Goal: Information Seeking & Learning: Learn about a topic

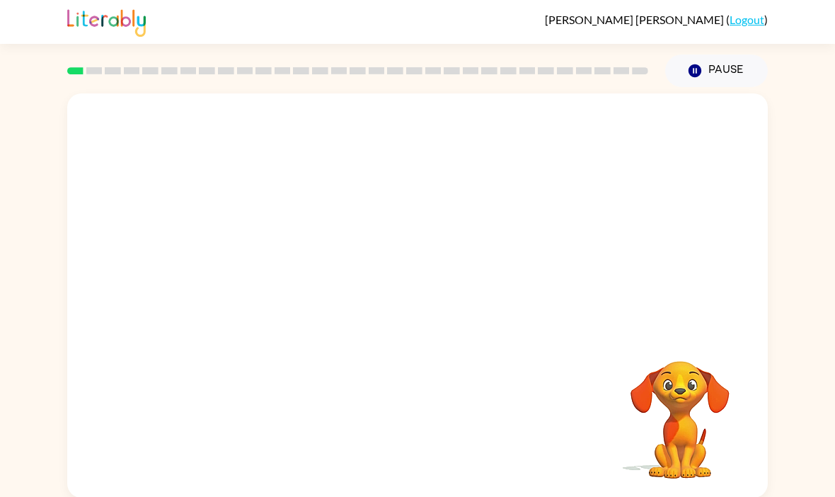
click at [245, 275] on video "Your browser must support playing .mp4 files to use Literably. Please try using…" at bounding box center [417, 212] width 701 height 238
click at [418, 312] on div at bounding box center [417, 303] width 91 height 52
click at [415, 308] on div at bounding box center [417, 303] width 91 height 52
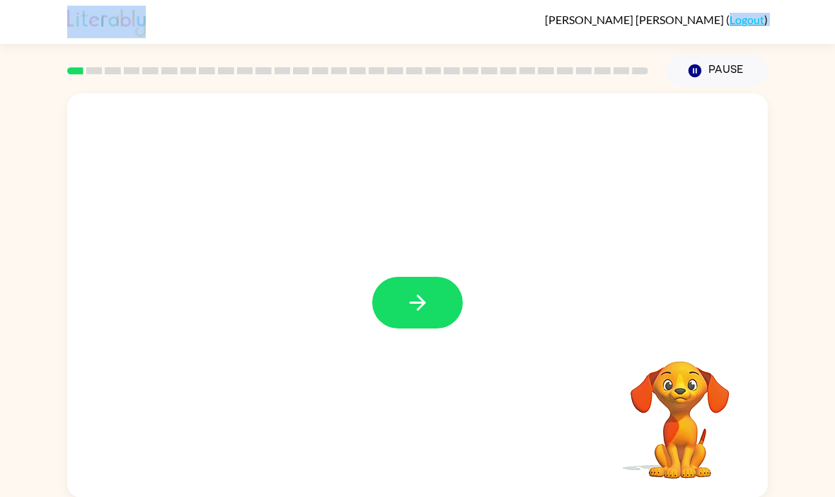
click at [414, 315] on icon "button" at bounding box center [417, 302] width 25 height 25
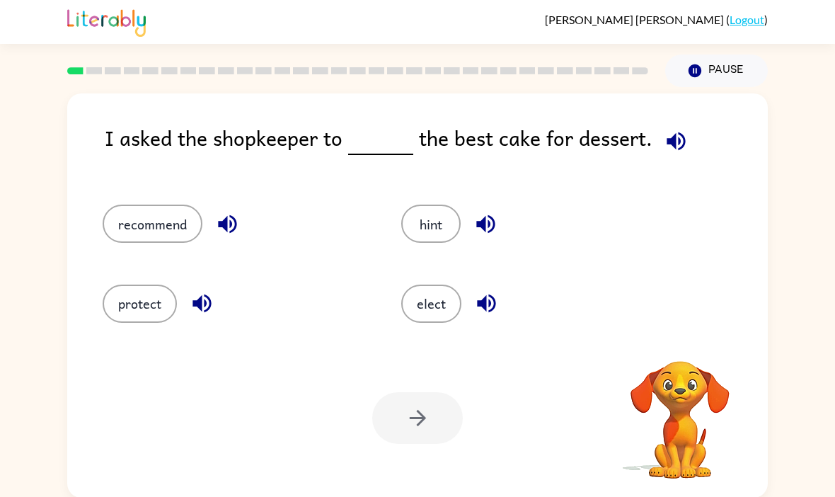
click at [417, 319] on button "elect" at bounding box center [431, 303] width 60 height 38
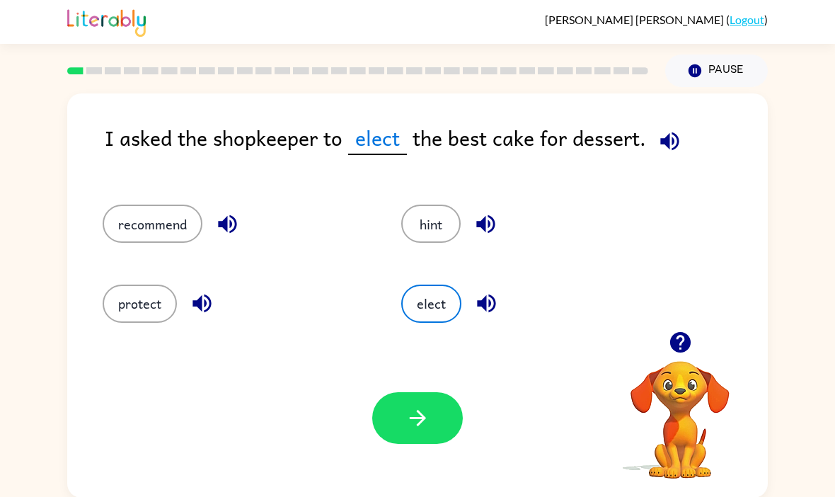
click at [643, 133] on div "I asked the shopkeeper to elect the best cake for dessert." at bounding box center [436, 149] width 663 height 54
click at [642, 132] on div "I asked the shopkeeper to elect the best cake for dessert." at bounding box center [436, 149] width 663 height 54
click at [681, 151] on button "button" at bounding box center [670, 141] width 36 height 36
click at [660, 148] on icon "button" at bounding box center [669, 141] width 25 height 25
click at [665, 151] on icon "button" at bounding box center [669, 141] width 25 height 25
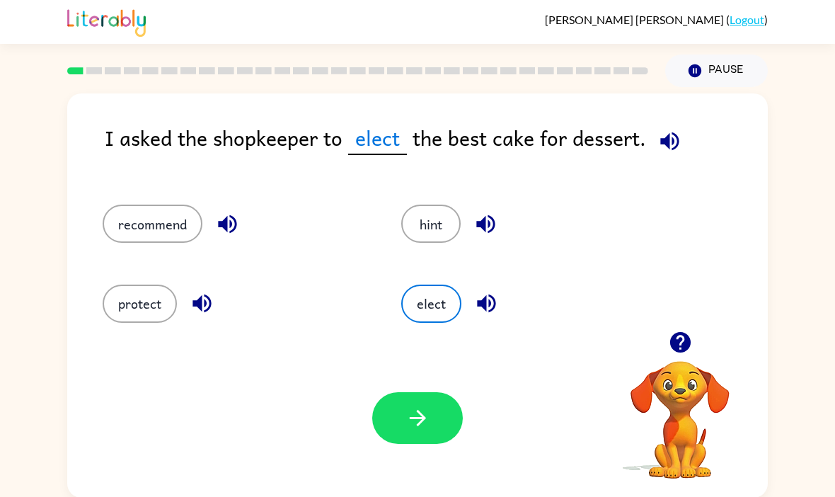
click at [442, 318] on button "elect" at bounding box center [431, 303] width 60 height 38
click at [13, 199] on div "I asked the shopkeeper to elect the best cake for dessert. recommend hint prote…" at bounding box center [417, 292] width 835 height 410
click at [125, 214] on button "recommend" at bounding box center [153, 224] width 100 height 38
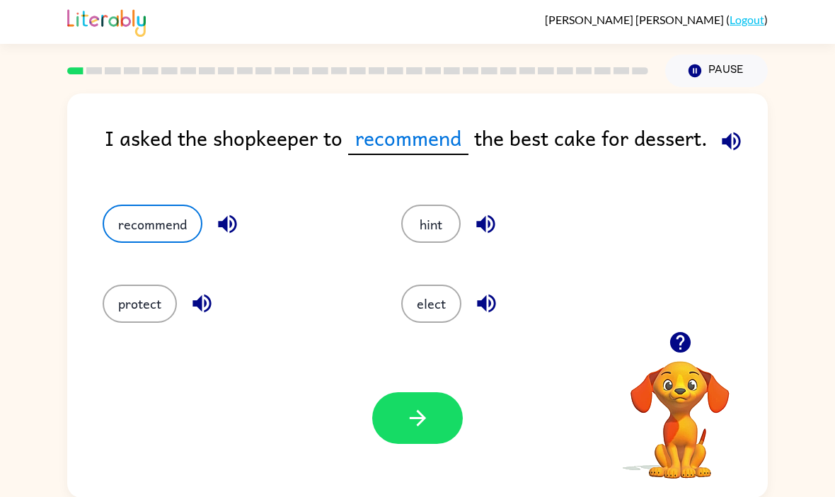
click at [397, 421] on button "button" at bounding box center [417, 418] width 91 height 52
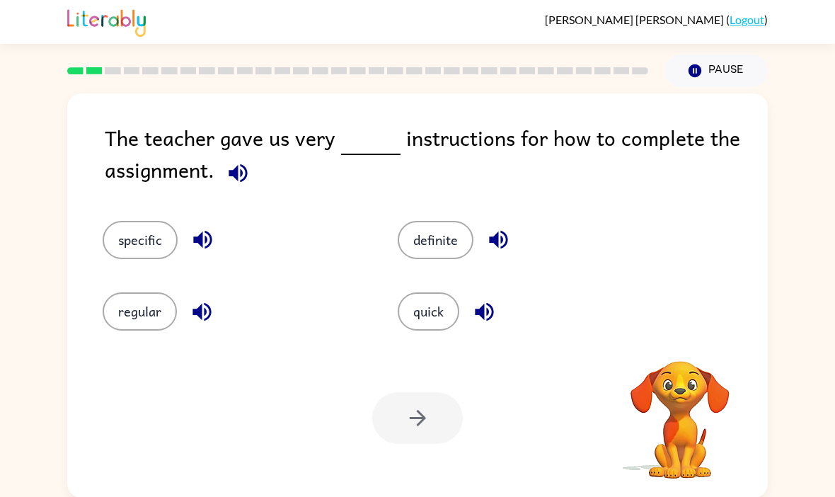
click at [245, 179] on icon "button" at bounding box center [238, 172] width 18 height 18
click at [139, 239] on button "specific" at bounding box center [140, 240] width 75 height 38
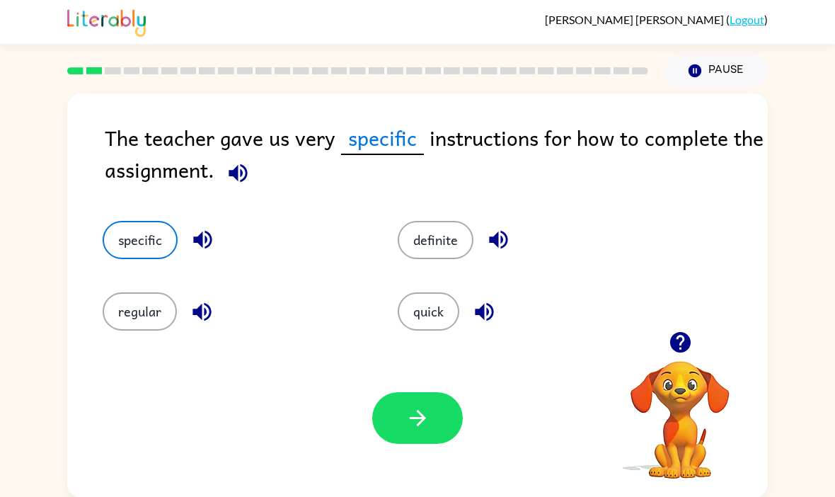
click at [425, 426] on icon "button" at bounding box center [417, 417] width 25 height 25
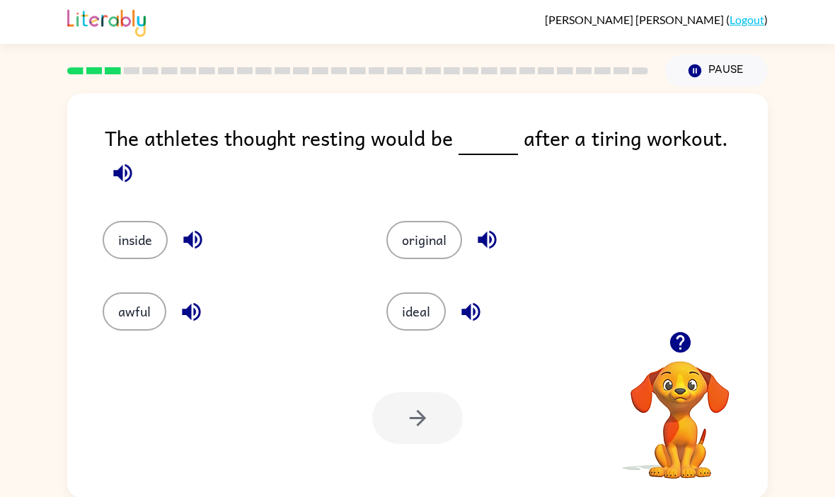
click at [412, 321] on button "ideal" at bounding box center [415, 311] width 59 height 38
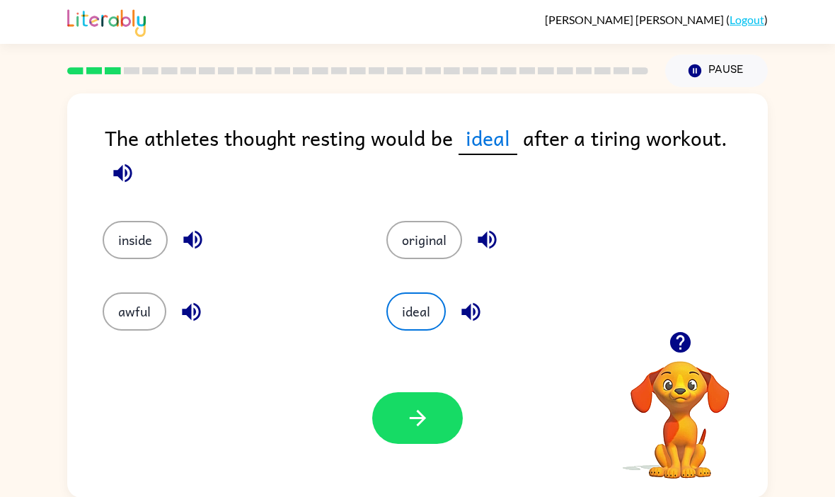
click at [417, 437] on button "button" at bounding box center [417, 418] width 91 height 52
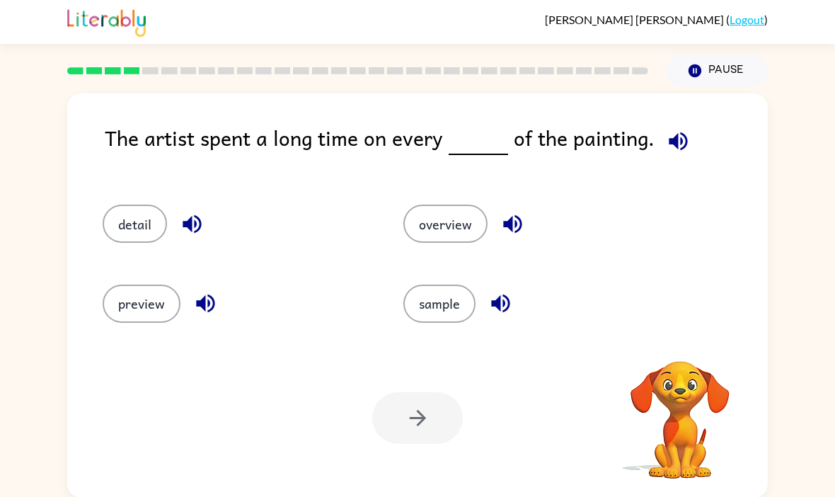
click at [416, 437] on div at bounding box center [417, 418] width 91 height 52
click at [660, 144] on button "button" at bounding box center [678, 141] width 36 height 36
click at [139, 229] on button "detail" at bounding box center [135, 224] width 64 height 38
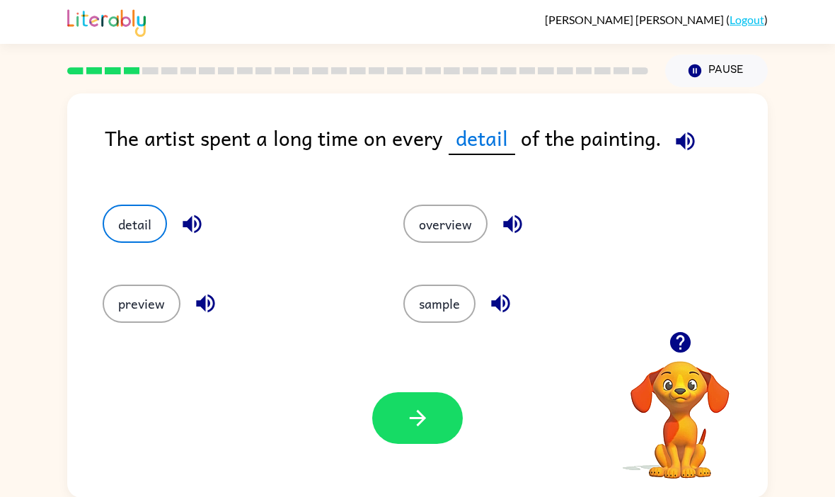
click at [413, 430] on icon "button" at bounding box center [417, 417] width 25 height 25
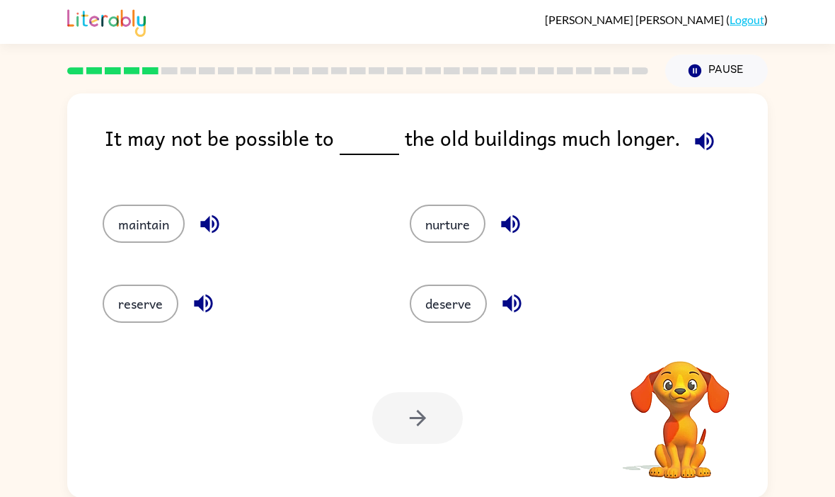
click at [693, 148] on icon "button" at bounding box center [704, 141] width 25 height 25
click at [154, 257] on div "maintain" at bounding box center [229, 217] width 307 height 79
click at [155, 222] on button "maintain" at bounding box center [144, 224] width 82 height 38
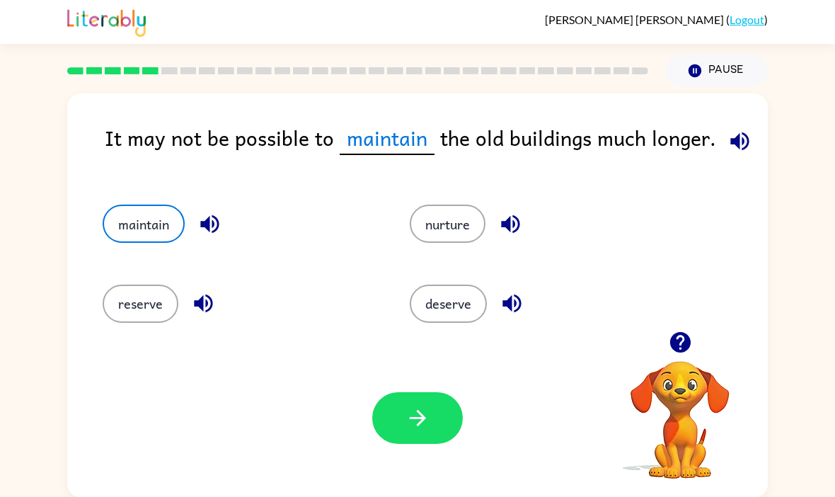
click at [441, 443] on button "button" at bounding box center [417, 418] width 91 height 52
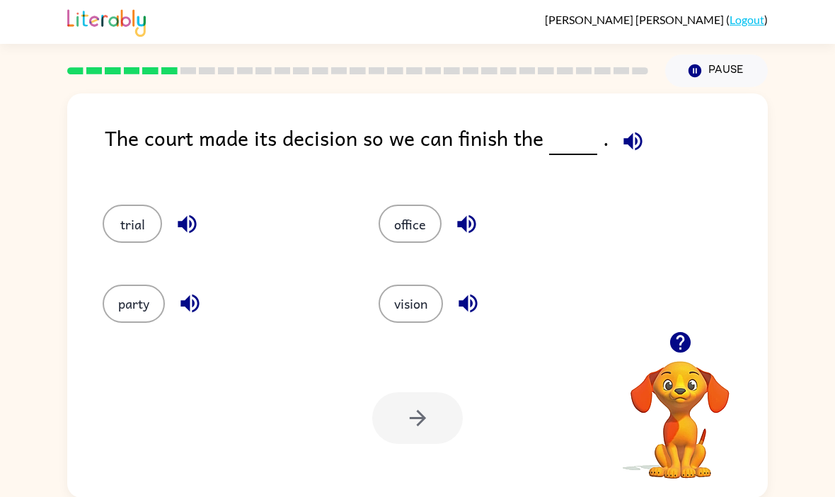
click at [635, 141] on icon "button" at bounding box center [632, 141] width 18 height 18
click at [185, 203] on div "trial" at bounding box center [214, 217] width 276 height 79
click at [185, 202] on div "trial" at bounding box center [214, 217] width 276 height 79
click at [132, 231] on button "trial" at bounding box center [132, 224] width 59 height 38
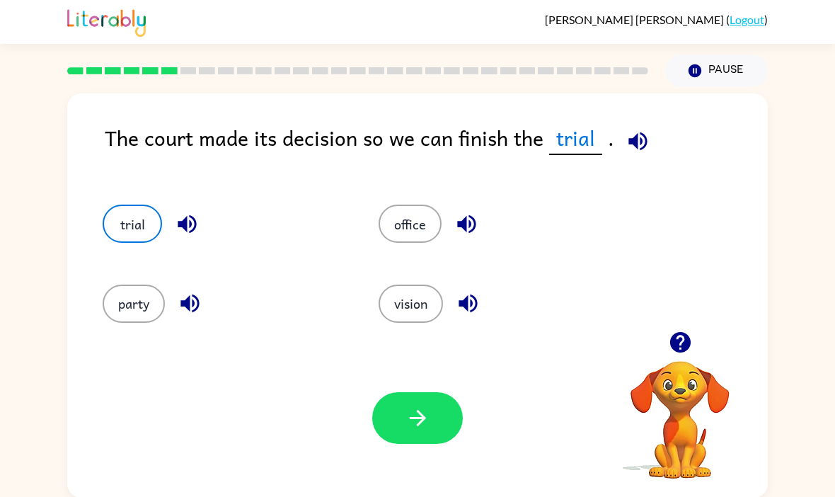
click at [443, 425] on button "button" at bounding box center [417, 418] width 91 height 52
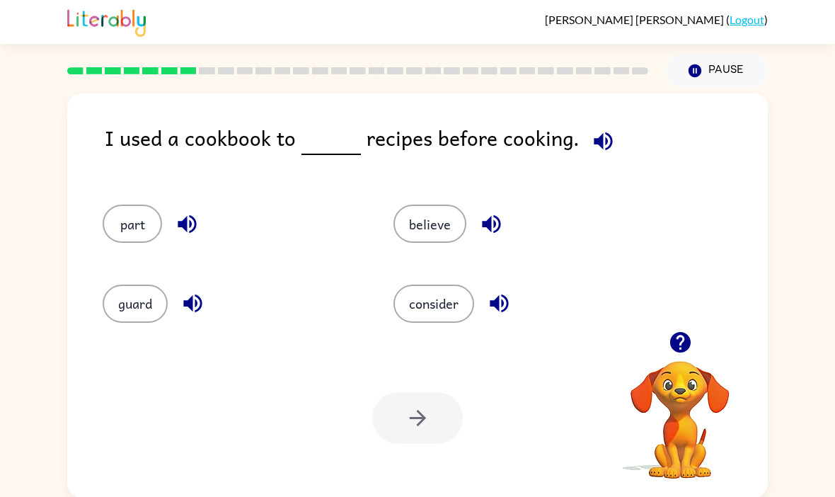
click at [423, 214] on button "believe" at bounding box center [429, 224] width 73 height 38
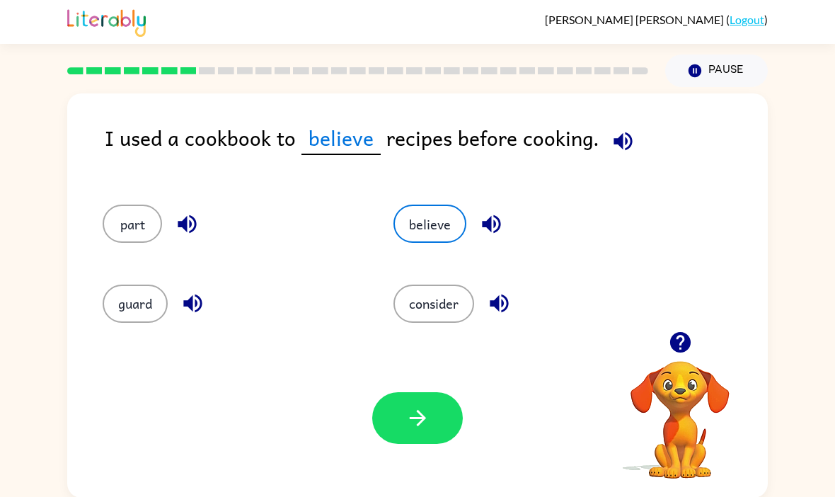
click at [411, 403] on button "button" at bounding box center [417, 418] width 91 height 52
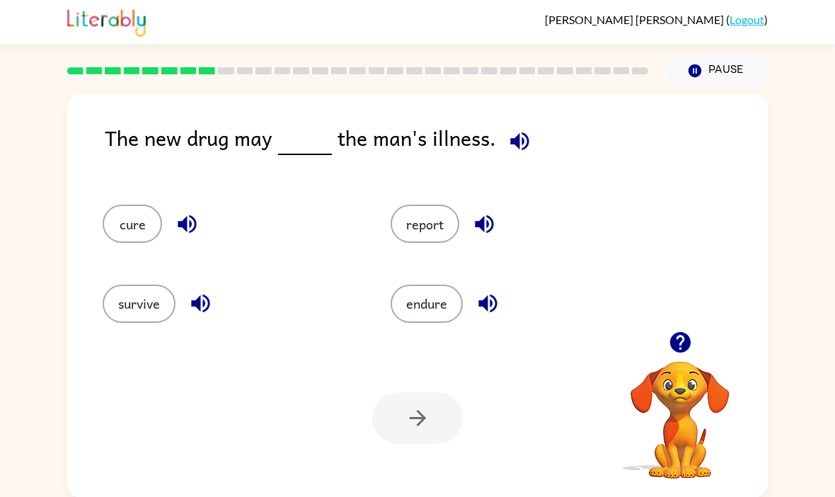
click at [507, 143] on icon "button" at bounding box center [519, 141] width 25 height 25
click at [102, 205] on div "cure" at bounding box center [220, 217] width 288 height 79
click at [125, 229] on button "cure" at bounding box center [132, 224] width 59 height 38
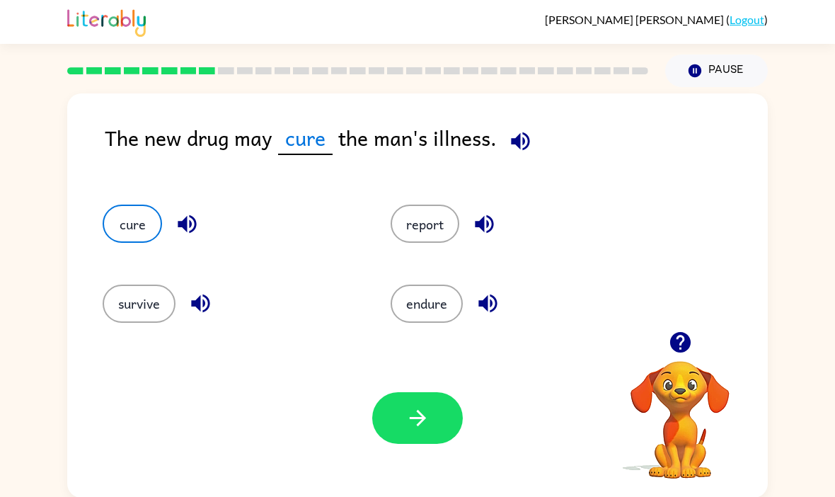
click at [413, 458] on div "Your browser must support playing .mp4 files to use Literably. Please try using…" at bounding box center [417, 417] width 701 height 159
click at [408, 430] on icon "button" at bounding box center [417, 417] width 25 height 25
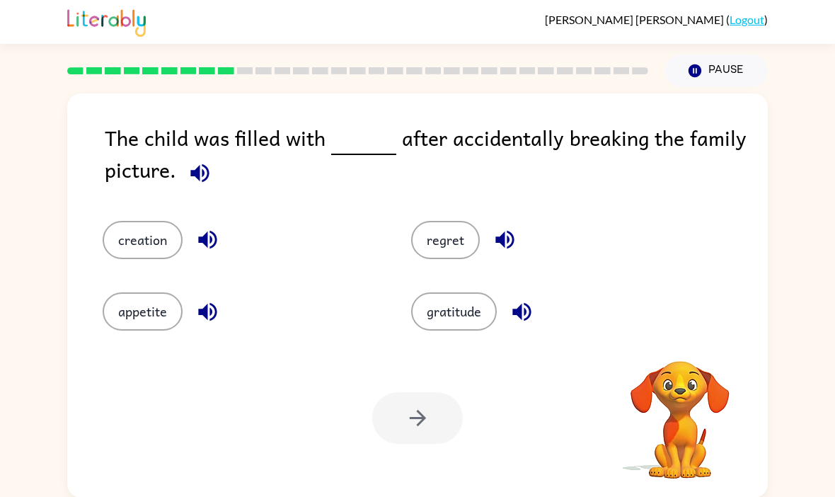
click at [391, 428] on div at bounding box center [417, 418] width 91 height 52
click at [201, 183] on icon "button" at bounding box center [200, 173] width 25 height 25
click at [195, 183] on icon "button" at bounding box center [200, 173] width 25 height 25
click at [204, 182] on icon "button" at bounding box center [199, 172] width 18 height 18
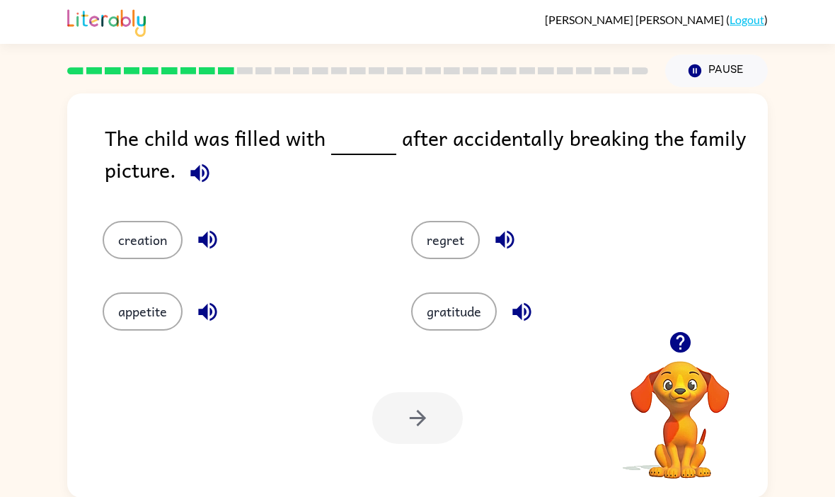
click at [193, 181] on icon "button" at bounding box center [200, 173] width 25 height 25
click at [190, 185] on icon "button" at bounding box center [200, 173] width 25 height 25
click at [195, 183] on icon "button" at bounding box center [200, 173] width 25 height 25
click at [196, 185] on icon "button" at bounding box center [200, 173] width 25 height 25
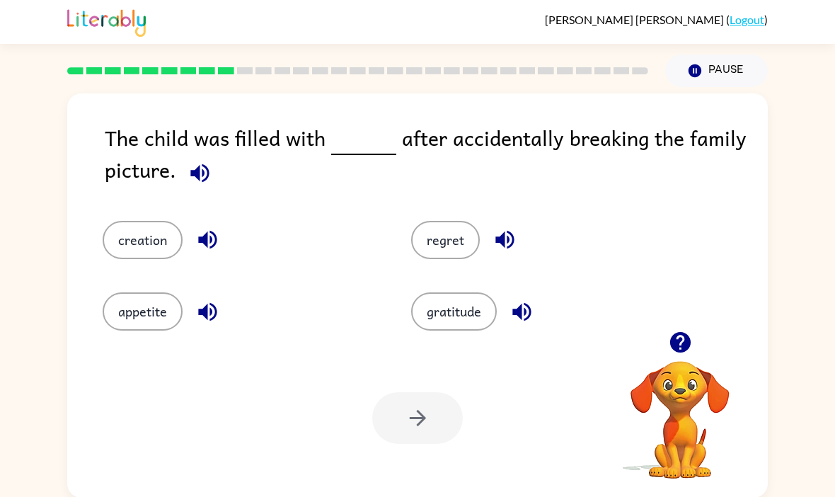
click at [443, 235] on button "regret" at bounding box center [445, 240] width 69 height 38
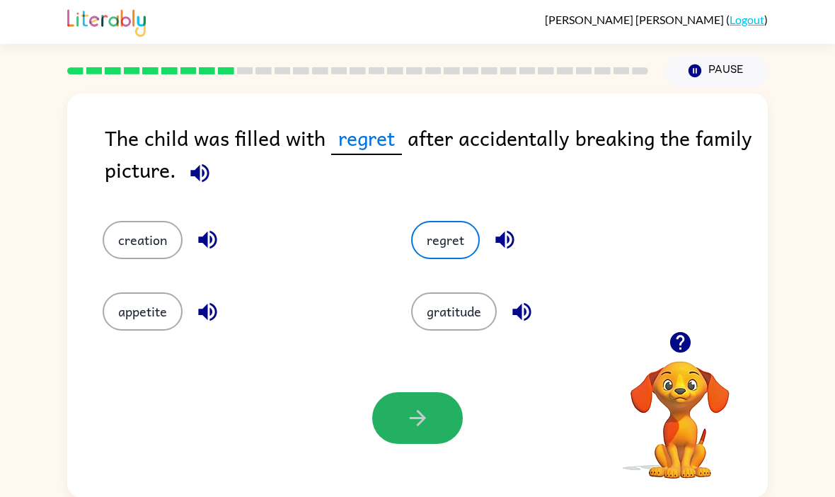
click at [433, 429] on button "button" at bounding box center [417, 418] width 91 height 52
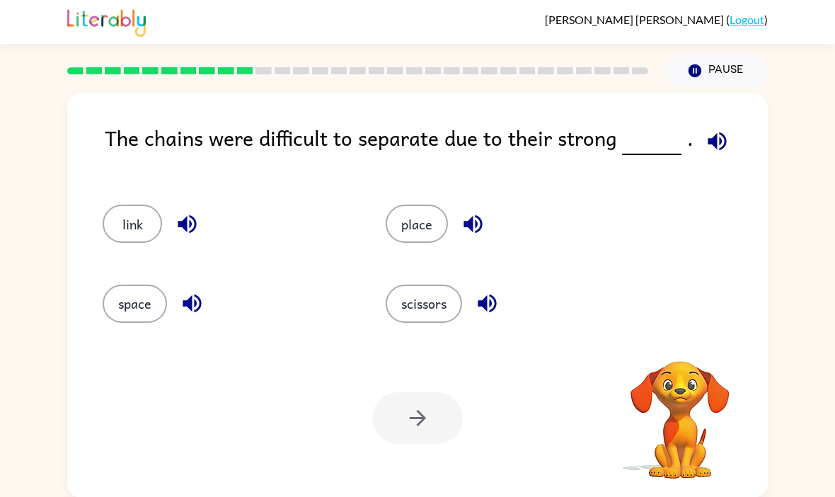
click at [722, 138] on icon "button" at bounding box center [717, 141] width 25 height 25
click at [117, 225] on button "link" at bounding box center [132, 224] width 59 height 38
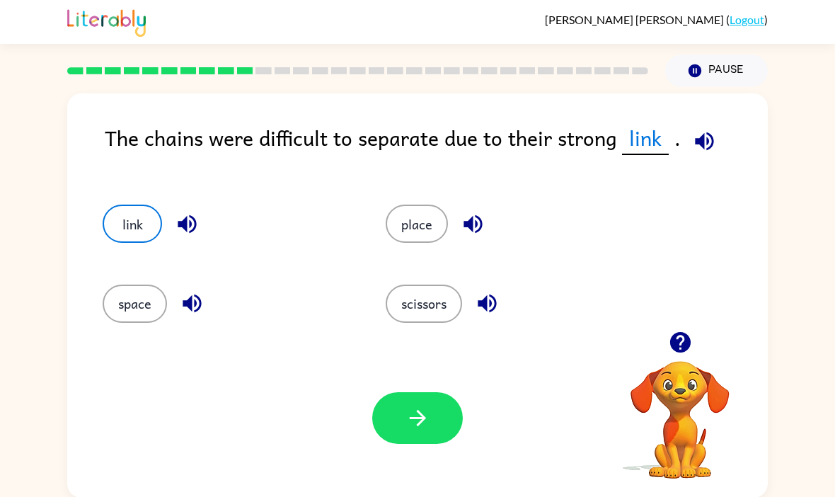
click at [420, 408] on button "button" at bounding box center [417, 418] width 91 height 52
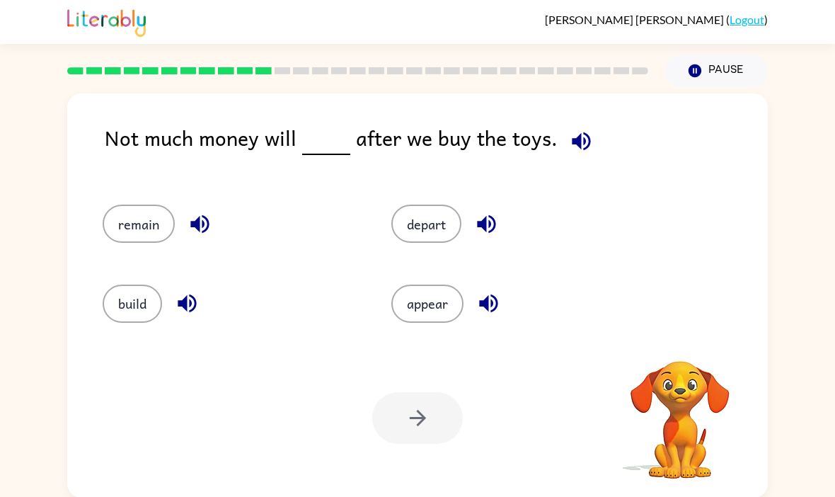
click at [420, 408] on div at bounding box center [417, 418] width 91 height 52
click at [580, 150] on icon "button" at bounding box center [581, 141] width 18 height 18
click at [151, 226] on button "remain" at bounding box center [139, 224] width 72 height 38
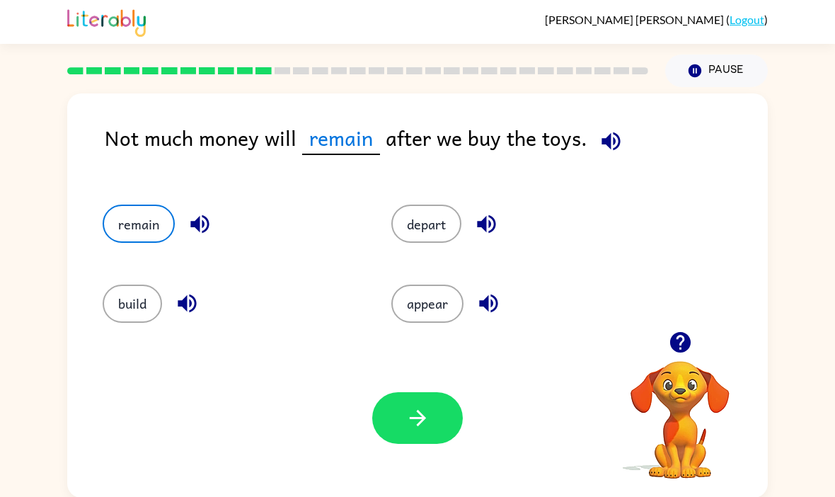
click at [433, 401] on button "button" at bounding box center [417, 418] width 91 height 52
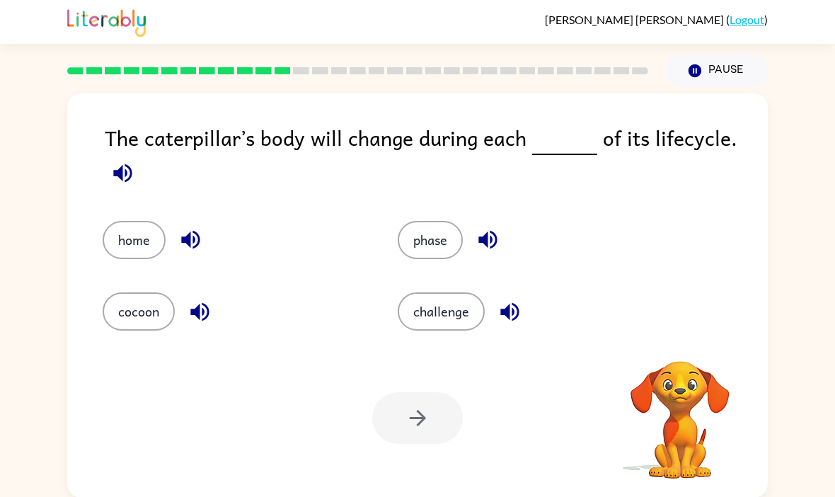
click at [137, 161] on span at bounding box center [123, 170] width 36 height 32
click at [139, 176] on button "button" at bounding box center [123, 173] width 36 height 36
click at [146, 183] on div "The caterpillar’s body will change during each of its lifecycle." at bounding box center [436, 157] width 663 height 71
click at [132, 177] on icon "button" at bounding box center [122, 173] width 25 height 25
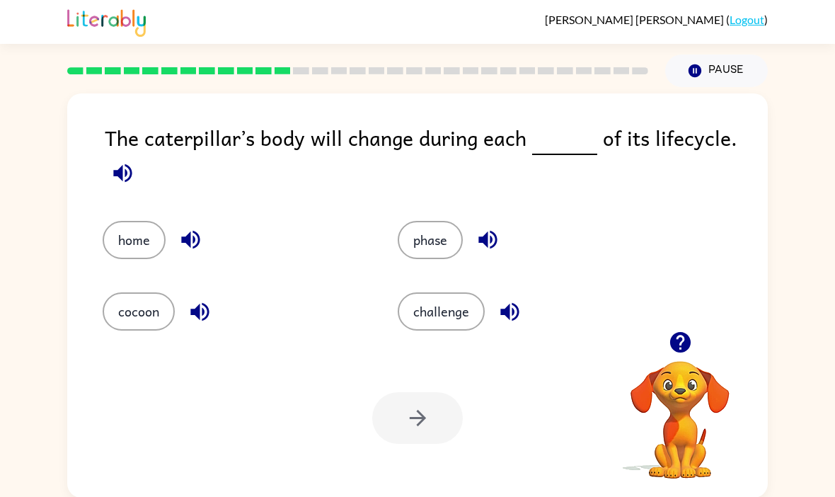
click at [130, 174] on icon "button" at bounding box center [122, 173] width 25 height 25
click at [413, 236] on button "phase" at bounding box center [430, 240] width 65 height 38
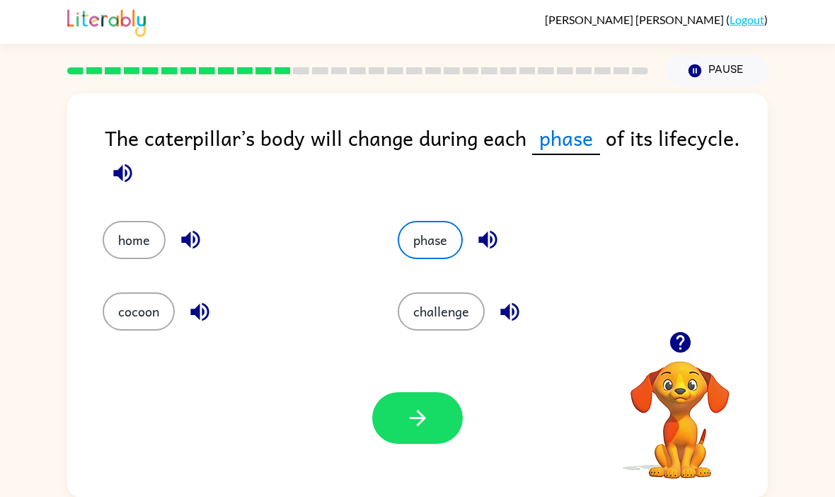
click at [415, 433] on button "button" at bounding box center [417, 418] width 91 height 52
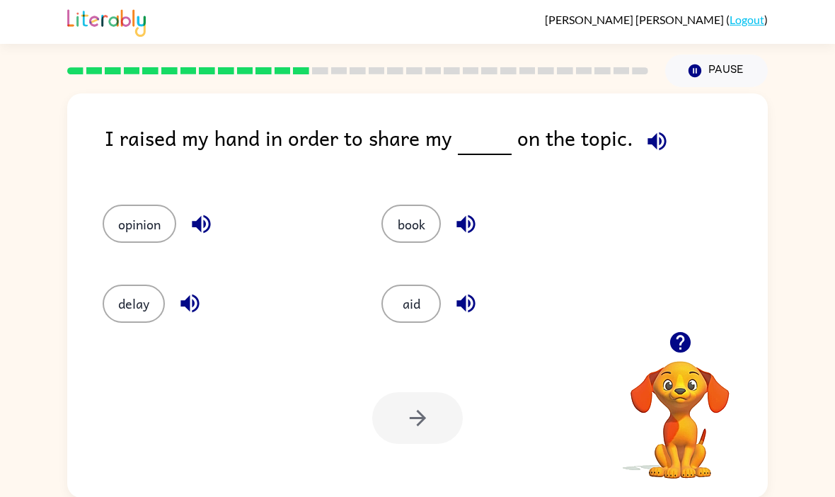
click at [642, 158] on button "button" at bounding box center [657, 141] width 36 height 36
click at [644, 159] on button "button" at bounding box center [657, 141] width 36 height 36
click at [690, 146] on div "I raised my hand in order to share my on the topic." at bounding box center [436, 149] width 663 height 54
click at [652, 142] on icon "button" at bounding box center [657, 141] width 18 height 18
click at [141, 238] on button "opinion" at bounding box center [140, 224] width 74 height 38
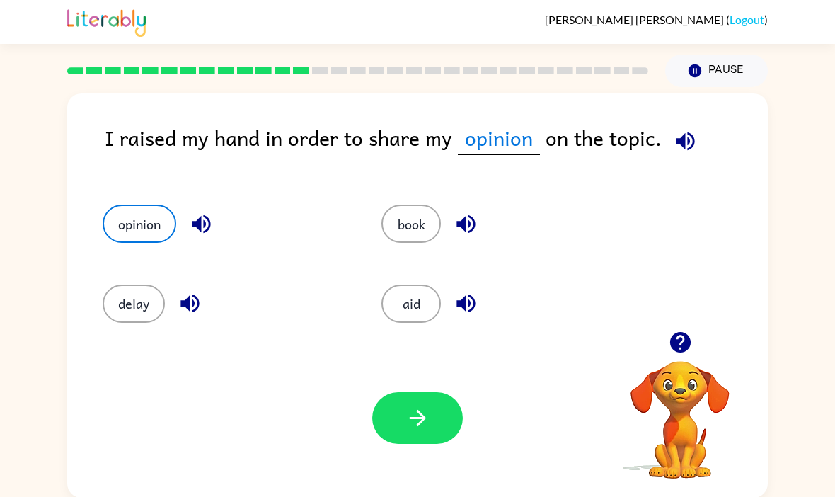
click at [392, 405] on button "button" at bounding box center [417, 418] width 91 height 52
click at [391, 405] on div at bounding box center [417, 418] width 91 height 52
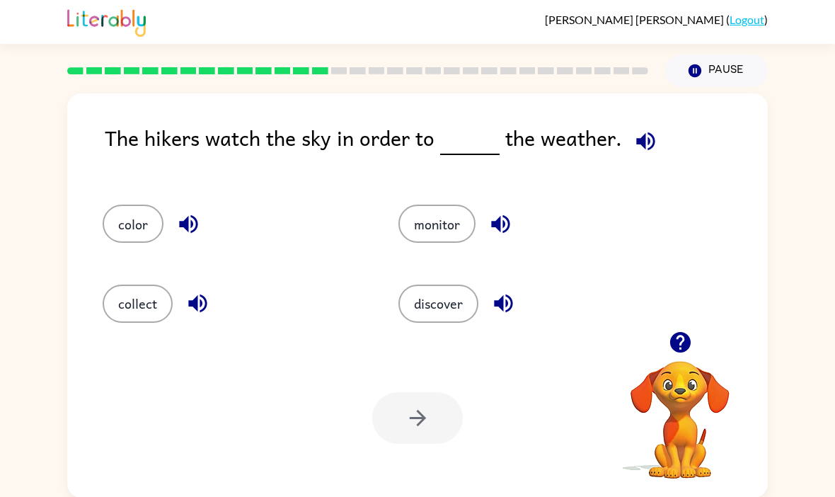
click at [21, 252] on div "The hikers watch the sky in order to the weather. color monitor collect discove…" at bounding box center [417, 292] width 835 height 410
click at [645, 138] on icon "button" at bounding box center [645, 141] width 25 height 25
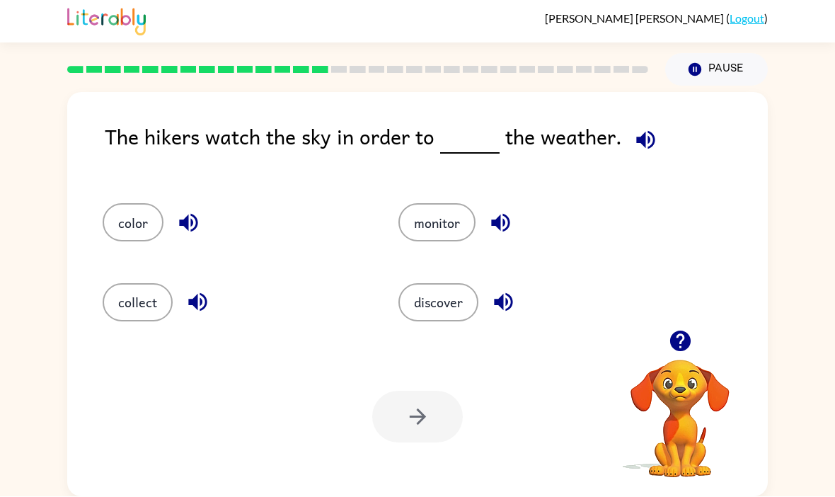
click at [442, 396] on div at bounding box center [417, 417] width 91 height 52
click at [456, 287] on button "discover" at bounding box center [438, 303] width 80 height 38
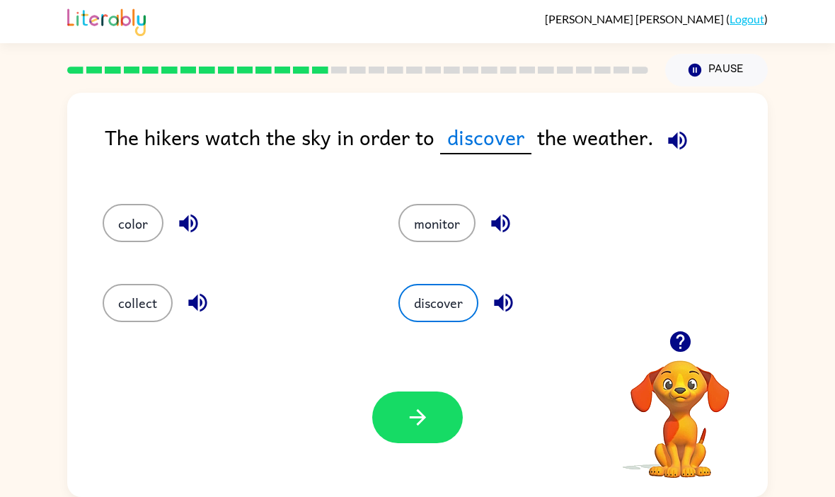
click at [433, 396] on button "button" at bounding box center [417, 417] width 91 height 52
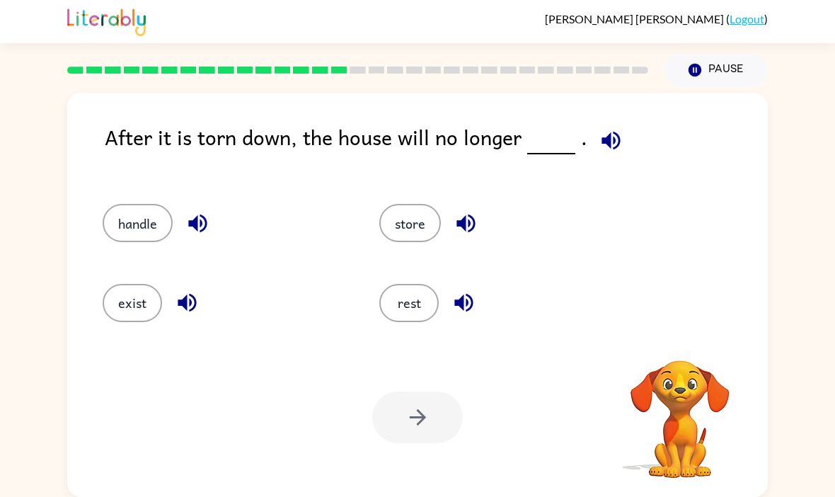
click at [627, 108] on div "After it is torn down, the house will no longer . handle store exist rest Your …" at bounding box center [417, 295] width 701 height 404
click at [599, 144] on icon "button" at bounding box center [611, 140] width 25 height 25
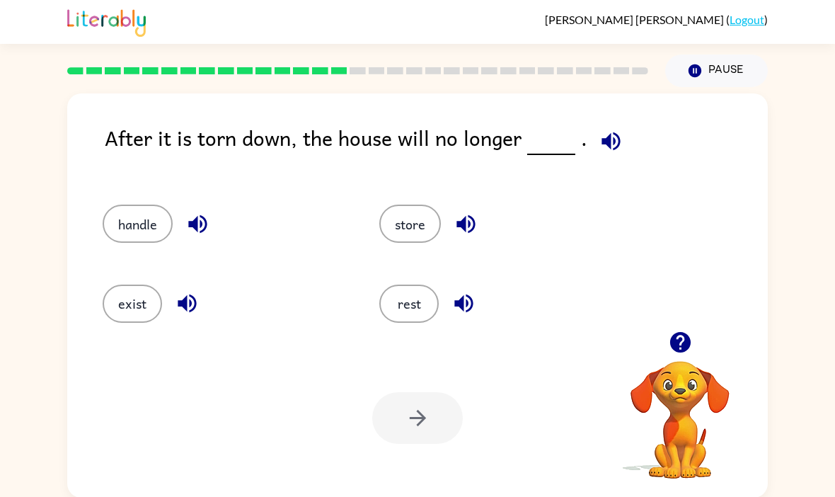
click at [140, 322] on button "exist" at bounding box center [132, 303] width 59 height 38
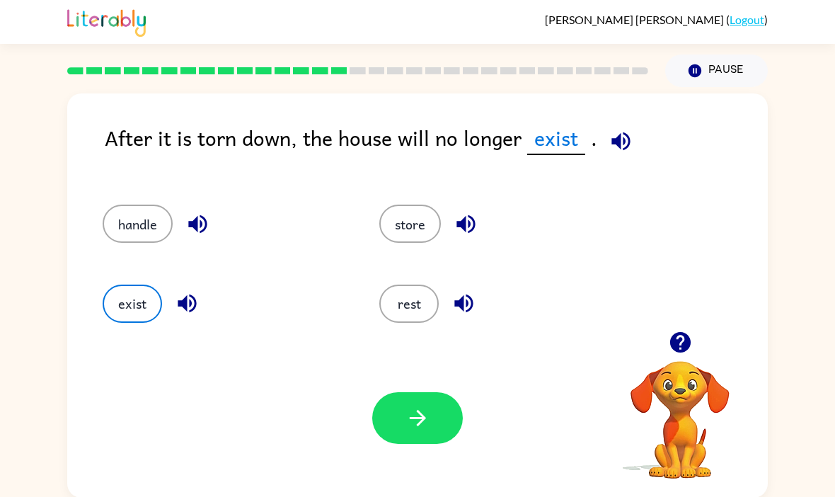
click at [434, 444] on button "button" at bounding box center [417, 418] width 91 height 52
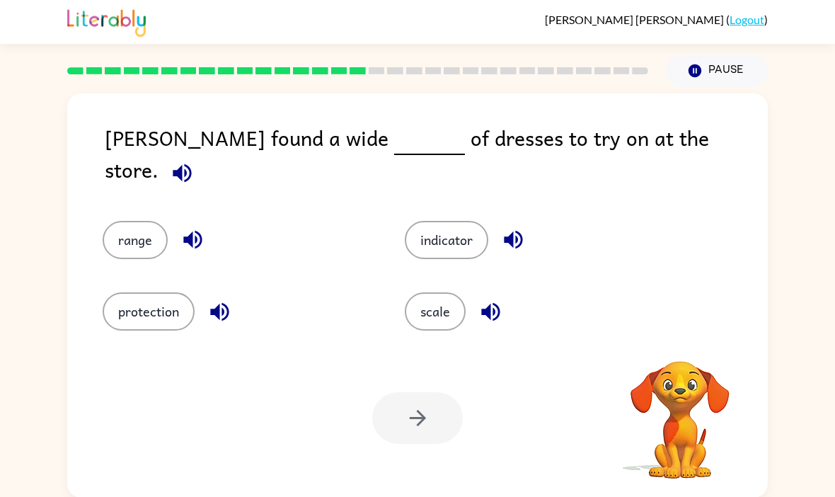
click at [442, 393] on div "Your browser must support playing .mp4 files to use Literably. Please try using…" at bounding box center [417, 417] width 701 height 159
click at [191, 163] on icon "button" at bounding box center [182, 172] width 18 height 18
click at [120, 203] on div "range" at bounding box center [227, 229] width 302 height 71
click at [134, 221] on button "range" at bounding box center [135, 240] width 65 height 38
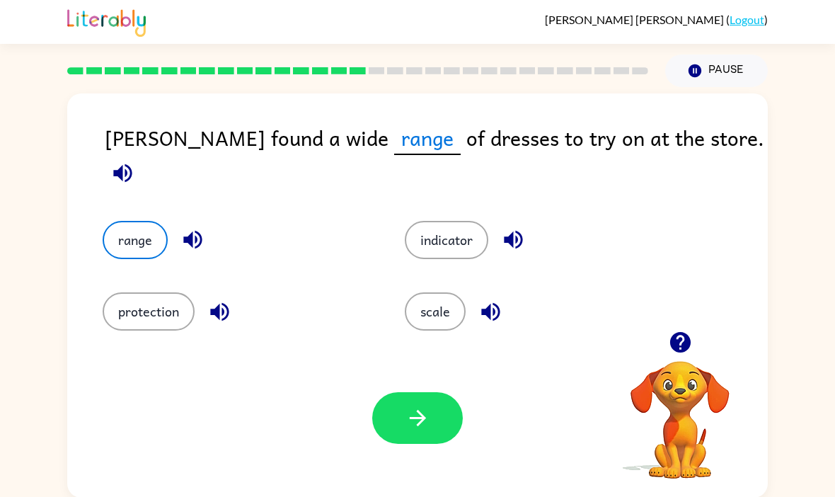
click at [451, 306] on button "scale" at bounding box center [435, 311] width 61 height 38
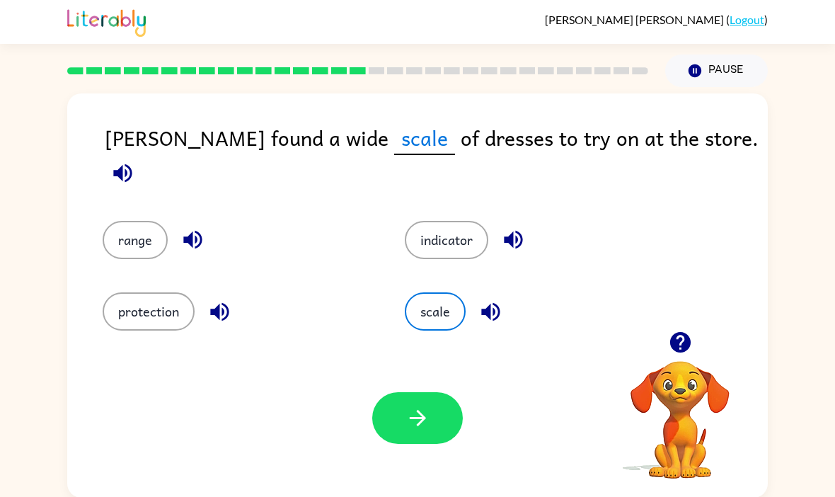
click at [415, 408] on icon "button" at bounding box center [417, 417] width 25 height 25
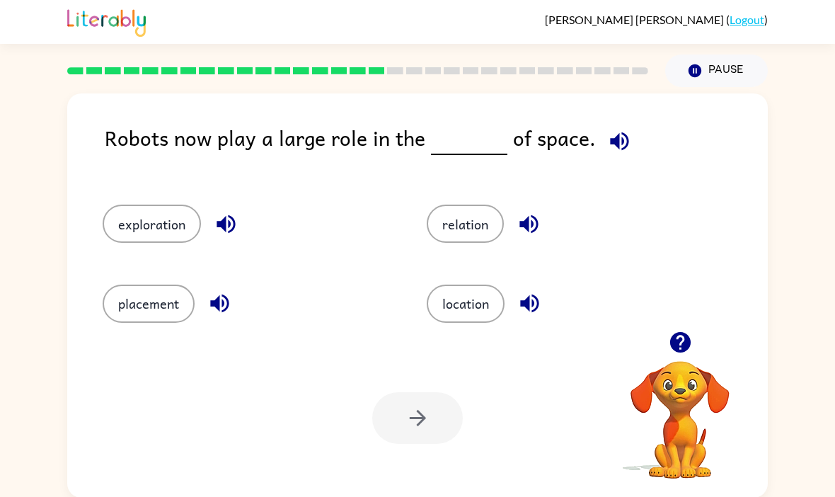
click at [142, 224] on button "exploration" at bounding box center [152, 224] width 98 height 38
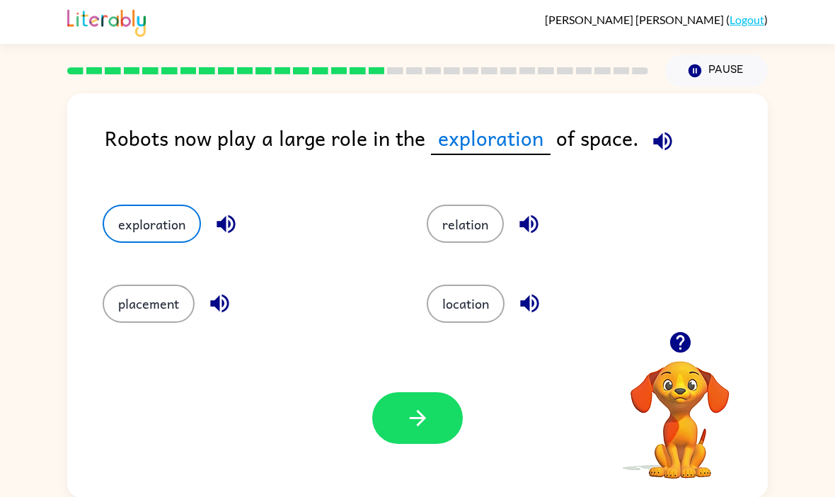
click at [412, 398] on button "button" at bounding box center [417, 418] width 91 height 52
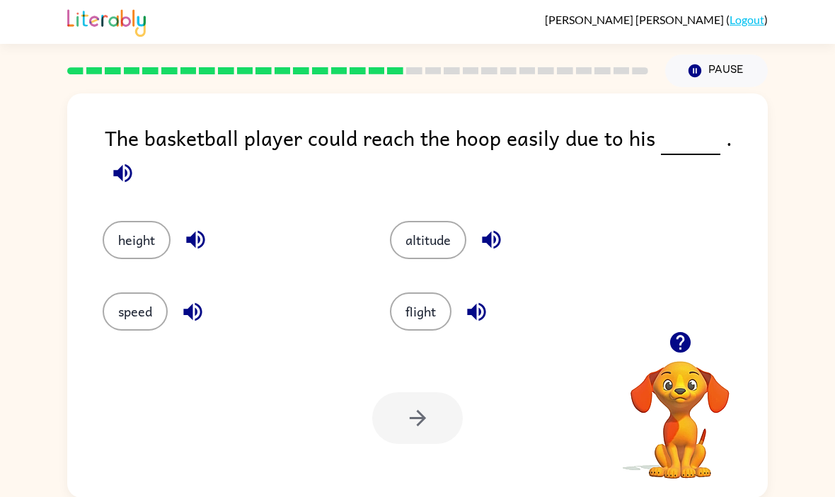
click at [148, 237] on button "height" at bounding box center [137, 240] width 68 height 38
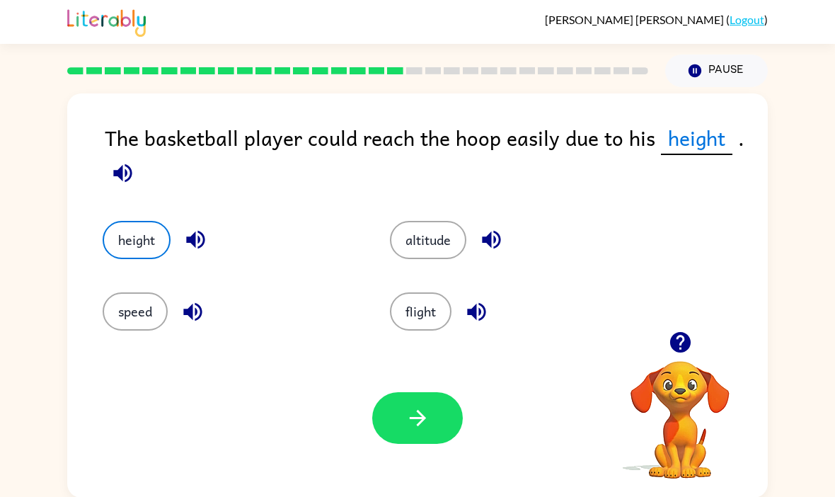
click at [395, 403] on button "button" at bounding box center [417, 418] width 91 height 52
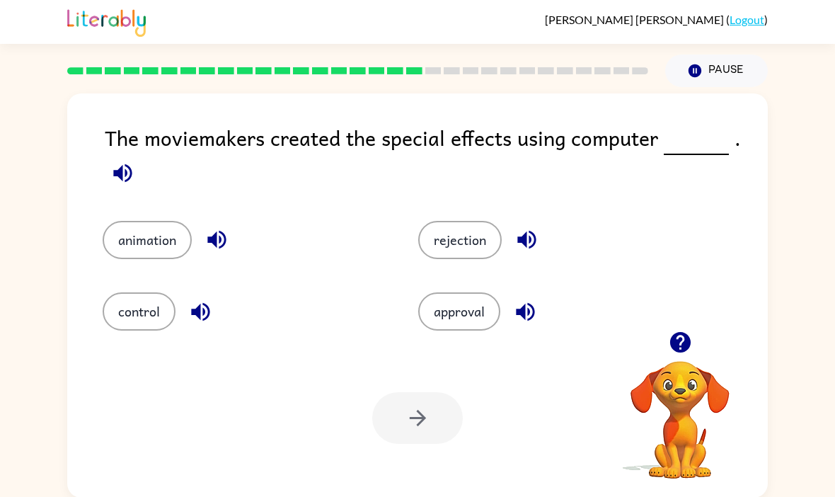
click at [154, 239] on button "animation" at bounding box center [147, 240] width 89 height 38
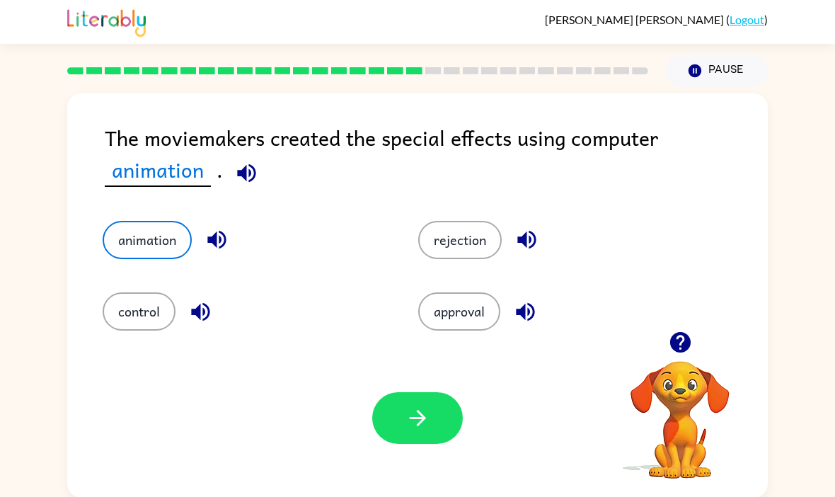
click at [385, 430] on button "button" at bounding box center [417, 418] width 91 height 52
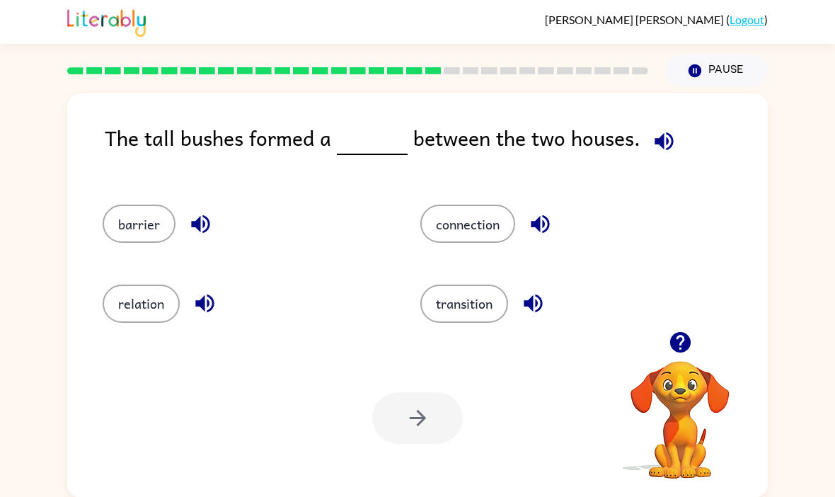
click at [124, 220] on button "barrier" at bounding box center [139, 224] width 73 height 38
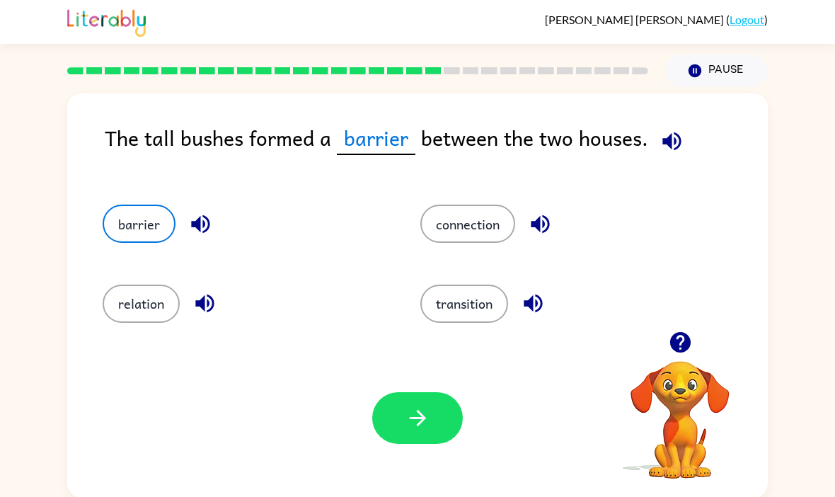
click at [400, 389] on div "Your browser must support playing .mp4 files to use Literably. Please try using…" at bounding box center [417, 417] width 701 height 159
click at [401, 418] on button "button" at bounding box center [417, 418] width 91 height 52
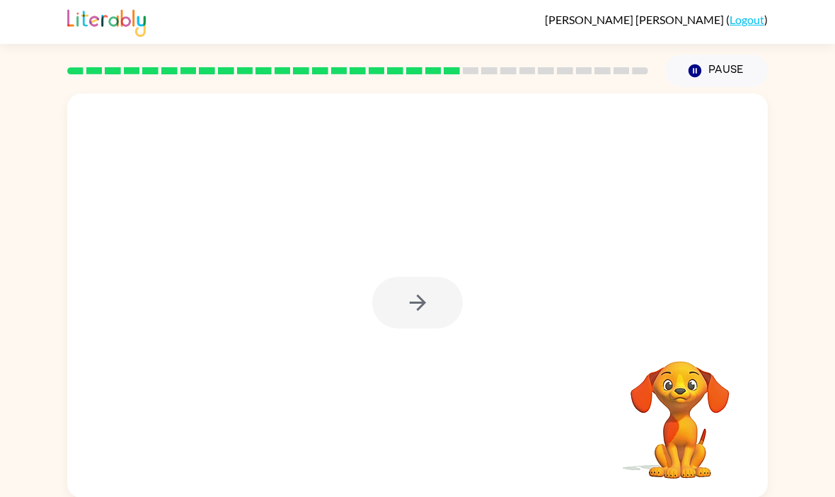
click at [391, 299] on div at bounding box center [417, 303] width 91 height 52
click at [390, 299] on div at bounding box center [417, 303] width 91 height 52
click at [384, 309] on div at bounding box center [417, 303] width 91 height 52
click at [383, 309] on div at bounding box center [417, 303] width 91 height 52
click at [386, 309] on div at bounding box center [417, 303] width 91 height 52
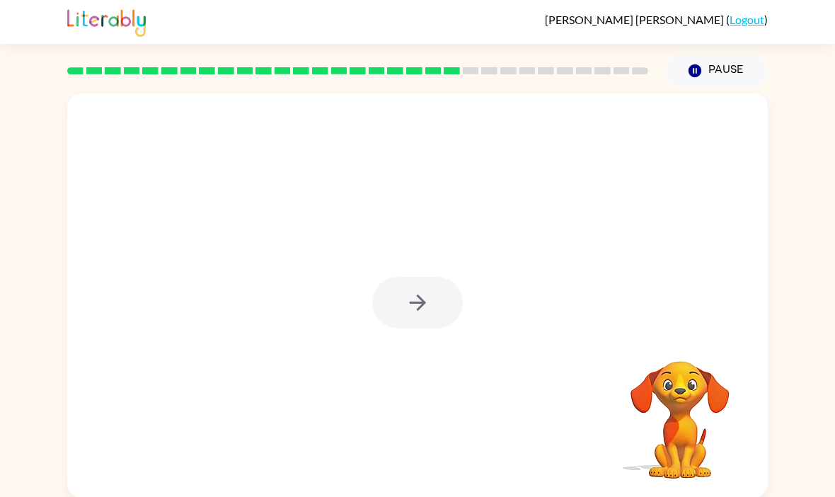
click at [386, 302] on button "button" at bounding box center [417, 303] width 91 height 52
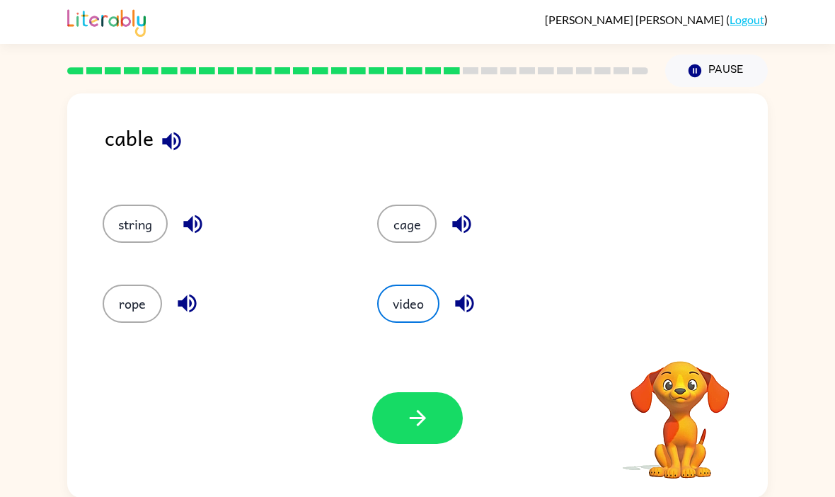
click at [173, 149] on icon "button" at bounding box center [171, 141] width 25 height 25
click at [386, 308] on button "video" at bounding box center [408, 303] width 62 height 38
click at [132, 223] on button "string" at bounding box center [135, 224] width 65 height 38
click at [384, 392] on div "Your browser must support playing .mp4 files to use Literably. Please try using…" at bounding box center [417, 417] width 701 height 159
click at [413, 417] on icon "button" at bounding box center [417, 417] width 25 height 25
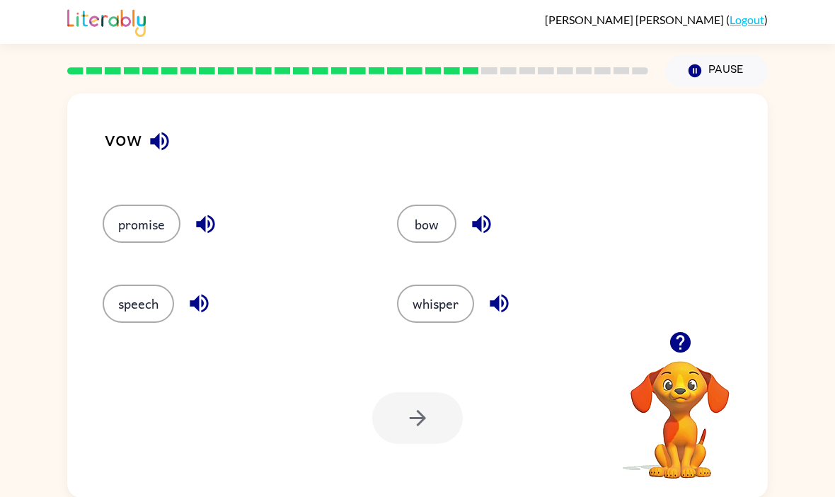
click at [163, 158] on button "button" at bounding box center [160, 141] width 36 height 36
click at [132, 234] on button "promise" at bounding box center [142, 224] width 78 height 38
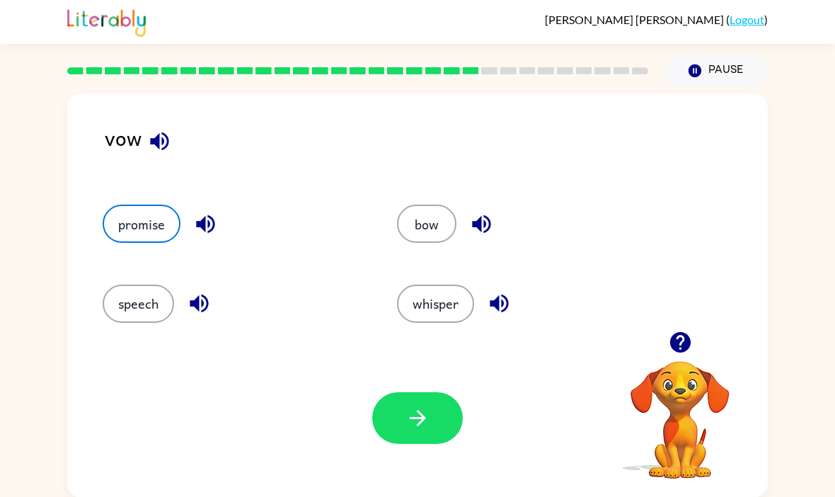
click at [427, 418] on icon "button" at bounding box center [417, 417] width 25 height 25
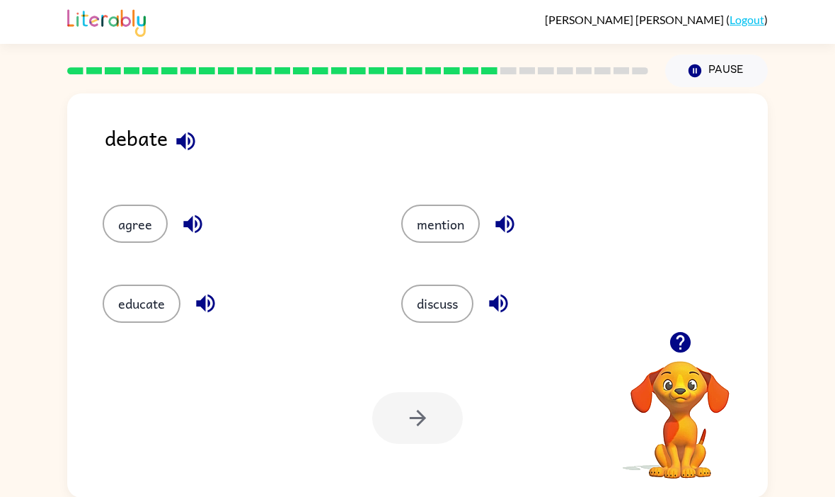
click at [443, 323] on button "discuss" at bounding box center [437, 303] width 72 height 38
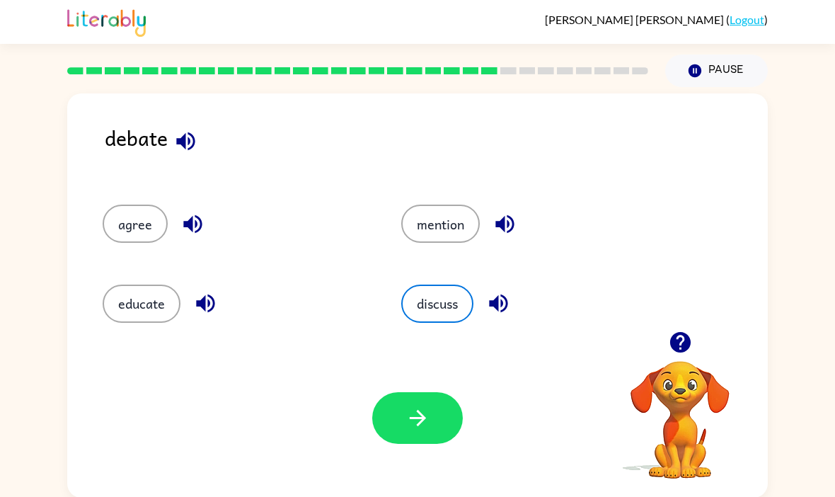
click at [428, 425] on icon "button" at bounding box center [417, 417] width 25 height 25
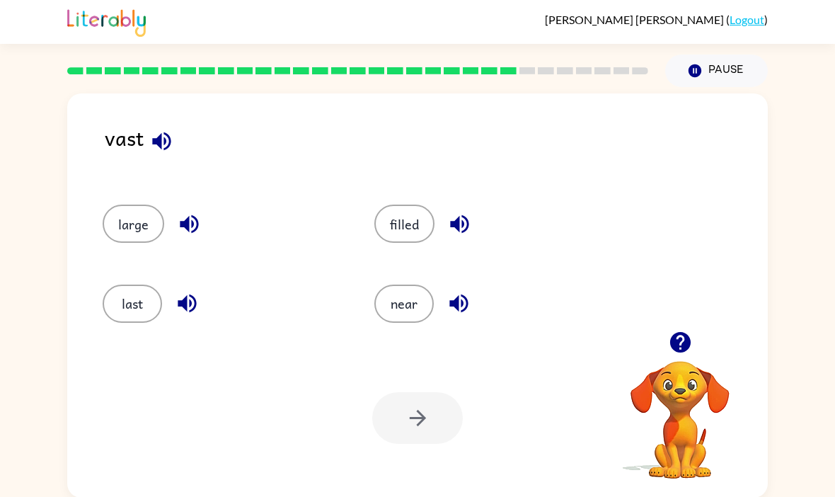
click at [139, 323] on button "last" at bounding box center [132, 303] width 59 height 38
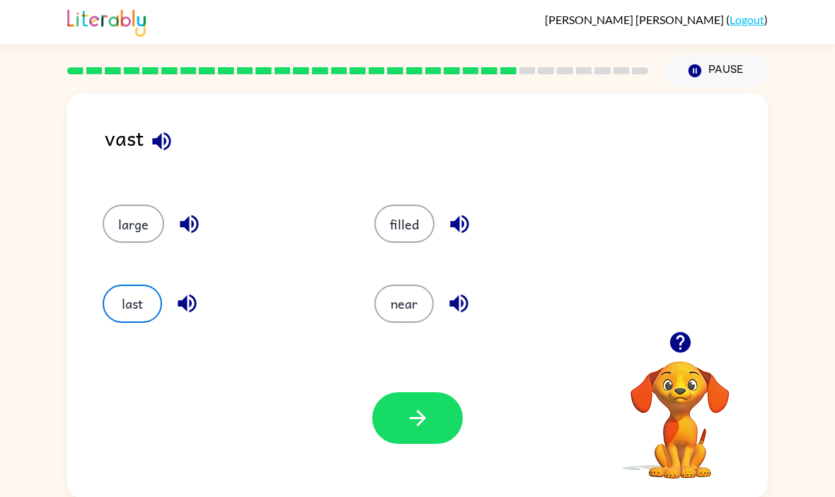
click at [144, 330] on div "last" at bounding box center [212, 297] width 272 height 79
click at [413, 454] on div "Your browser must support playing .mp4 files to use Literably. Please try using…" at bounding box center [417, 417] width 701 height 159
click at [396, 301] on button "near" at bounding box center [403, 303] width 59 height 38
click at [402, 409] on button "button" at bounding box center [417, 418] width 91 height 52
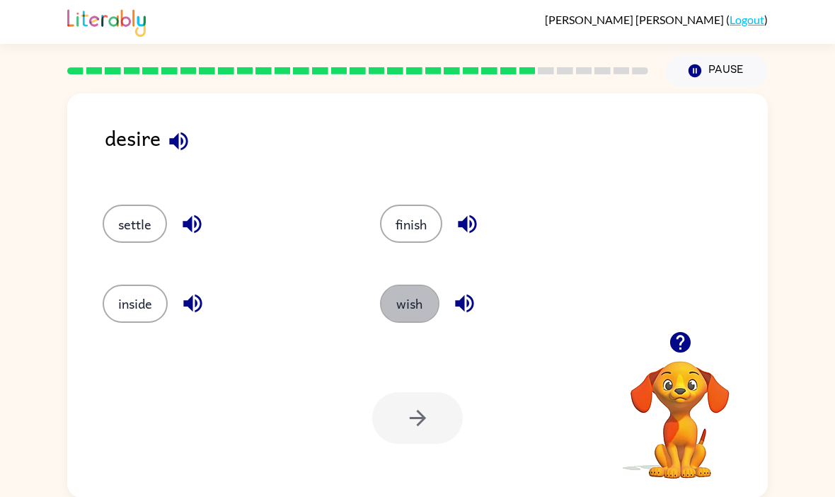
click at [415, 291] on button "wish" at bounding box center [409, 303] width 59 height 38
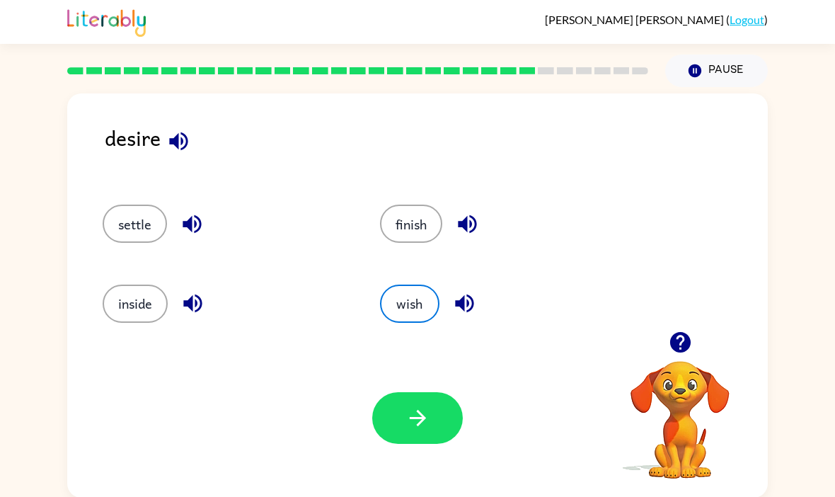
click at [434, 414] on button "button" at bounding box center [417, 418] width 91 height 52
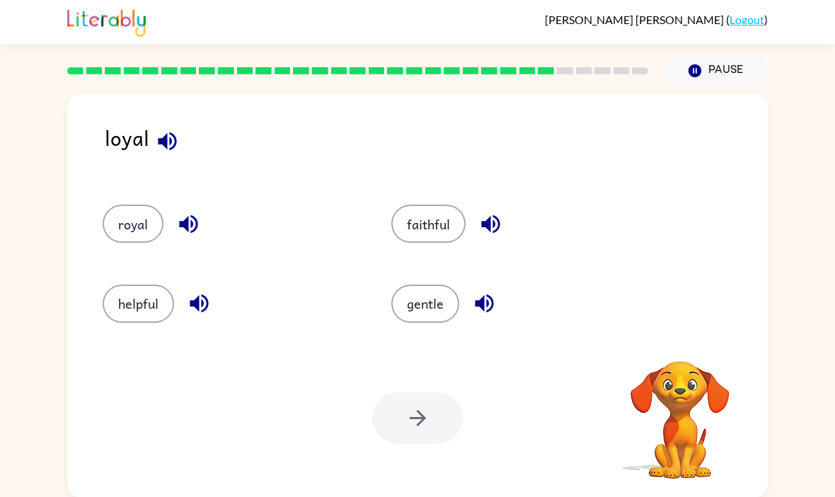
click at [156, 145] on icon "button" at bounding box center [167, 141] width 25 height 25
click at [168, 149] on icon "button" at bounding box center [167, 141] width 25 height 25
click at [130, 217] on button "royal" at bounding box center [133, 224] width 61 height 38
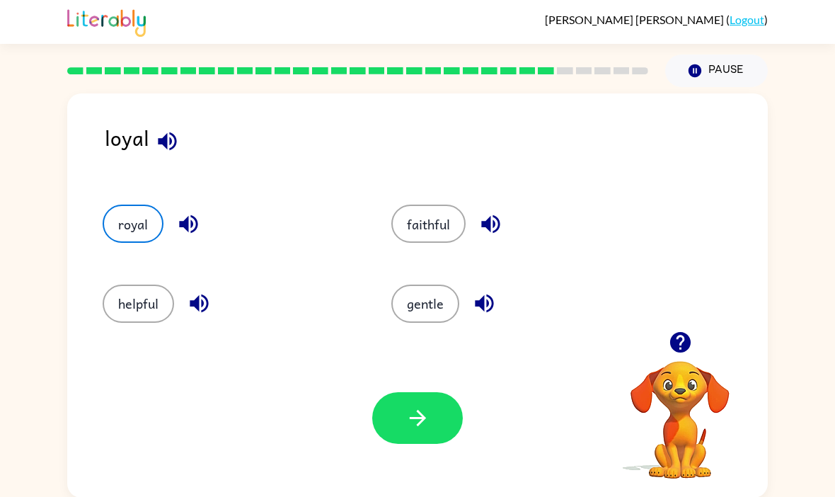
click at [435, 422] on button "button" at bounding box center [417, 418] width 91 height 52
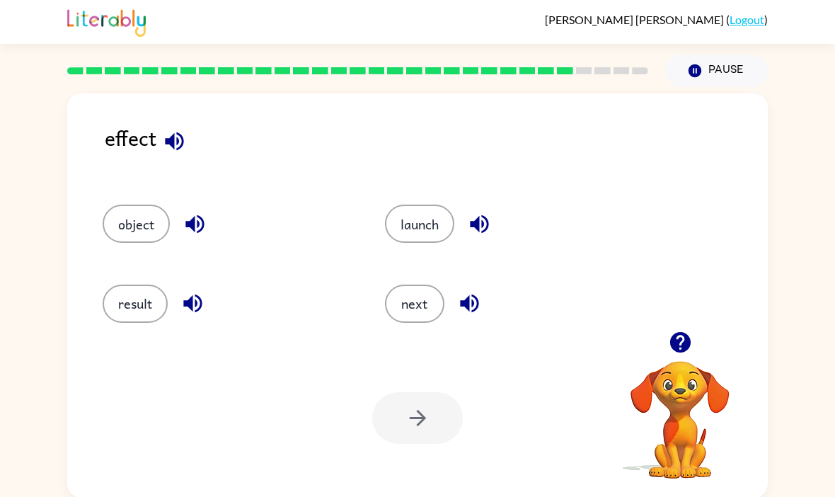
click at [403, 227] on button "launch" at bounding box center [419, 224] width 69 height 38
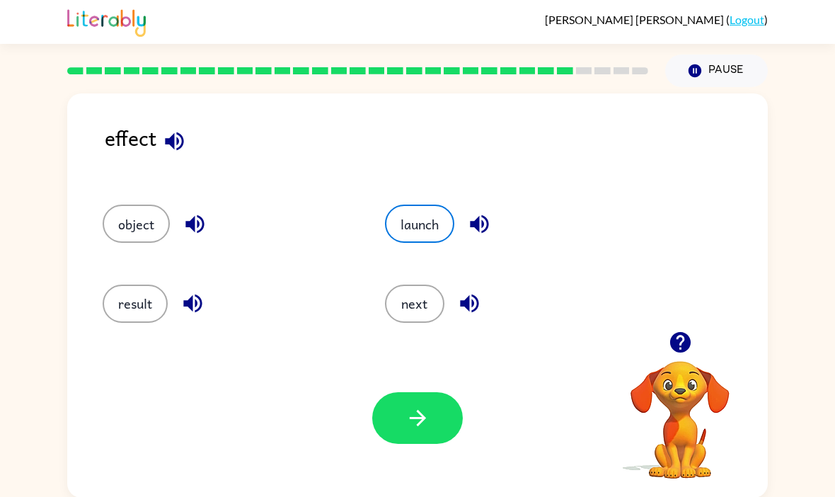
click at [409, 410] on icon "button" at bounding box center [417, 417] width 25 height 25
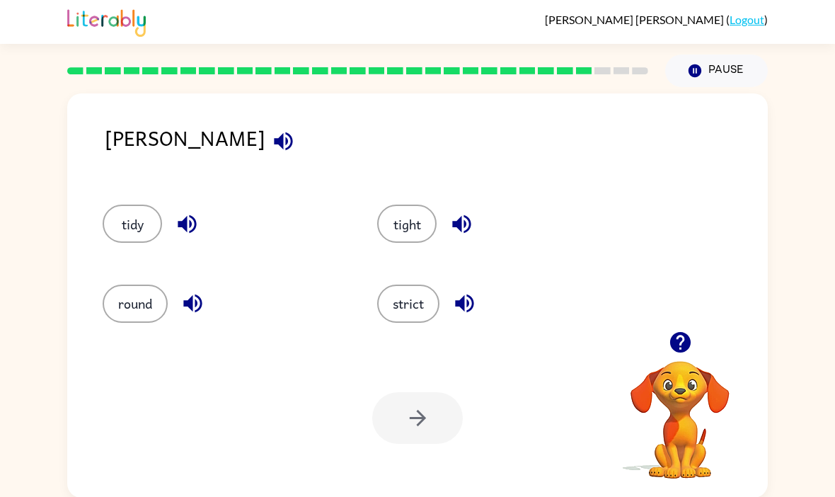
click at [399, 323] on button "strict" at bounding box center [408, 303] width 62 height 38
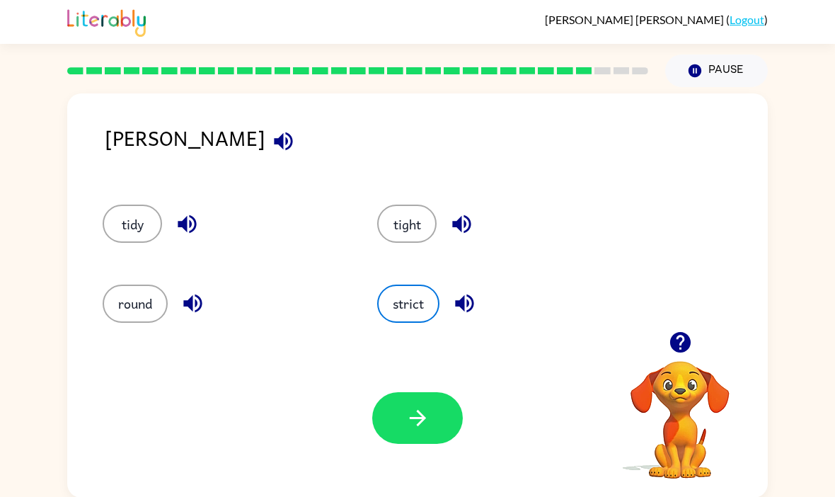
click at [420, 413] on icon "button" at bounding box center [417, 417] width 25 height 25
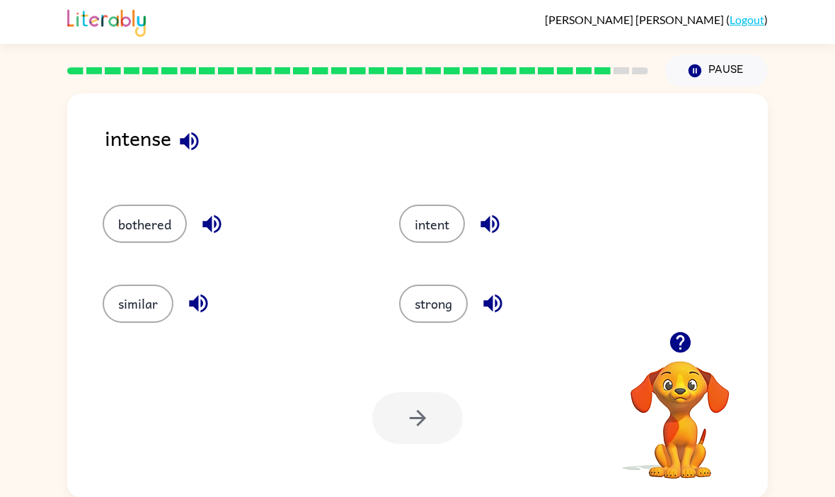
click at [444, 224] on button "intent" at bounding box center [432, 224] width 66 height 38
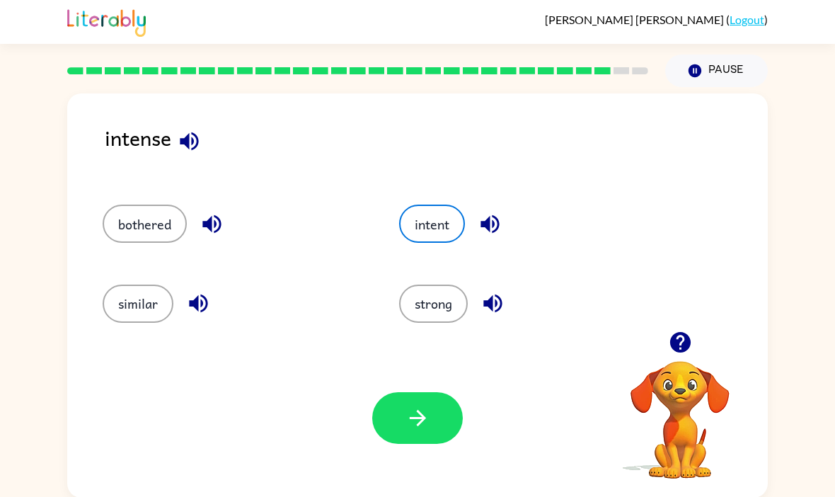
click at [829, 410] on div "intense bothered intent similar strong Your browser must support playing .mp4 f…" at bounding box center [417, 292] width 835 height 410
click at [439, 399] on button "button" at bounding box center [417, 418] width 91 height 52
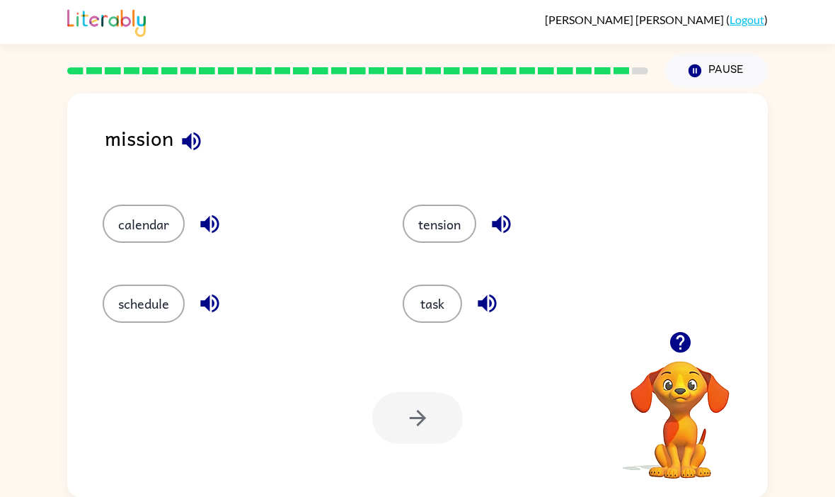
click at [412, 306] on button "task" at bounding box center [432, 303] width 59 height 38
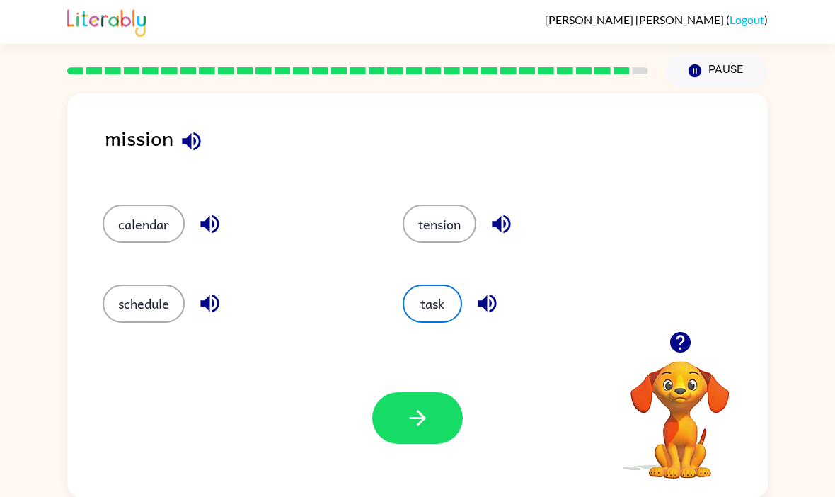
click at [414, 395] on button "button" at bounding box center [417, 418] width 91 height 52
click at [414, 395] on div at bounding box center [417, 418] width 91 height 52
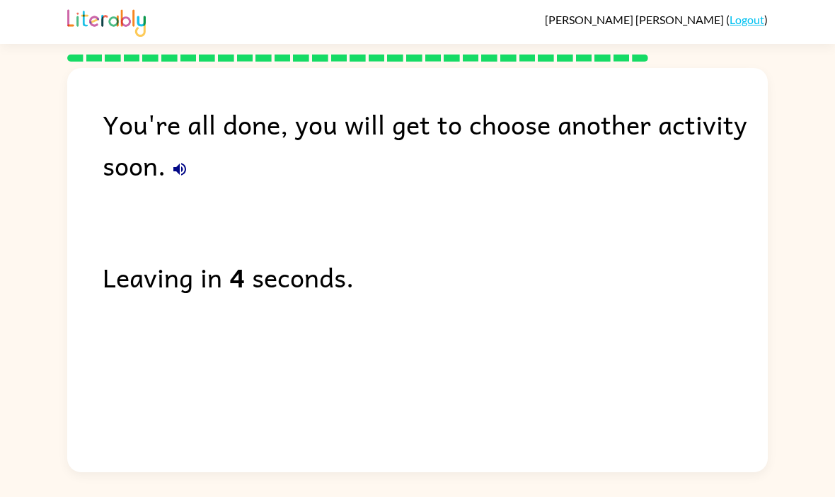
click at [650, 243] on div "You're all done, you will get to choose another activity soon. Leaving in 4 sec…" at bounding box center [417, 266] width 701 height 397
click at [662, 237] on div "You're all done, you will get to choose another activity soon. Leaving in 3 sec…" at bounding box center [417, 266] width 701 height 397
click at [662, 236] on div "You're all done, you will get to choose another activity soon. Leaving in 3 sec…" at bounding box center [417, 266] width 701 height 397
click at [684, 213] on div "You're all done, you will get to choose another activity soon. Leaving in 3 sec…" at bounding box center [417, 266] width 701 height 397
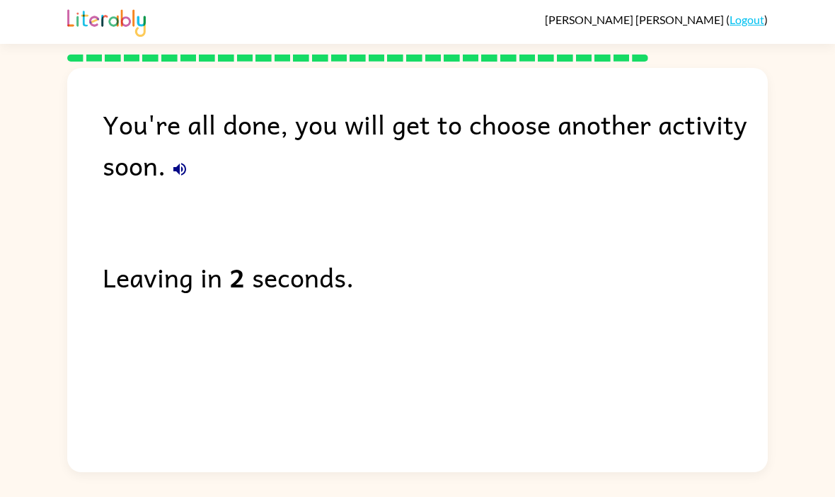
click at [128, 308] on div "You're all done, you will get to choose another activity soon. Leaving in 2 sec…" at bounding box center [417, 266] width 701 height 397
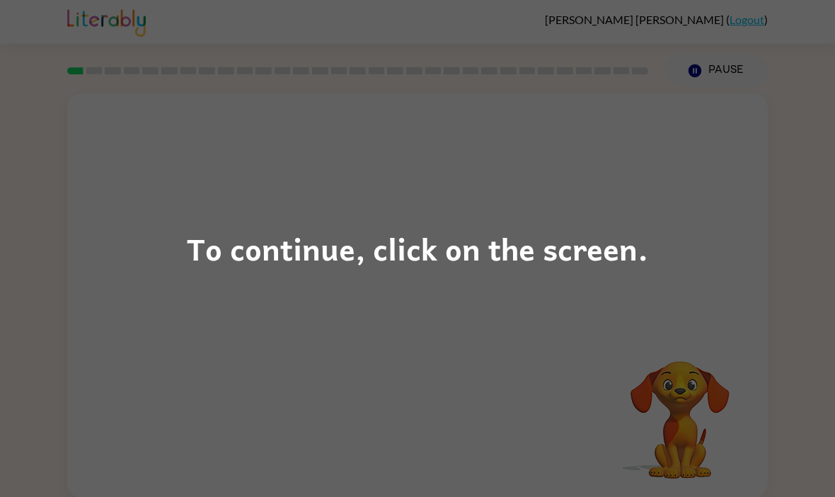
click at [184, 289] on div "To continue, click on the screen." at bounding box center [417, 248] width 835 height 497
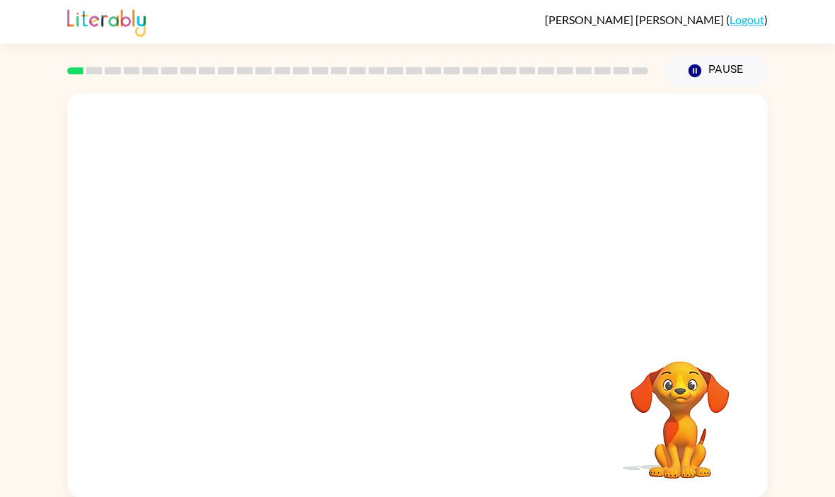
click at [179, 275] on div at bounding box center [417, 212] width 701 height 238
click at [756, 59] on button "Pause Pause" at bounding box center [716, 70] width 103 height 33
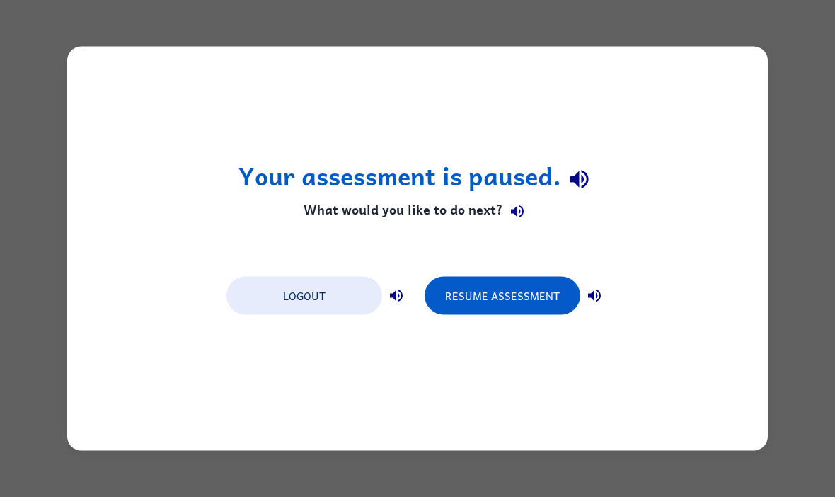
click at [543, 298] on button "Resume Assessment" at bounding box center [503, 296] width 156 height 38
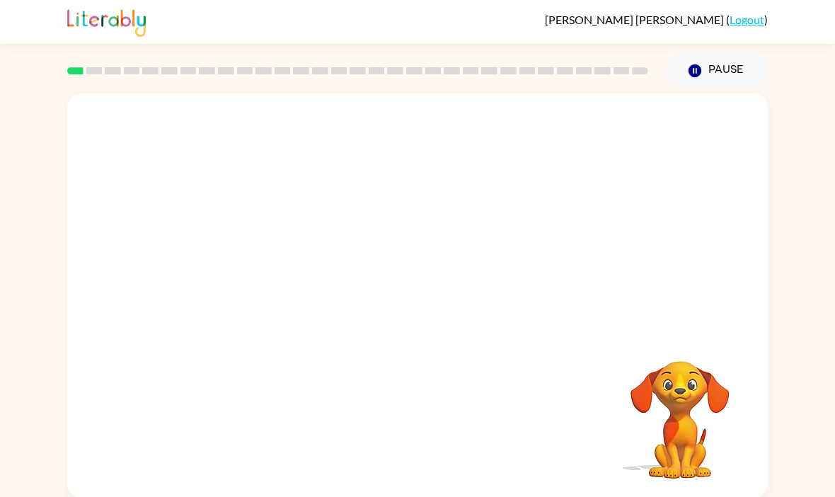
click at [12, 288] on div "Your browser must support playing .mp4 files to use Literably. Please try using…" at bounding box center [417, 292] width 835 height 410
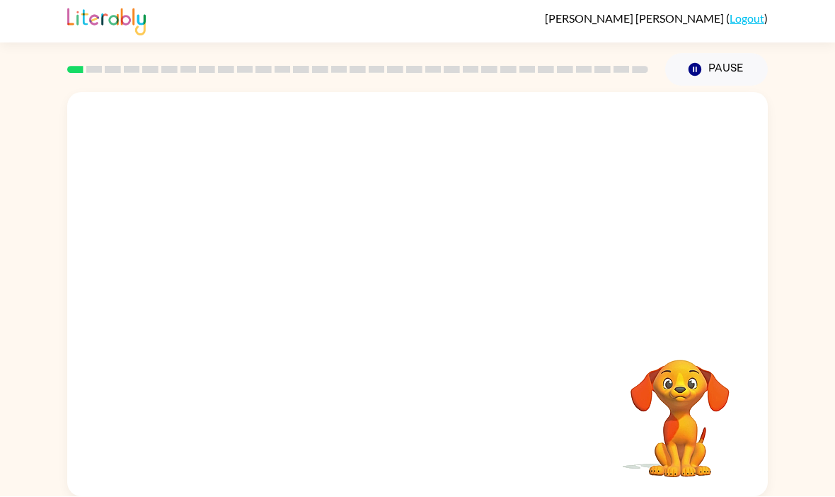
scroll to position [49, 0]
click at [380, 168] on video "Your browser must support playing .mp4 files to use Literably. Please try using…" at bounding box center [417, 212] width 701 height 238
click at [447, 228] on video "Your browser must support playing .mp4 files to use Literably. Please try using…" at bounding box center [417, 212] width 701 height 238
click at [517, 171] on video "Your browser must support playing .mp4 files to use Literably. Please try using…" at bounding box center [417, 212] width 701 height 238
click at [496, 175] on video "Your browser must support playing .mp4 files to use Literably. Please try using…" at bounding box center [417, 212] width 701 height 238
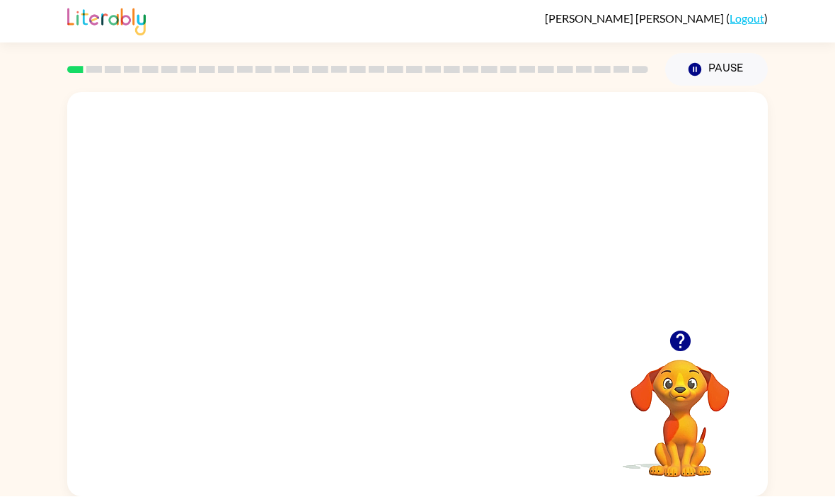
click at [495, 175] on video "Your browser must support playing .mp4 files to use Literably. Please try using…" at bounding box center [417, 212] width 701 height 238
click at [500, 175] on video "Your browser must support playing .mp4 files to use Literably. Please try using…" at bounding box center [417, 212] width 701 height 238
click at [570, 461] on div "MASON GODOY ( Logout ) Pause Pause Your browser must support playing .mp4 files…" at bounding box center [417, 247] width 835 height 497
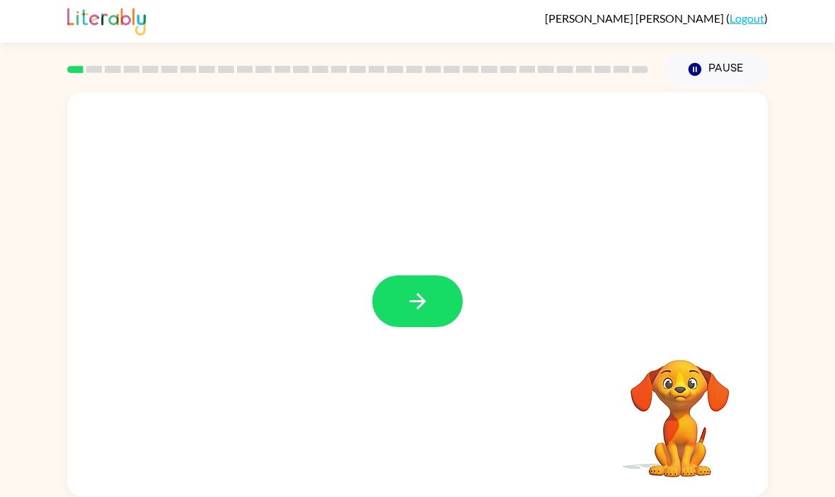
click at [433, 276] on button "button" at bounding box center [417, 302] width 91 height 52
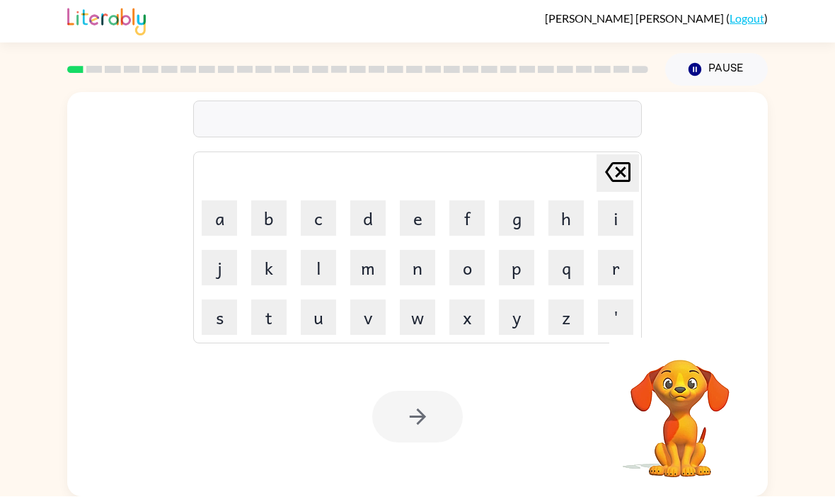
click at [682, 375] on video "Your browser must support playing .mp4 files to use Literably. Please try using…" at bounding box center [680, 409] width 142 height 142
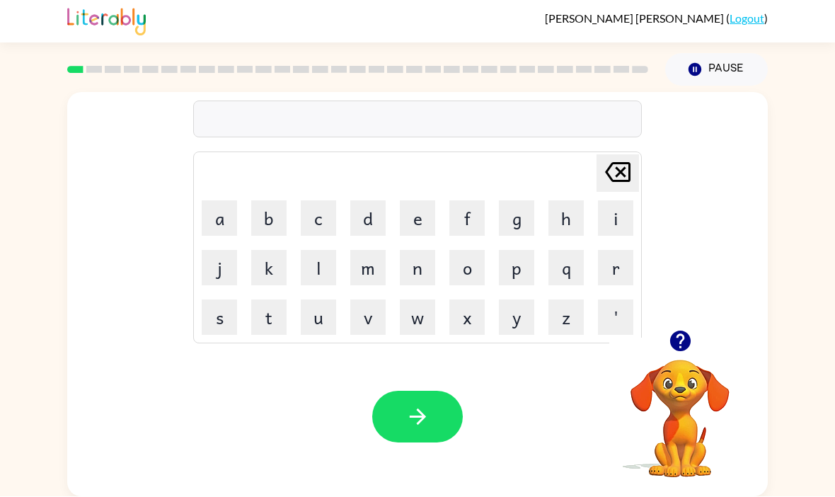
click at [679, 329] on icon "button" at bounding box center [680, 341] width 25 height 25
click at [437, 391] on button "button" at bounding box center [417, 417] width 91 height 52
click at [672, 331] on icon "button" at bounding box center [679, 341] width 21 height 21
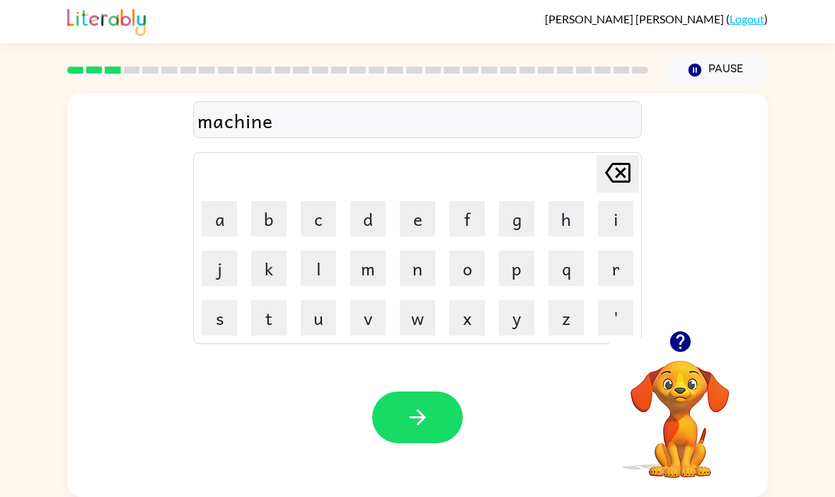
click at [430, 391] on button "button" at bounding box center [417, 417] width 91 height 52
click at [403, 397] on button "button" at bounding box center [417, 417] width 91 height 52
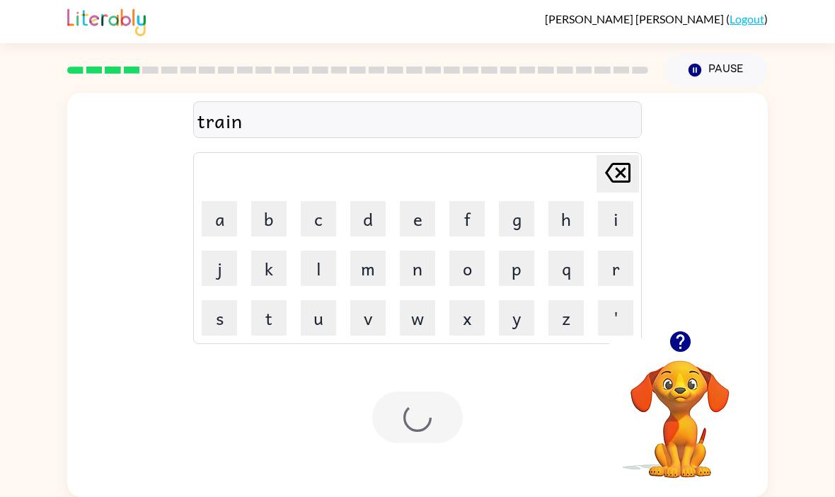
click at [403, 397] on div at bounding box center [417, 417] width 91 height 52
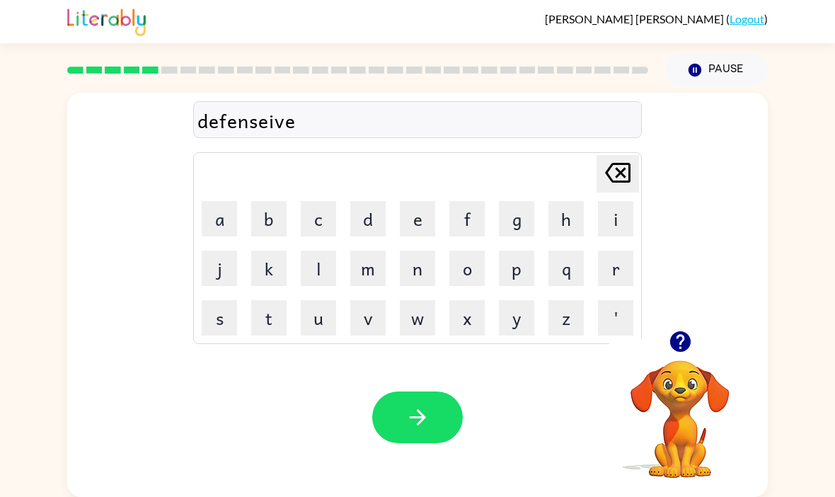
click at [457, 391] on button "button" at bounding box center [417, 417] width 91 height 52
click at [685, 329] on icon "button" at bounding box center [680, 341] width 25 height 25
click at [431, 391] on button "button" at bounding box center [417, 417] width 91 height 52
click at [422, 338] on div "Your browser must support playing .mp4 files to use Literably. Please try using…" at bounding box center [417, 417] width 701 height 159
click at [383, 391] on button "button" at bounding box center [417, 417] width 91 height 52
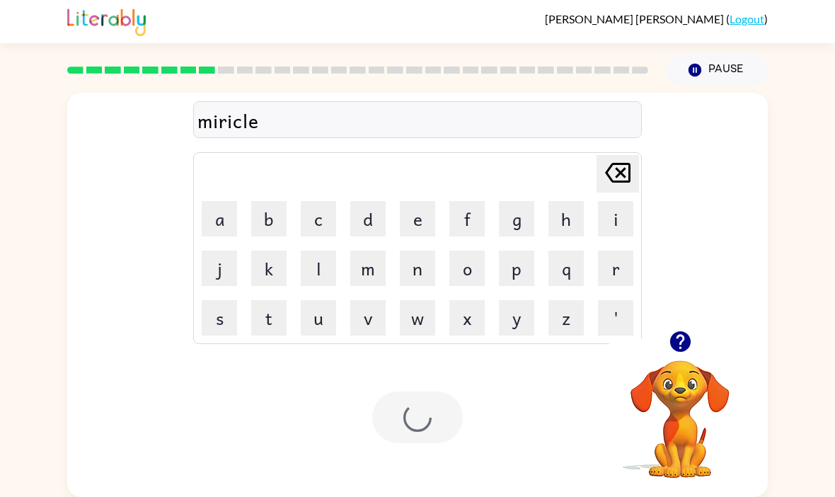
click at [393, 391] on div at bounding box center [417, 417] width 91 height 52
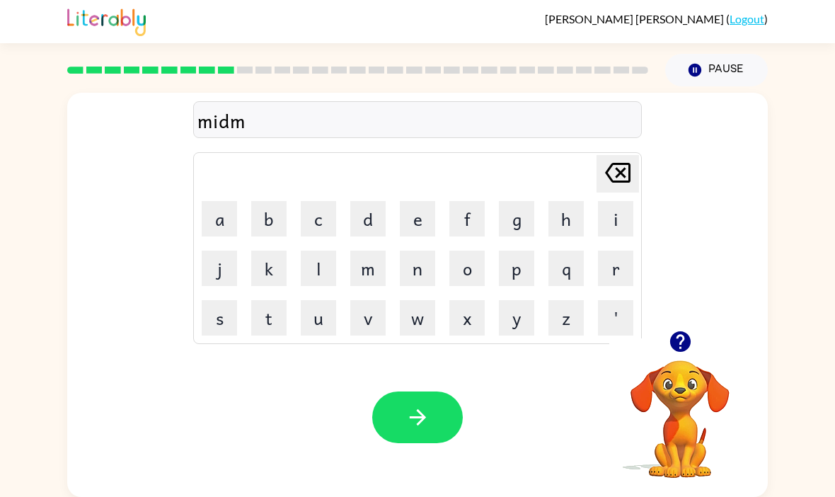
click at [689, 331] on icon "button" at bounding box center [679, 341] width 21 height 21
click at [421, 405] on icon "button" at bounding box center [417, 417] width 25 height 25
click at [684, 329] on icon "button" at bounding box center [680, 341] width 25 height 25
click at [391, 391] on button "button" at bounding box center [417, 417] width 91 height 52
click at [393, 401] on button "button" at bounding box center [417, 417] width 91 height 52
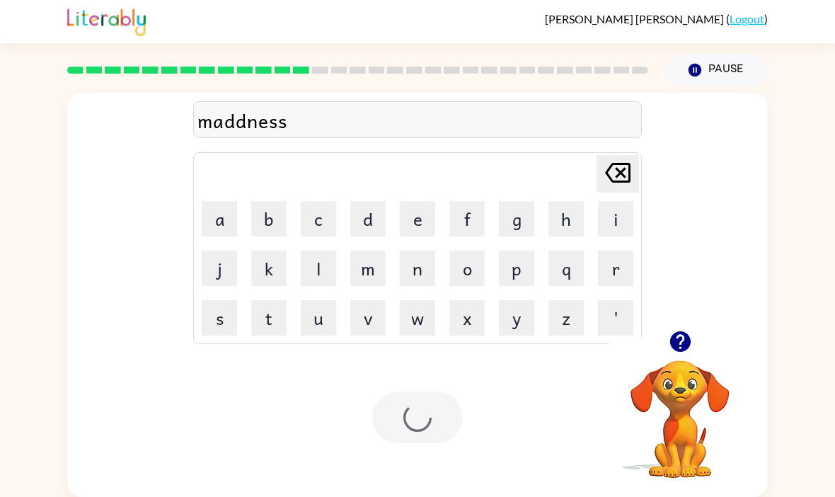
click at [398, 406] on div "Your browser must support playing .mp4 files to use Literably. Please try using…" at bounding box center [417, 417] width 701 height 159
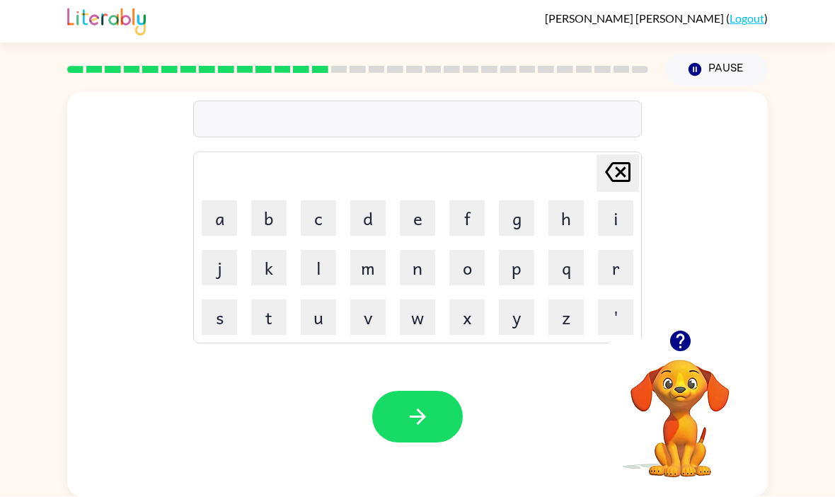
click at [681, 331] on icon "button" at bounding box center [679, 341] width 21 height 21
click at [418, 391] on button "button" at bounding box center [417, 417] width 91 height 52
click at [3, 195] on div "Delete Delete last character input a b c d e f g h i j k l m n o p q r s t u v …" at bounding box center [417, 291] width 835 height 410
click at [697, 323] on button "button" at bounding box center [680, 341] width 36 height 36
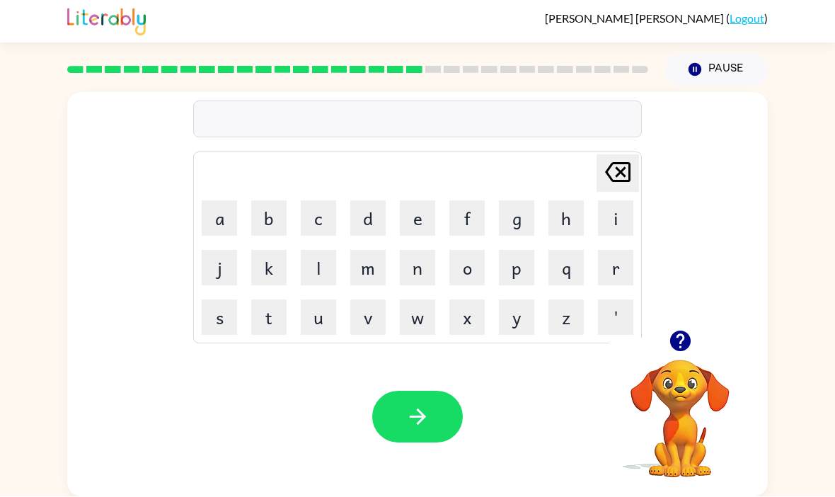
click at [702, 338] on video "Your browser must support playing .mp4 files to use Literably. Please try using…" at bounding box center [680, 409] width 142 height 142
click at [679, 338] on video "Your browser must support playing .mp4 files to use Literably. Please try using…" at bounding box center [680, 409] width 142 height 142
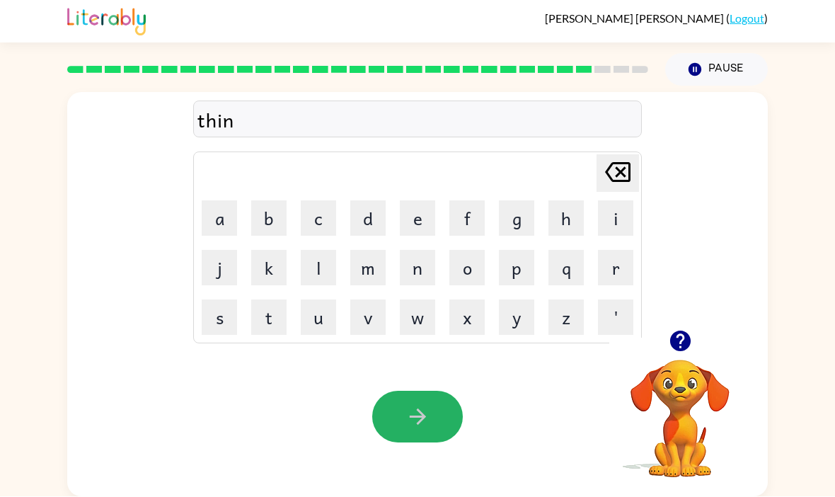
click at [397, 391] on button "button" at bounding box center [417, 417] width 91 height 52
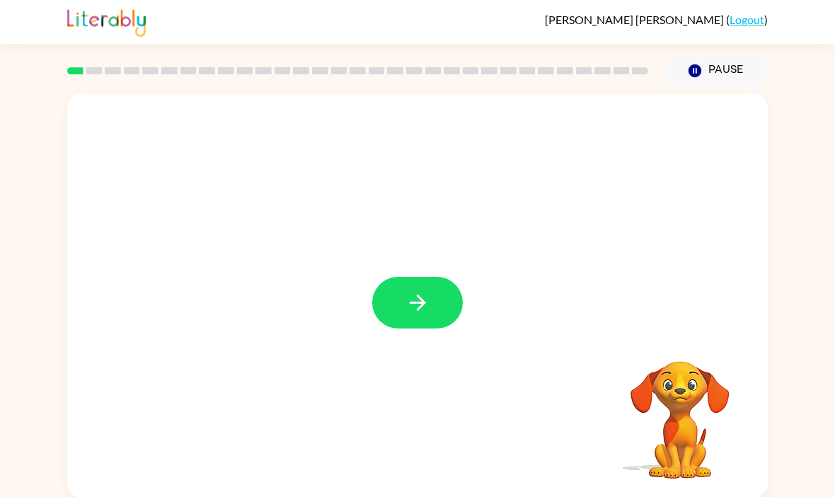
click at [422, 296] on icon "button" at bounding box center [417, 302] width 25 height 25
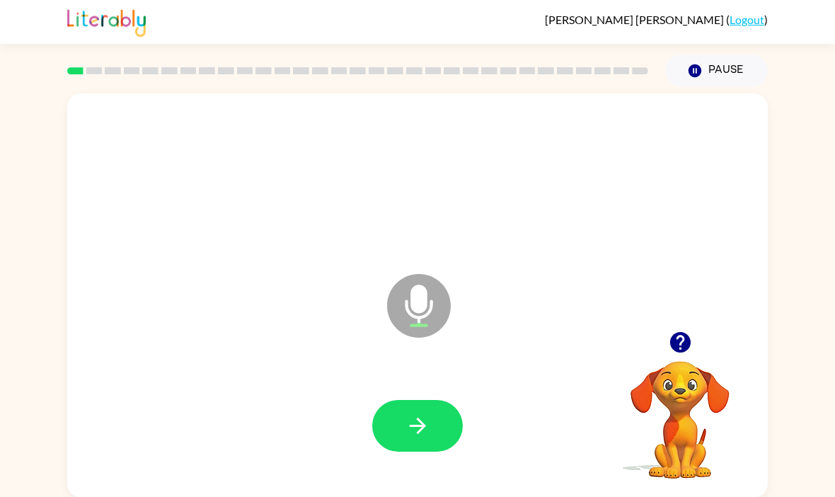
click at [432, 395] on div at bounding box center [417, 426] width 672 height 116
click at [437, 427] on button "button" at bounding box center [417, 426] width 91 height 52
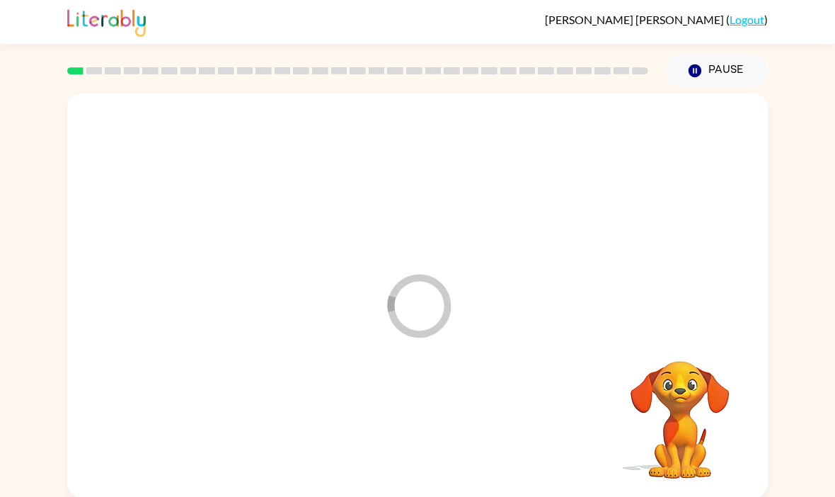
click at [436, 427] on div at bounding box center [417, 426] width 672 height 116
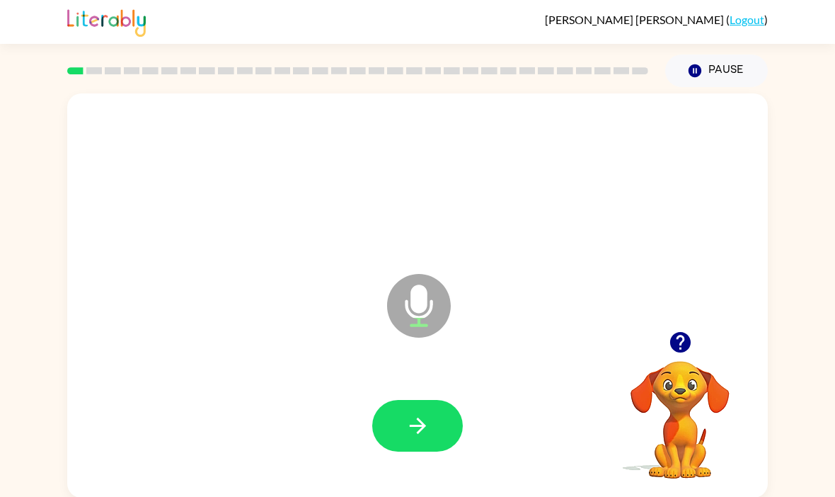
click at [432, 427] on button "button" at bounding box center [417, 426] width 91 height 52
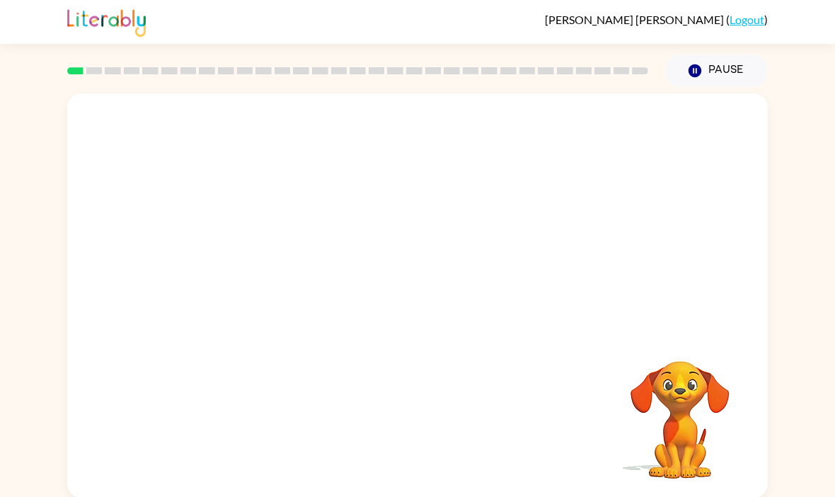
click at [42, 219] on div "Your browser must support playing .mp4 files to use Literably. Please try using…" at bounding box center [417, 292] width 835 height 410
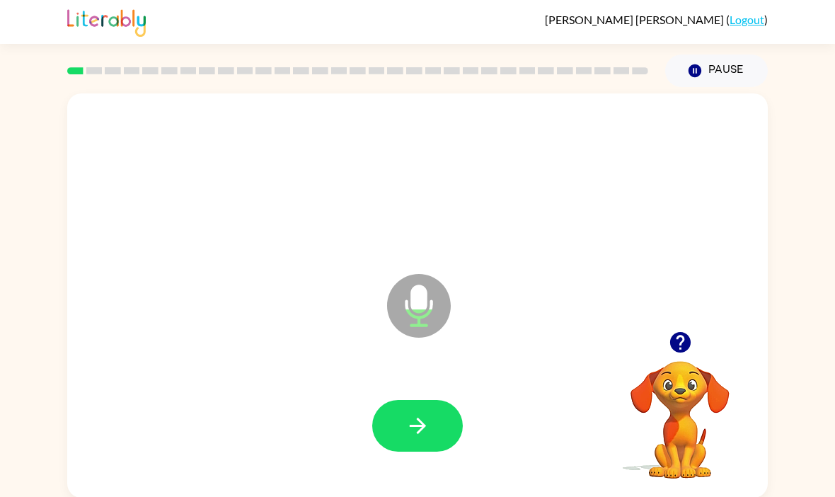
click at [410, 430] on icon "button" at bounding box center [417, 425] width 25 height 25
click at [681, 339] on icon "button" at bounding box center [680, 342] width 25 height 25
click at [676, 344] on icon "button" at bounding box center [679, 342] width 21 height 21
click at [426, 441] on button "button" at bounding box center [417, 426] width 91 height 52
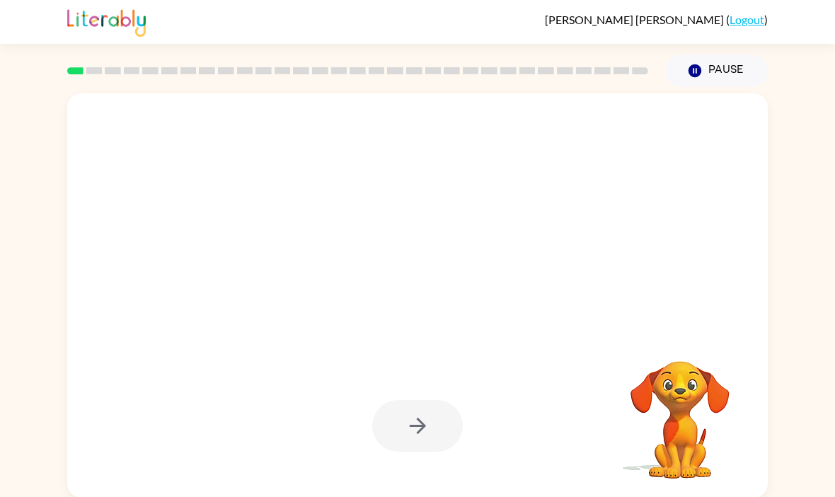
click at [808, 178] on div "Your browser must support playing .mp4 files to use Literably. Please try using…" at bounding box center [417, 292] width 835 height 410
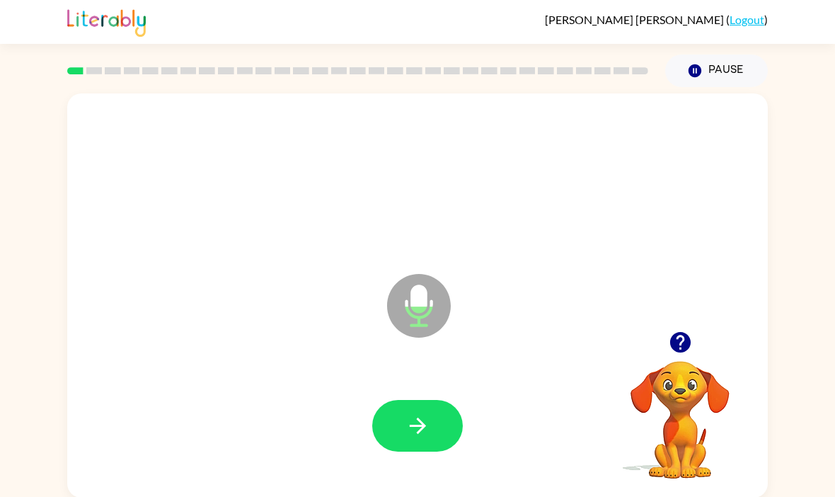
click at [432, 433] on button "button" at bounding box center [417, 426] width 91 height 52
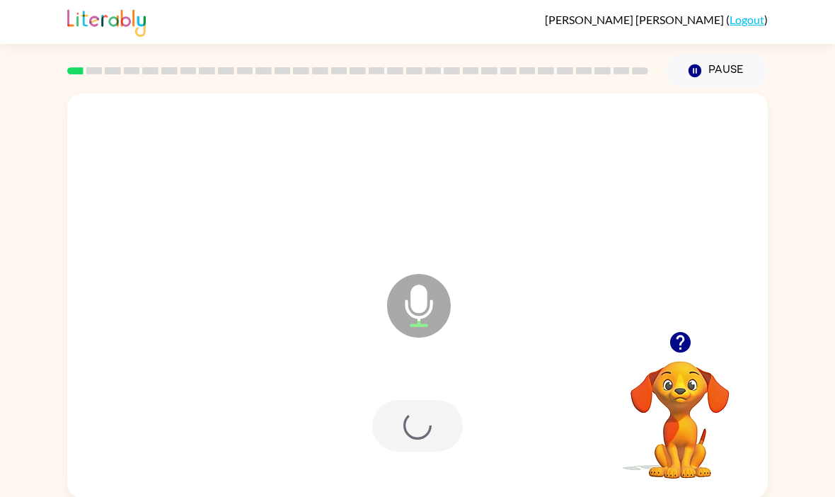
scroll to position [3, 0]
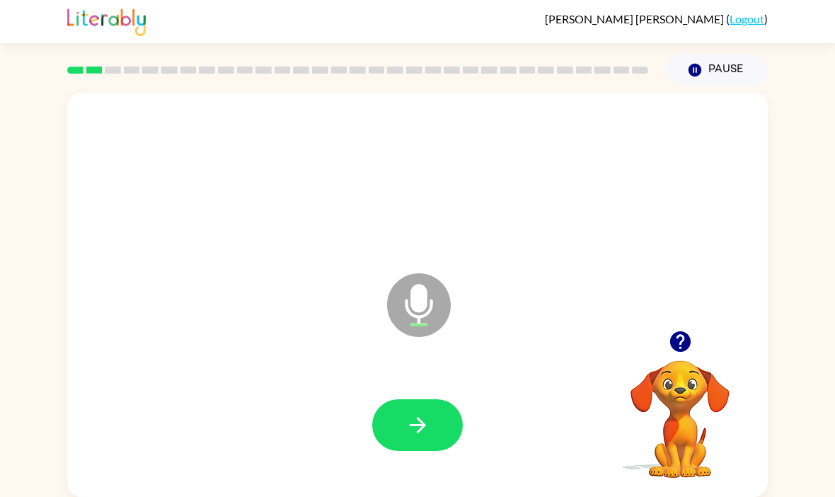
click at [674, 352] on icon "button" at bounding box center [680, 341] width 25 height 25
click at [415, 408] on button "button" at bounding box center [417, 425] width 91 height 52
click at [685, 341] on icon "button" at bounding box center [679, 341] width 21 height 21
click at [435, 418] on button "button" at bounding box center [417, 425] width 91 height 52
click at [681, 347] on icon "button" at bounding box center [680, 341] width 25 height 25
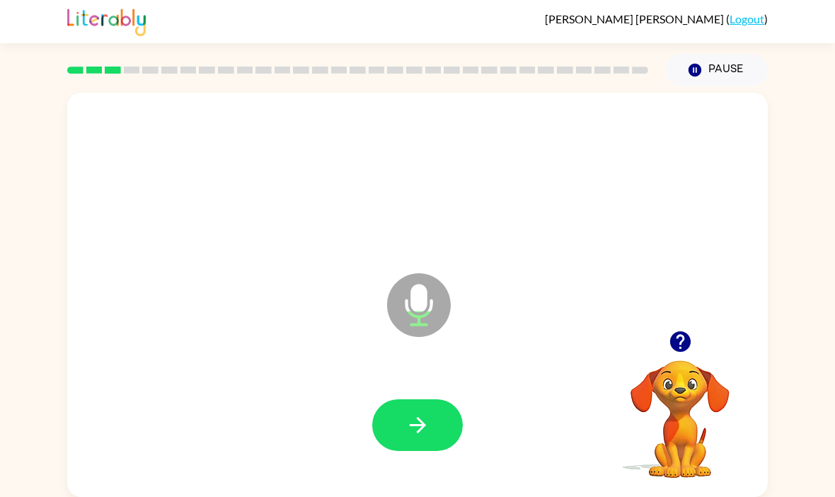
click at [449, 420] on button "button" at bounding box center [417, 425] width 91 height 52
click at [422, 428] on icon "button" at bounding box center [417, 425] width 16 height 16
click at [688, 321] on div "Microphone The Microphone is here when it is your turn to talk" at bounding box center [417, 295] width 701 height 404
click at [687, 321] on div "Microphone The Microphone is here when it is your turn to talk" at bounding box center [417, 295] width 701 height 404
click at [684, 343] on icon "button" at bounding box center [679, 341] width 21 height 21
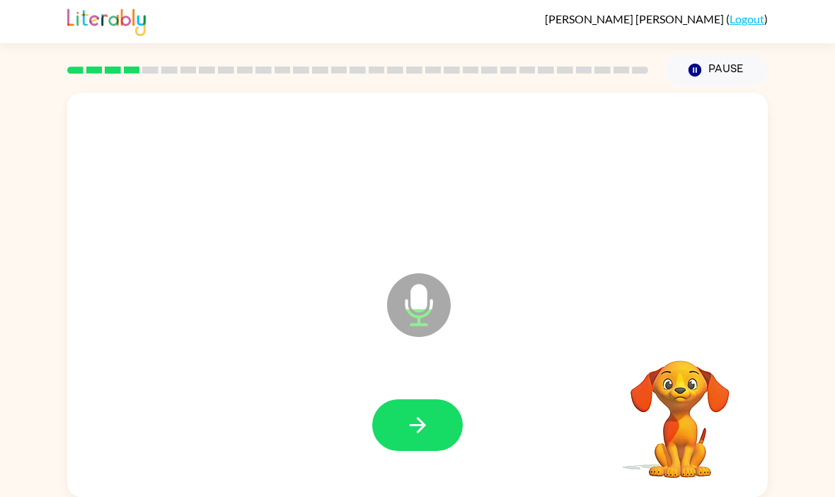
click at [685, 343] on video "Your browser must support playing .mp4 files to use Literably. Please try using…" at bounding box center [680, 409] width 142 height 142
click at [398, 404] on button "button" at bounding box center [417, 425] width 91 height 52
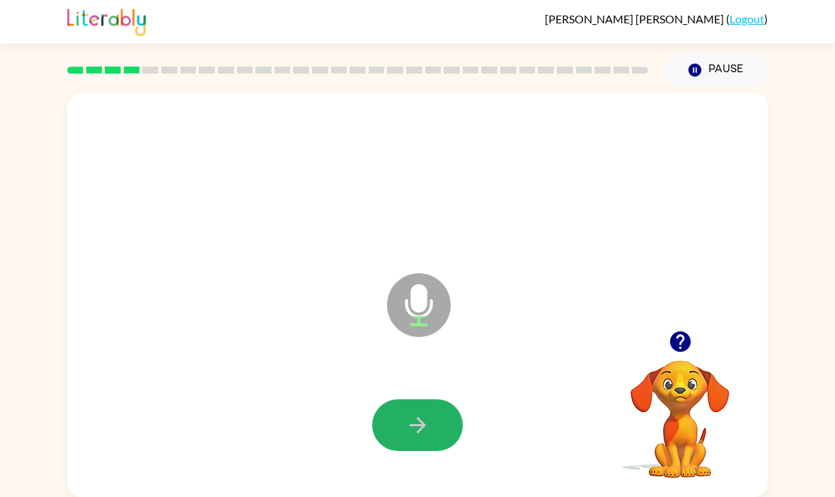
click at [395, 412] on button "button" at bounding box center [417, 425] width 91 height 52
click at [395, 412] on div at bounding box center [417, 425] width 91 height 52
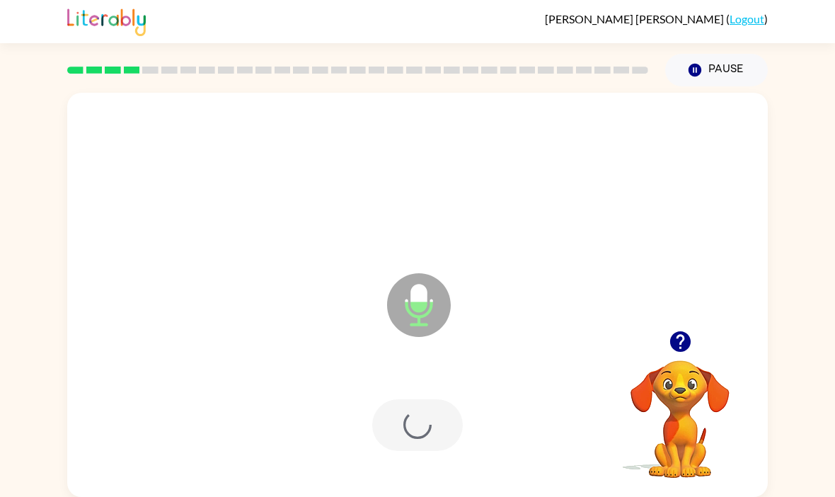
click at [411, 436] on div at bounding box center [417, 425] width 91 height 52
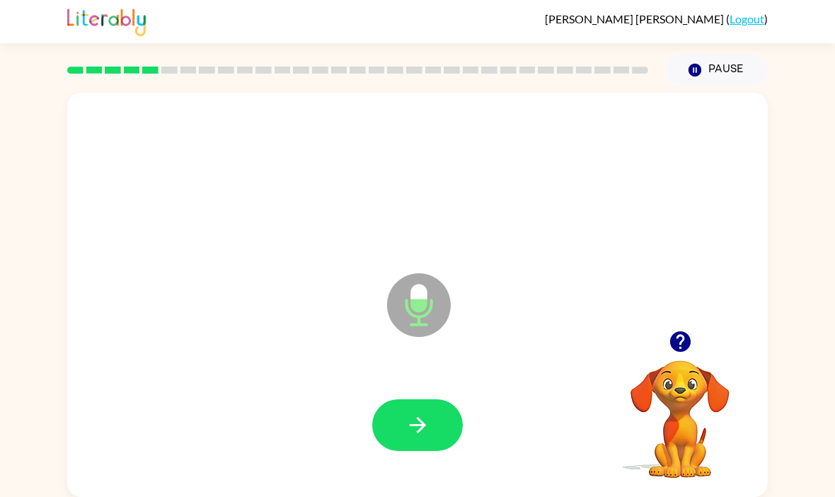
click at [691, 342] on icon "button" at bounding box center [680, 341] width 25 height 25
click at [691, 341] on video "Your browser must support playing .mp4 files to use Literably. Please try using…" at bounding box center [680, 409] width 142 height 142
click at [420, 419] on icon "button" at bounding box center [417, 425] width 16 height 16
click at [393, 424] on button "button" at bounding box center [417, 425] width 91 height 52
click at [397, 417] on button "button" at bounding box center [417, 425] width 91 height 52
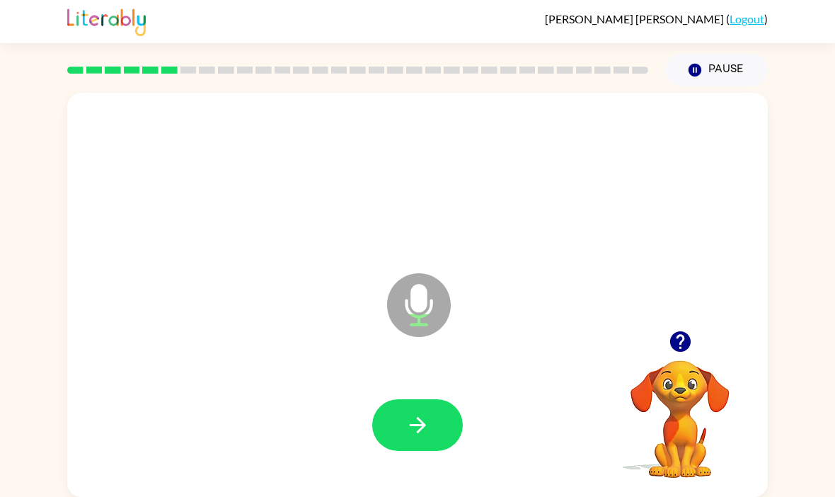
click at [393, 406] on button "button" at bounding box center [417, 425] width 91 height 52
click at [433, 413] on button "button" at bounding box center [417, 425] width 91 height 52
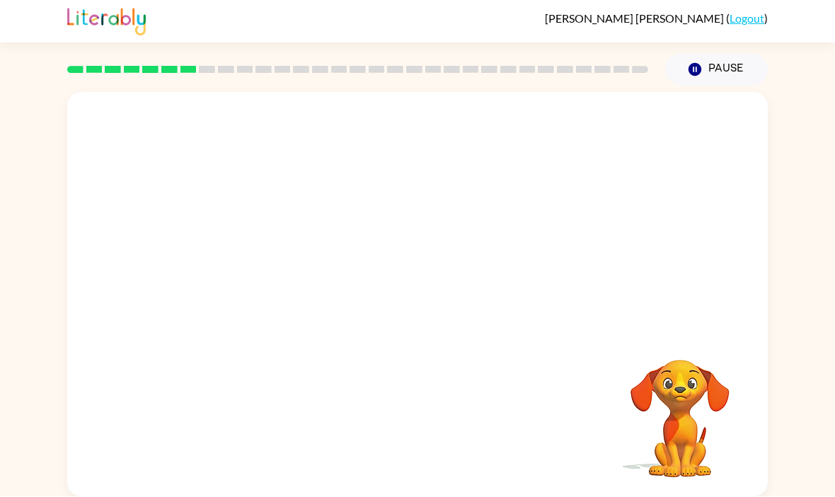
scroll to position [0, 0]
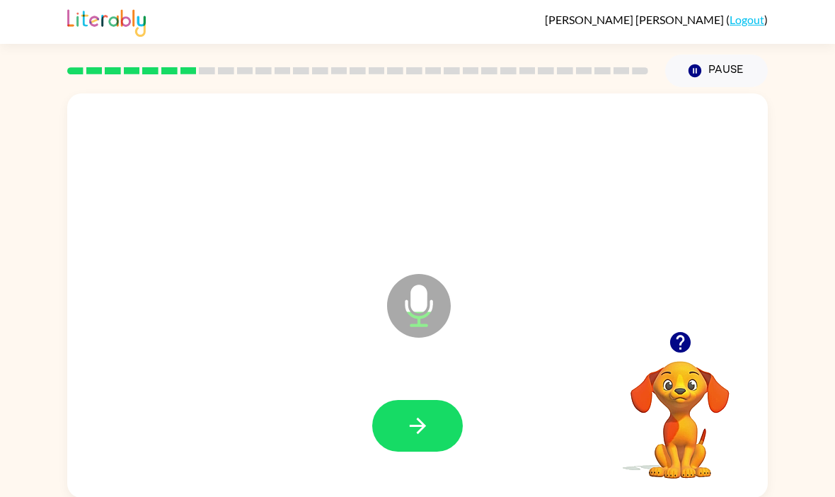
click at [690, 338] on icon "button" at bounding box center [680, 342] width 25 height 25
click at [394, 412] on button "button" at bounding box center [417, 426] width 91 height 52
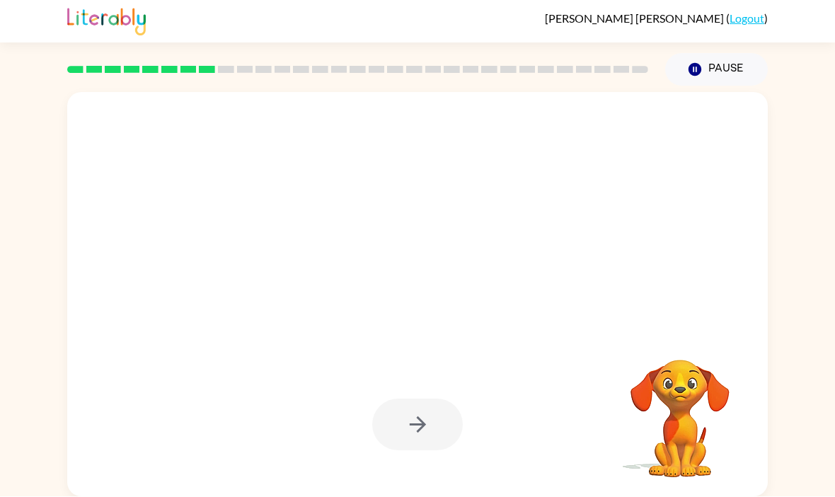
scroll to position [49, 0]
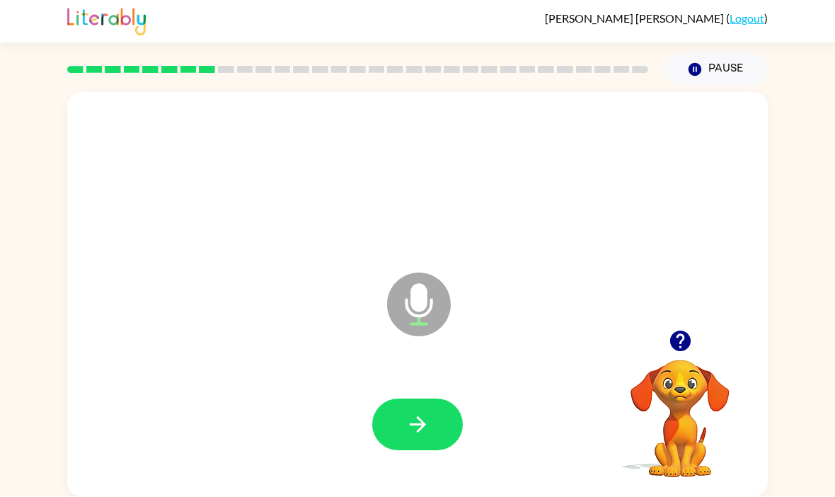
click at [684, 331] on icon "button" at bounding box center [679, 341] width 21 height 21
click at [434, 399] on button "button" at bounding box center [417, 425] width 91 height 52
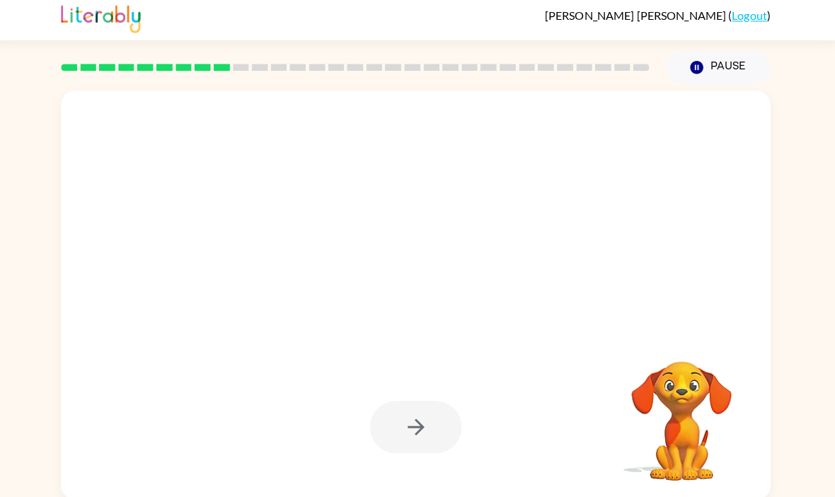
click at [352, 393] on div at bounding box center [417, 426] width 672 height 116
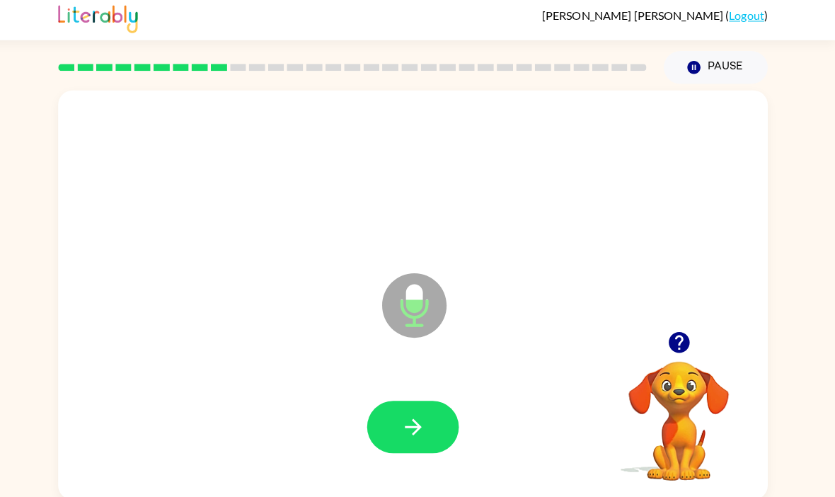
click at [405, 413] on icon "button" at bounding box center [417, 425] width 25 height 25
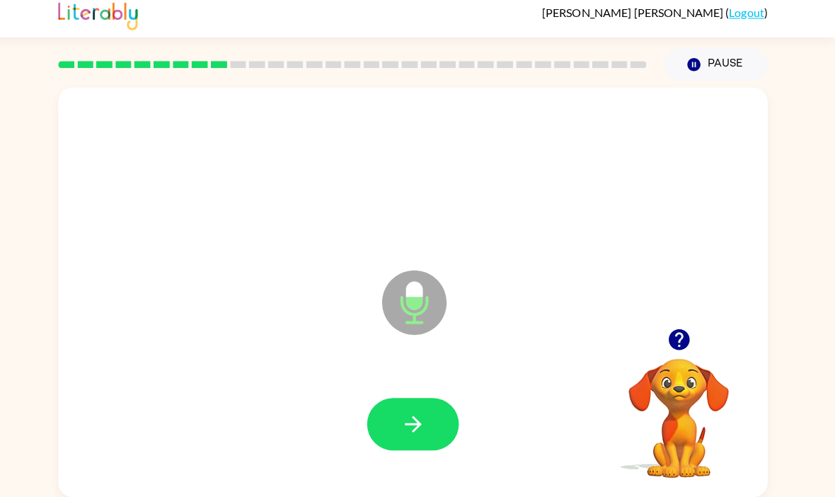
click at [395, 399] on div at bounding box center [417, 425] width 91 height 52
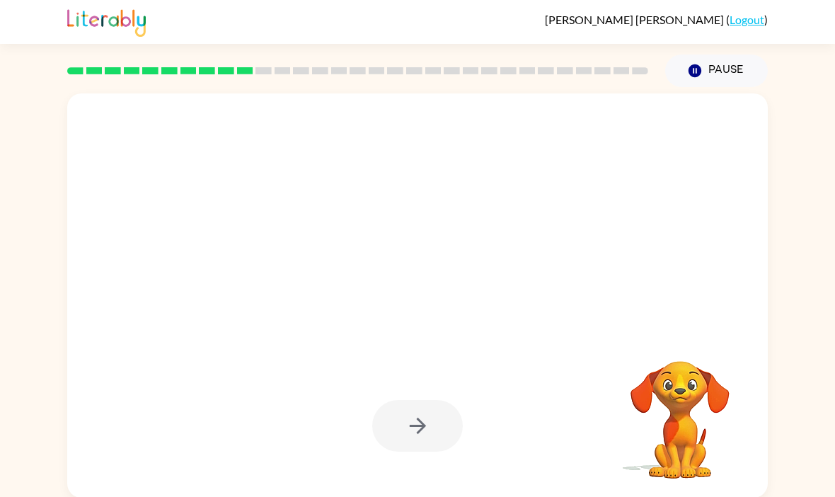
click at [362, 415] on div at bounding box center [417, 426] width 672 height 116
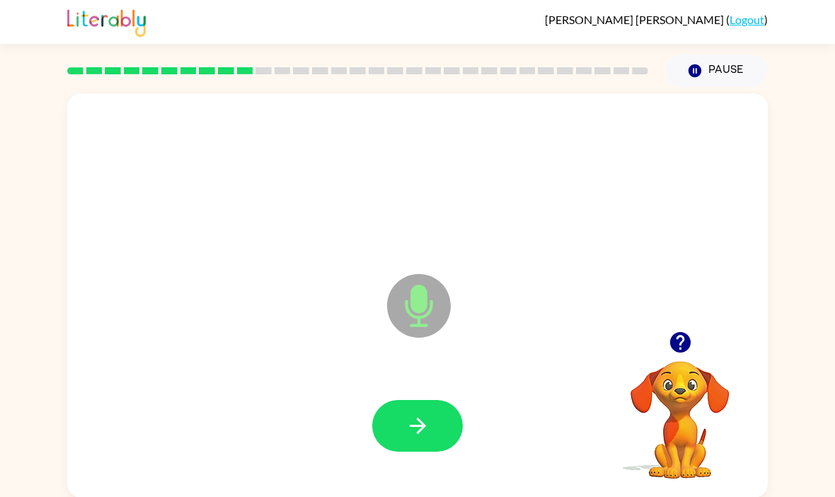
click at [404, 410] on button "button" at bounding box center [417, 426] width 91 height 52
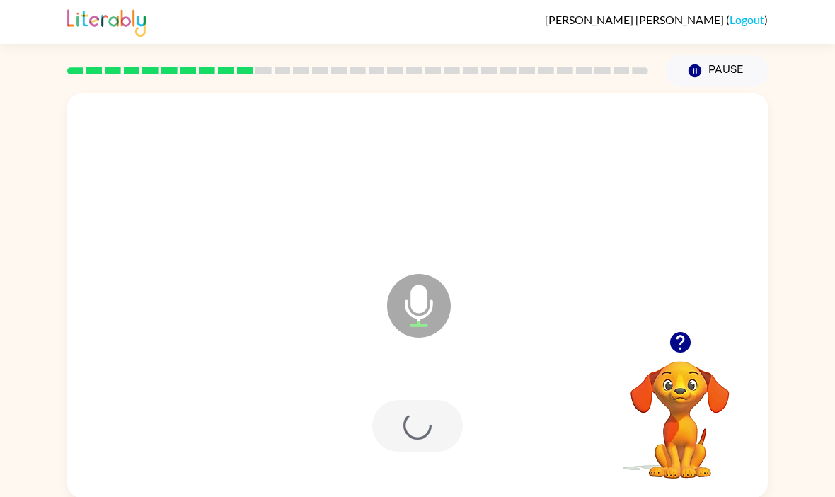
click at [404, 409] on div at bounding box center [417, 426] width 91 height 52
click at [386, 430] on div at bounding box center [417, 426] width 91 height 52
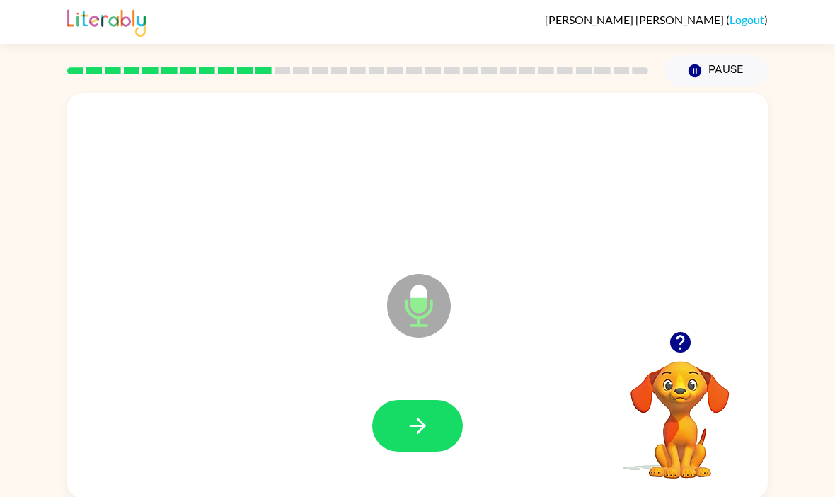
click at [686, 350] on icon "button" at bounding box center [679, 342] width 21 height 21
click at [677, 341] on icon "button" at bounding box center [680, 342] width 25 height 25
click at [436, 427] on button "button" at bounding box center [417, 426] width 91 height 52
click at [683, 335] on icon "button" at bounding box center [679, 342] width 21 height 21
click at [437, 412] on button "button" at bounding box center [417, 426] width 91 height 52
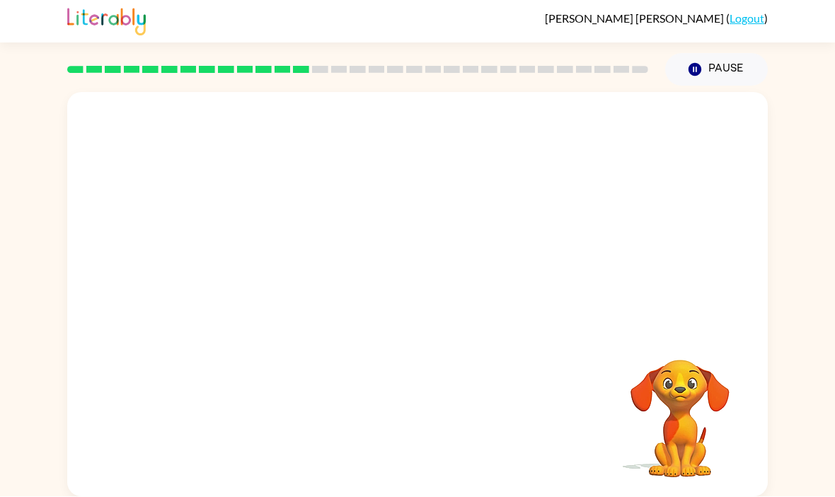
scroll to position [13, 0]
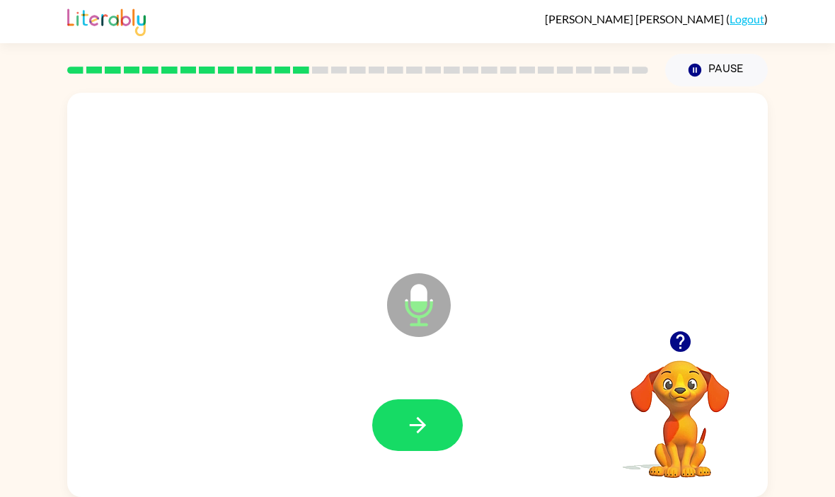
click at [675, 329] on icon "button" at bounding box center [680, 341] width 25 height 25
click at [418, 417] on icon "button" at bounding box center [417, 425] width 16 height 16
click at [685, 340] on icon "button" at bounding box center [679, 341] width 21 height 21
click at [681, 338] on icon "button" at bounding box center [679, 341] width 21 height 21
click at [426, 399] on button "button" at bounding box center [417, 425] width 91 height 52
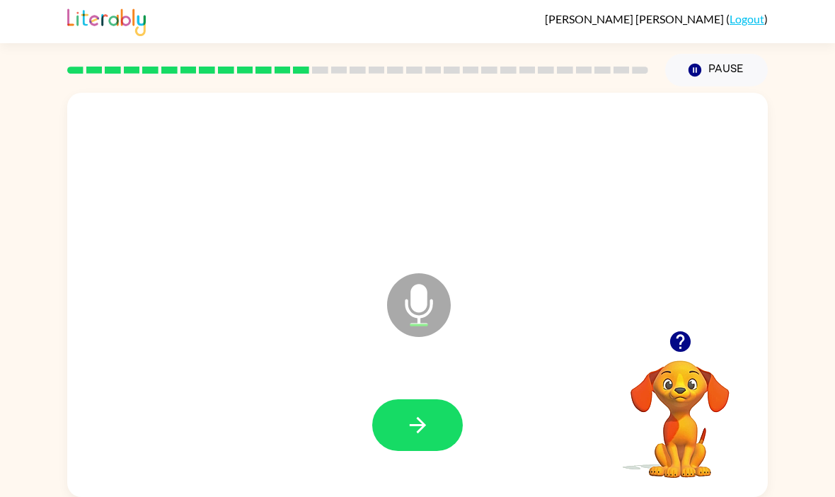
click at [428, 413] on icon "button" at bounding box center [417, 425] width 25 height 25
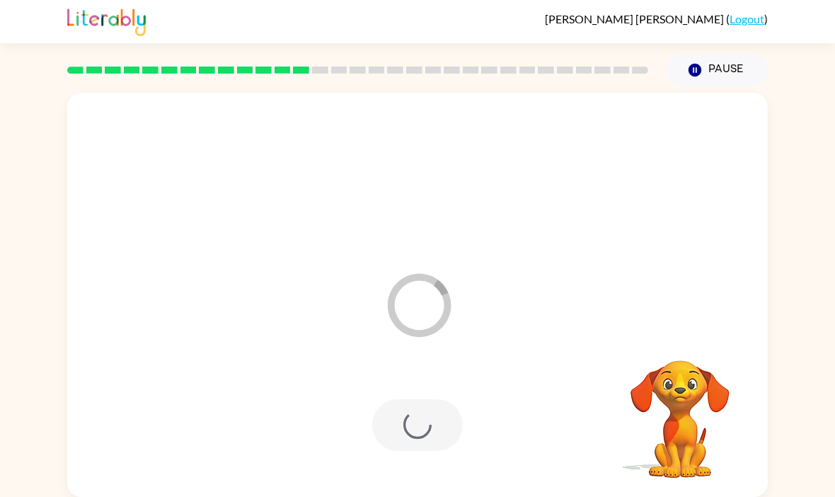
scroll to position [0, 0]
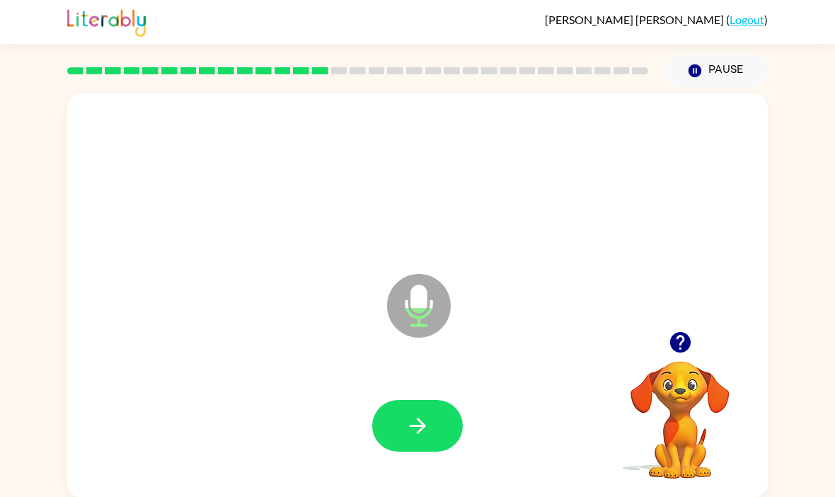
click at [422, 383] on div at bounding box center [417, 426] width 672 height 116
click at [447, 412] on button "button" at bounding box center [417, 426] width 91 height 52
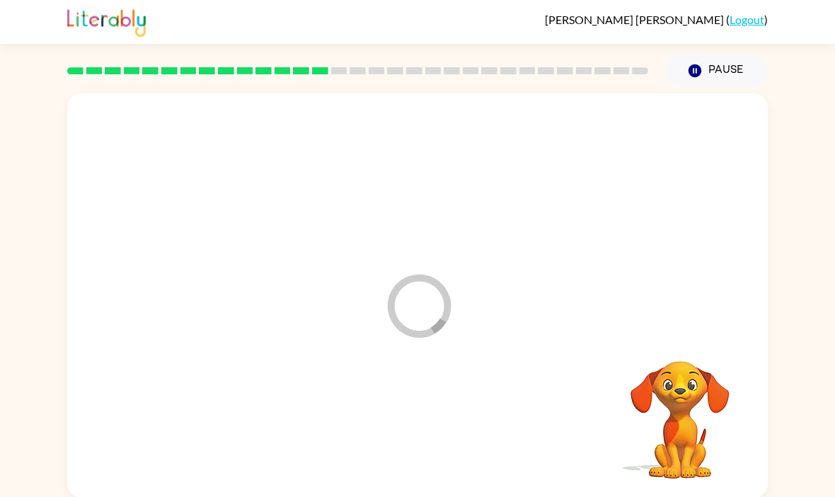
click at [453, 430] on div at bounding box center [417, 426] width 672 height 116
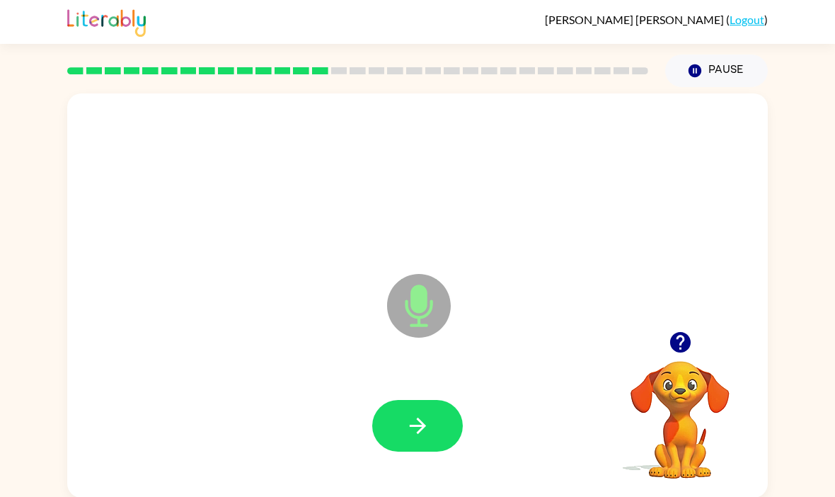
click at [437, 411] on button "button" at bounding box center [417, 426] width 91 height 52
click at [682, 338] on icon "button" at bounding box center [679, 342] width 21 height 21
click at [409, 418] on icon "button" at bounding box center [417, 425] width 25 height 25
click at [384, 437] on button "button" at bounding box center [417, 426] width 91 height 52
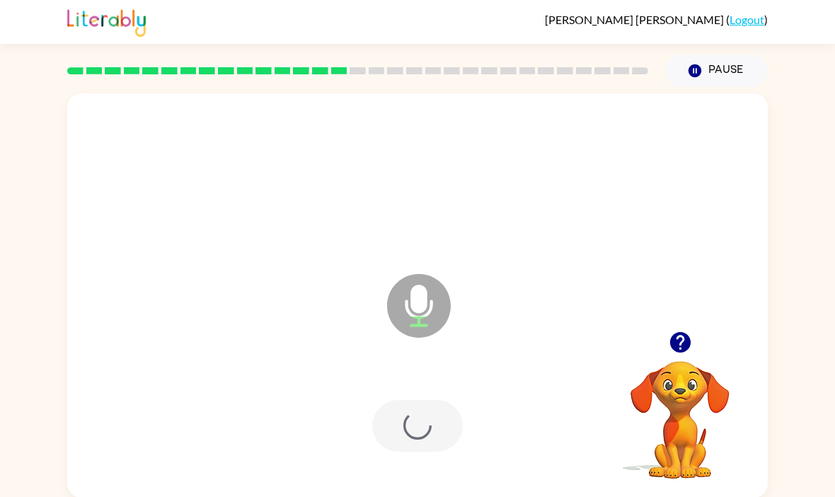
click at [420, 444] on div at bounding box center [417, 426] width 91 height 52
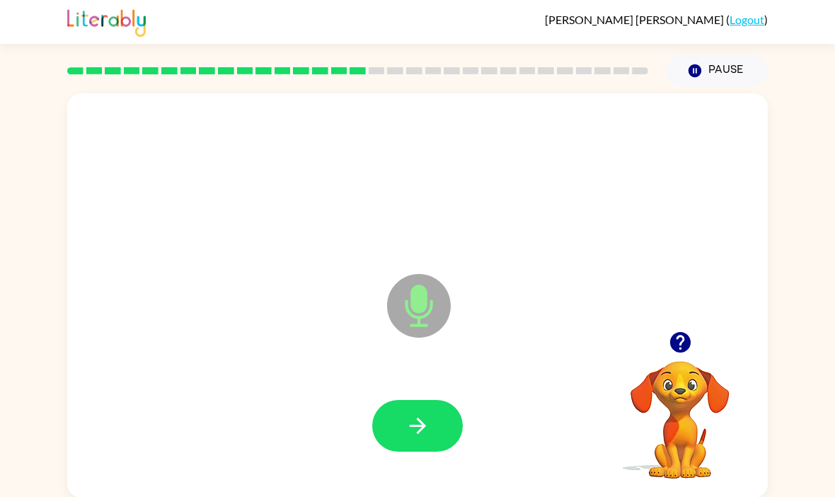
click at [432, 418] on button "button" at bounding box center [417, 426] width 91 height 52
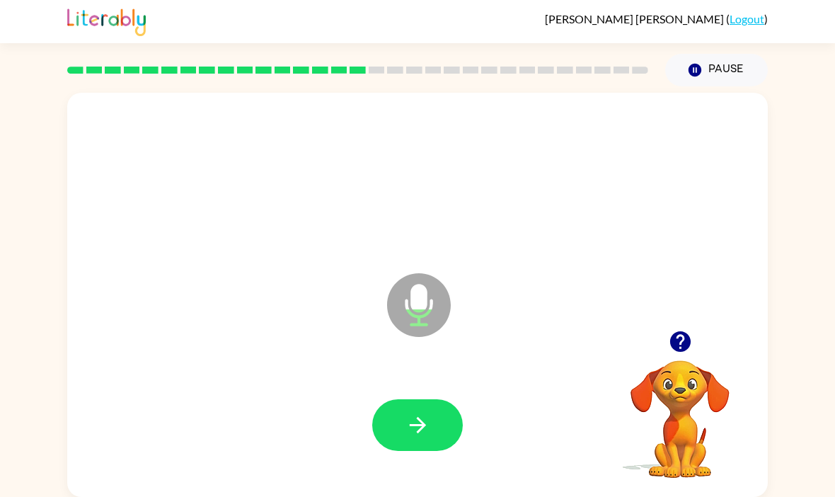
scroll to position [8, 0]
click at [421, 432] on icon "button" at bounding box center [417, 425] width 25 height 25
click at [420, 432] on div at bounding box center [417, 425] width 91 height 52
click at [407, 386] on div at bounding box center [417, 425] width 672 height 116
click at [410, 422] on icon "button" at bounding box center [417, 425] width 25 height 25
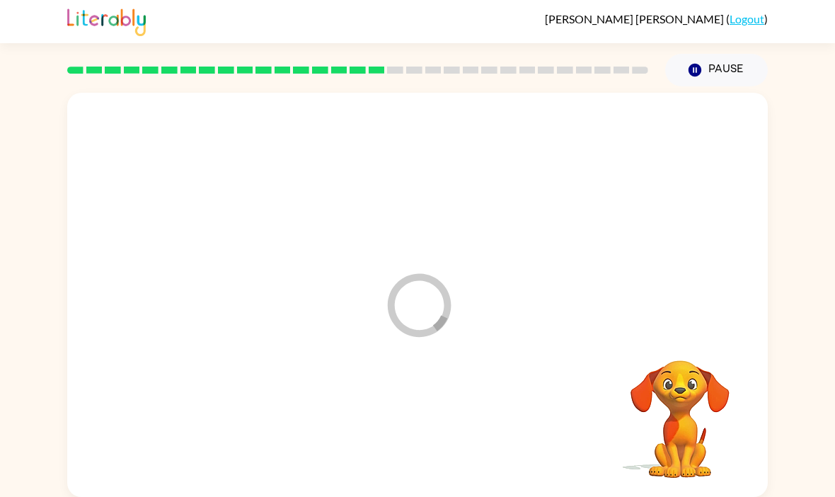
click at [410, 422] on div at bounding box center [417, 425] width 672 height 116
click at [411, 438] on div at bounding box center [417, 425] width 91 height 52
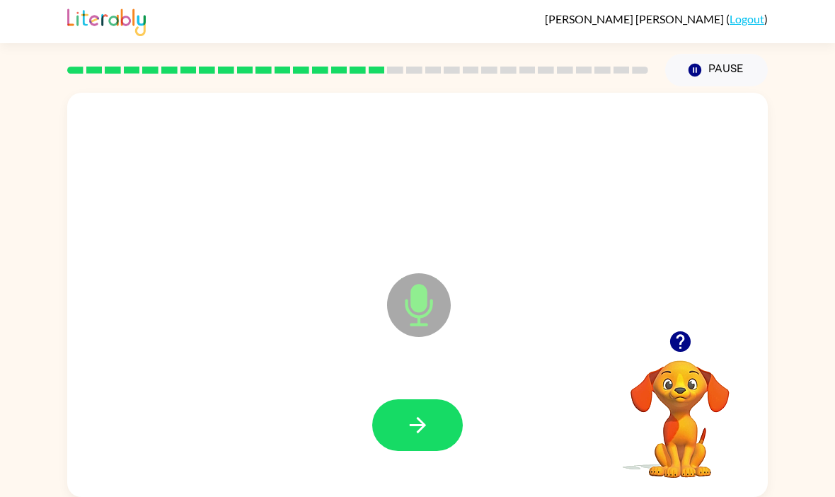
click at [405, 438] on button "button" at bounding box center [417, 425] width 91 height 52
click at [403, 428] on button "button" at bounding box center [417, 425] width 91 height 52
click at [434, 422] on button "button" at bounding box center [417, 425] width 91 height 52
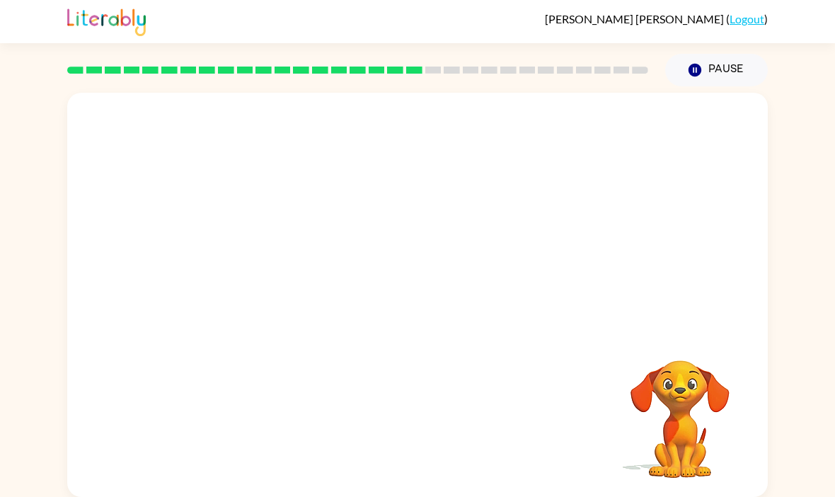
scroll to position [0, 0]
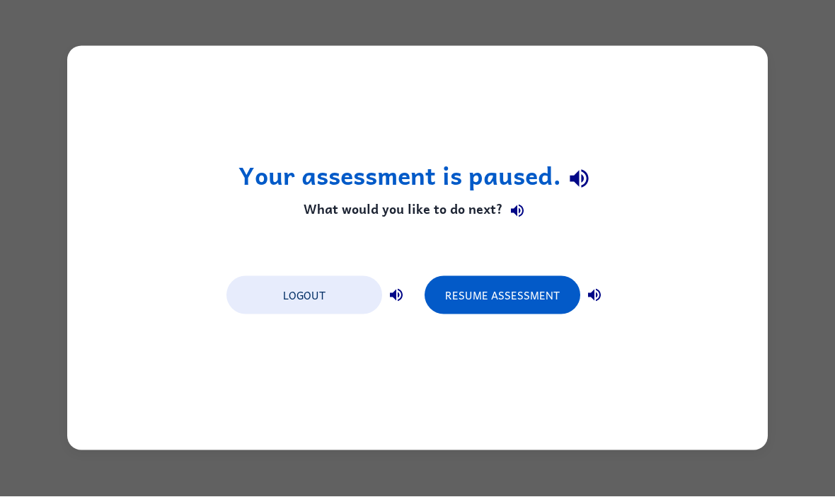
click at [491, 289] on button "Resume Assessment" at bounding box center [503, 296] width 156 height 38
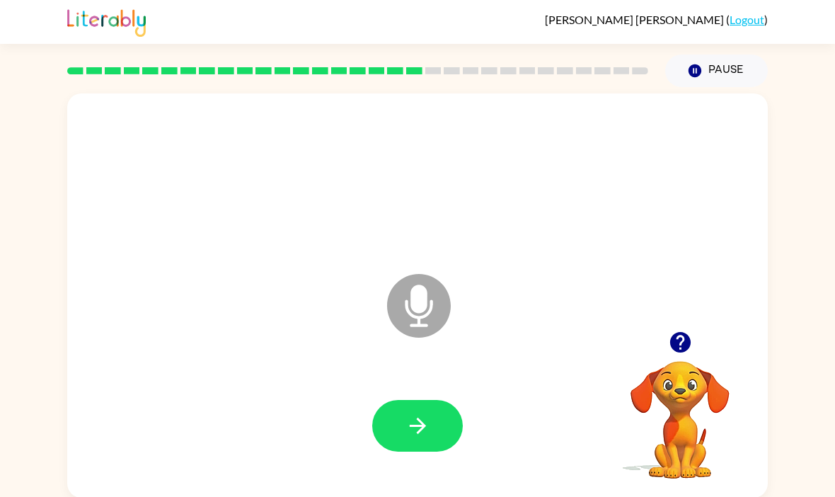
click at [732, 69] on button "Pause Pause" at bounding box center [716, 70] width 103 height 33
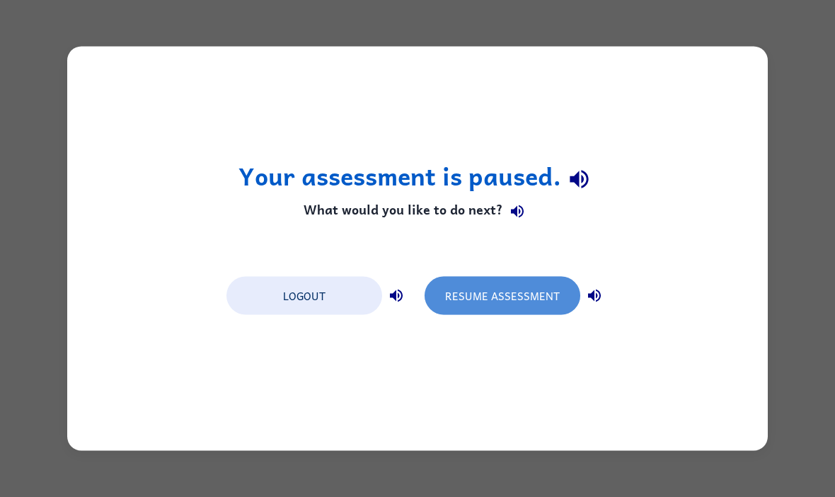
click at [534, 311] on button "Resume Assessment" at bounding box center [503, 296] width 156 height 38
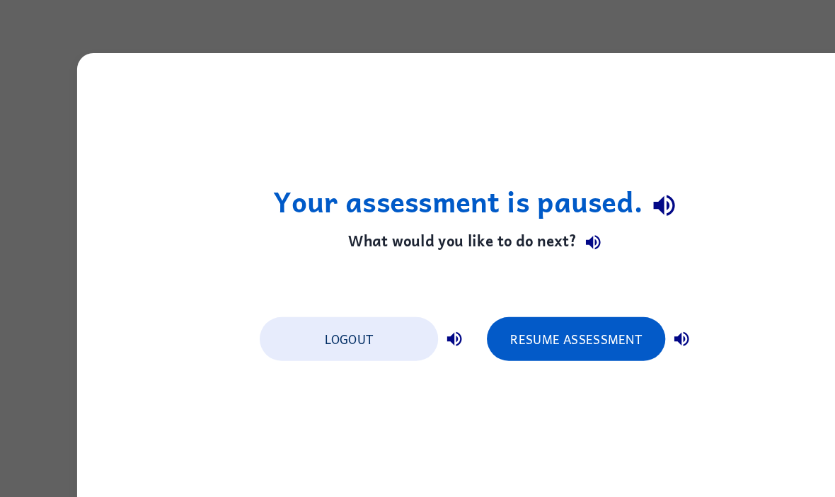
click at [514, 277] on button "Resume Assessment" at bounding box center [503, 296] width 156 height 38
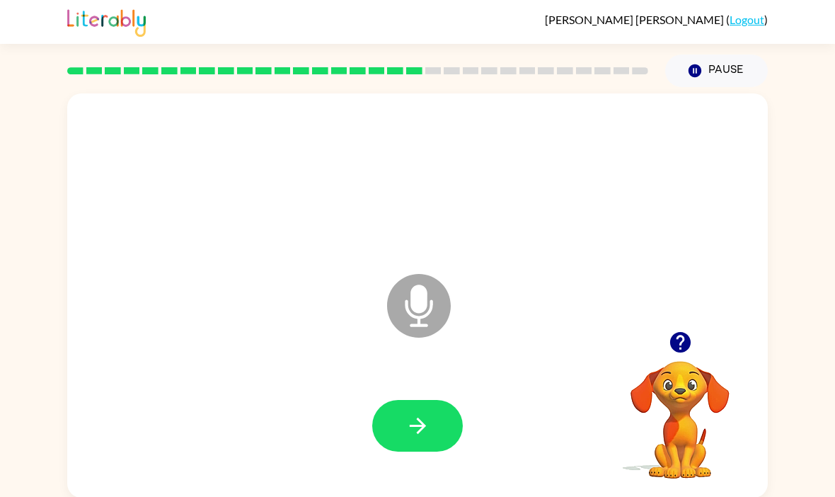
click at [432, 319] on icon at bounding box center [419, 306] width 64 height 64
click at [433, 319] on icon at bounding box center [419, 306] width 64 height 64
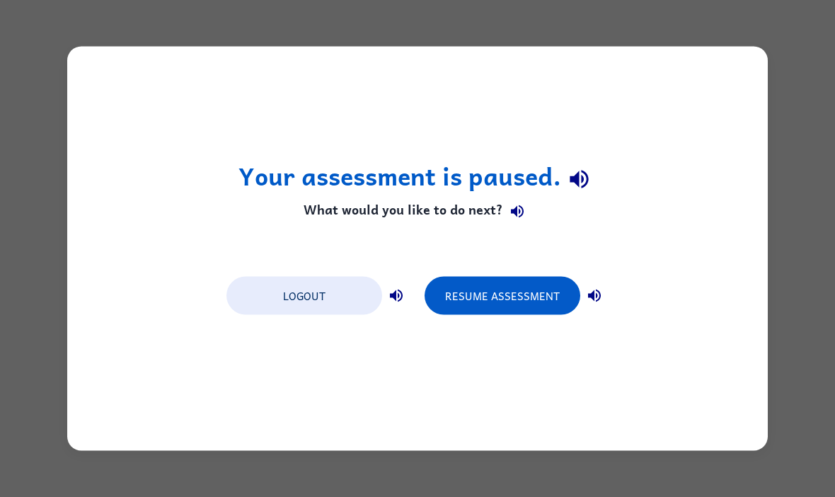
click at [349, 278] on button "Logout" at bounding box center [304, 296] width 156 height 38
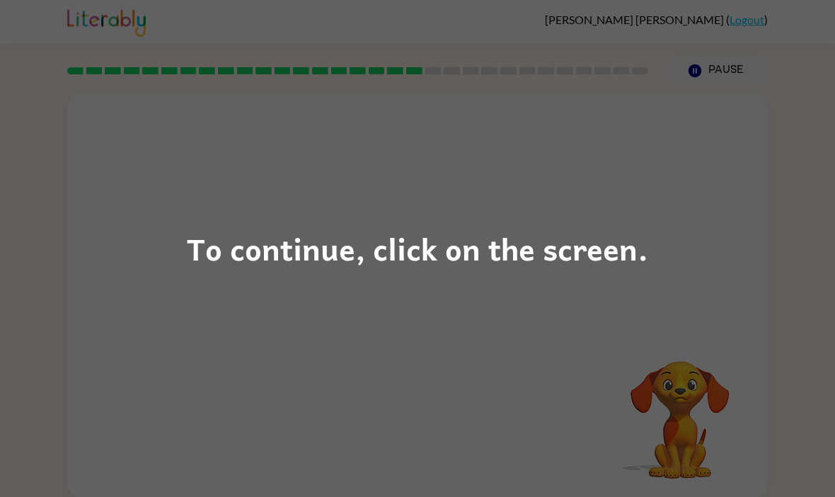
click at [513, 294] on div "To continue, click on the screen." at bounding box center [417, 248] width 835 height 497
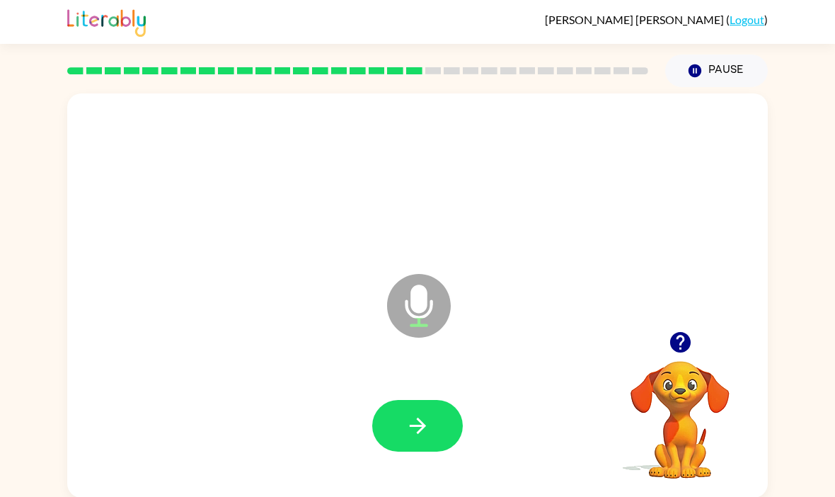
click at [432, 407] on button "button" at bounding box center [417, 426] width 91 height 52
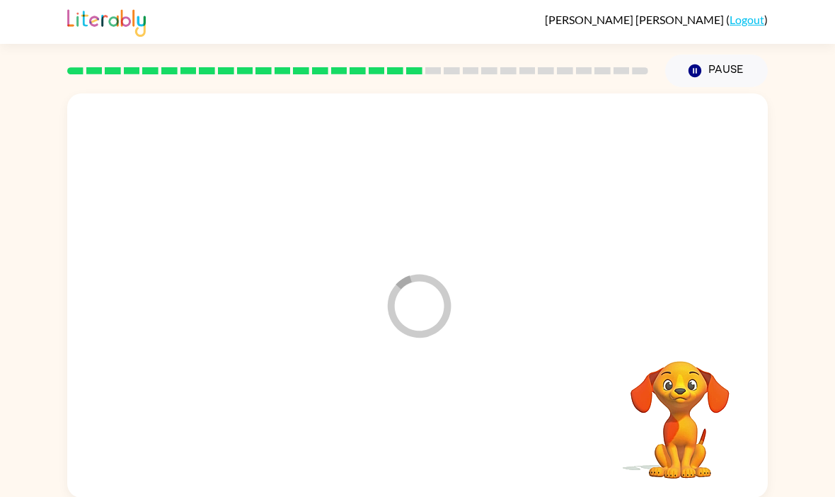
click at [431, 407] on div at bounding box center [417, 426] width 672 height 116
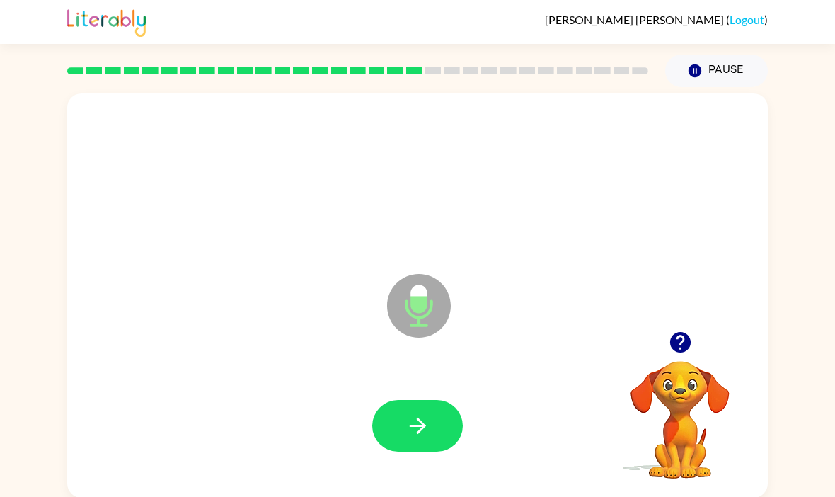
click at [390, 444] on button "button" at bounding box center [417, 426] width 91 height 52
click at [441, 412] on button "button" at bounding box center [417, 426] width 91 height 52
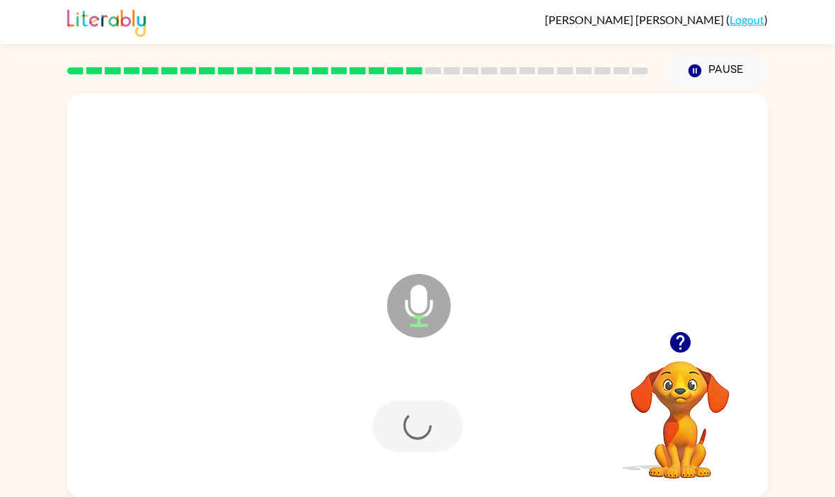
click at [440, 411] on div at bounding box center [417, 426] width 91 height 52
click at [441, 437] on div at bounding box center [417, 426] width 91 height 52
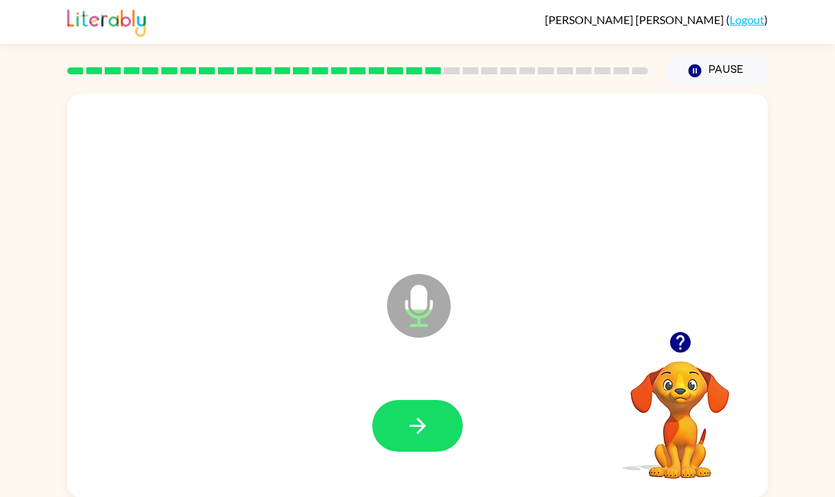
click at [679, 345] on icon "button" at bounding box center [679, 342] width 21 height 21
click at [437, 417] on button "button" at bounding box center [417, 426] width 91 height 52
click at [691, 343] on icon "button" at bounding box center [680, 342] width 25 height 25
click at [435, 435] on button "button" at bounding box center [417, 426] width 91 height 52
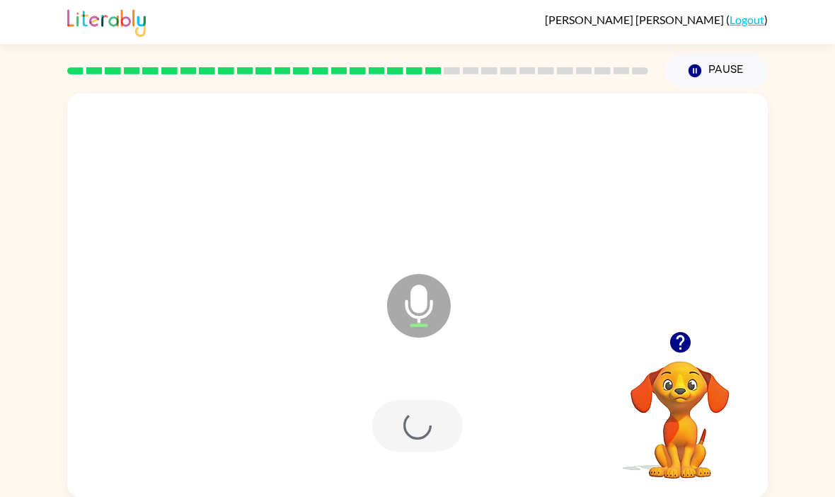
click at [435, 435] on div at bounding box center [417, 426] width 91 height 52
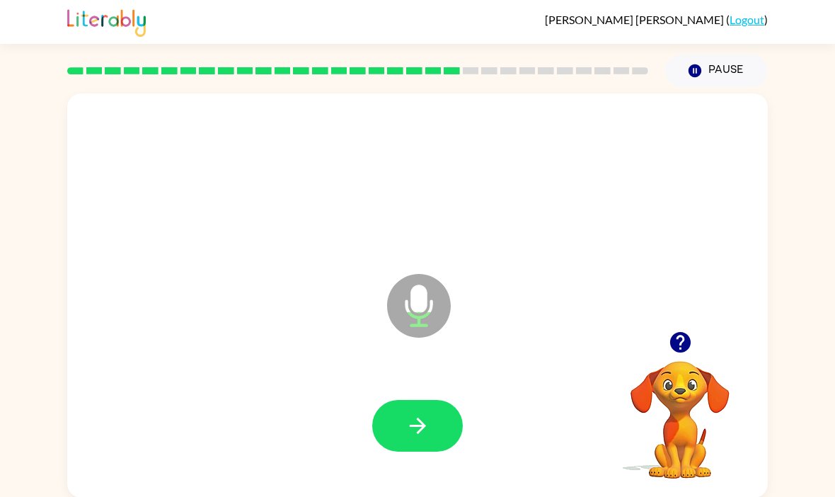
click at [660, 327] on div at bounding box center [680, 342] width 142 height 36
click at [679, 344] on icon "button" at bounding box center [679, 342] width 21 height 21
click at [681, 346] on icon "button" at bounding box center [680, 342] width 25 height 25
click at [436, 425] on button "button" at bounding box center [417, 426] width 91 height 52
click at [685, 352] on icon "button" at bounding box center [679, 342] width 21 height 21
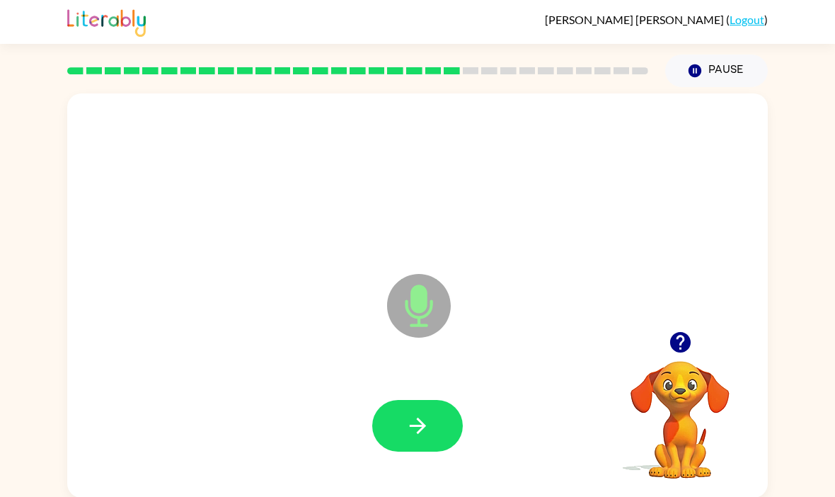
click at [432, 418] on button "button" at bounding box center [417, 426] width 91 height 52
click at [444, 421] on button "button" at bounding box center [417, 426] width 91 height 52
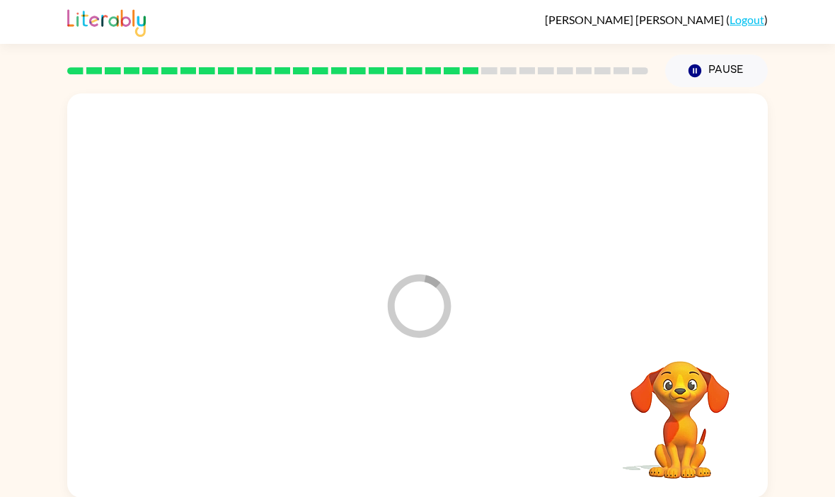
click at [444, 421] on div at bounding box center [417, 426] width 672 height 116
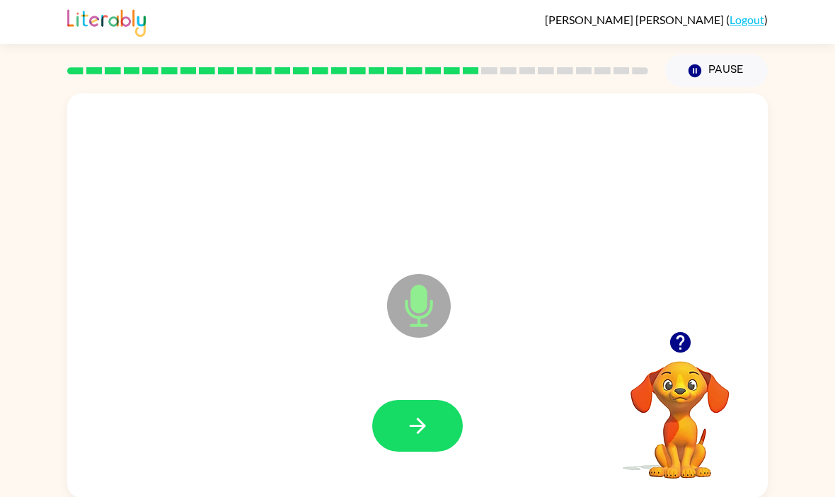
click at [441, 419] on button "button" at bounding box center [417, 426] width 91 height 52
click at [402, 431] on button "button" at bounding box center [417, 426] width 91 height 52
click at [424, 418] on icon "button" at bounding box center [417, 425] width 25 height 25
click at [420, 409] on button "button" at bounding box center [417, 426] width 91 height 52
click at [426, 421] on icon "button" at bounding box center [417, 425] width 25 height 25
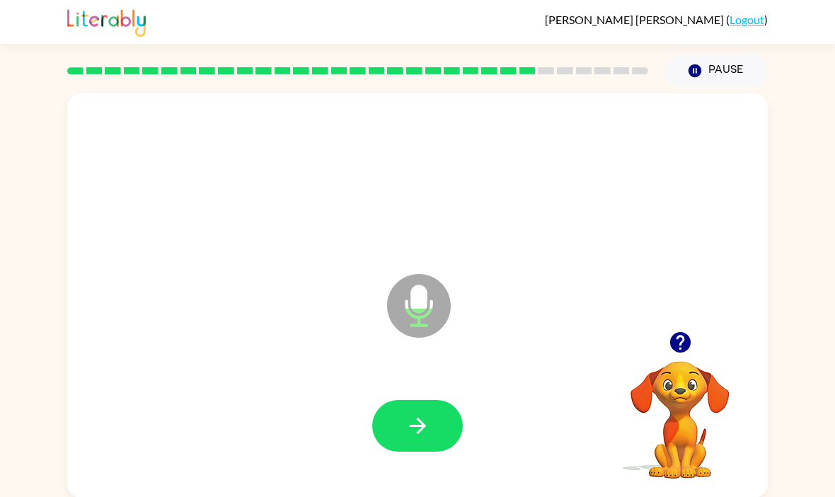
click at [426, 418] on icon "button" at bounding box center [417, 425] width 25 height 25
click at [681, 339] on icon "button" at bounding box center [680, 342] width 25 height 25
click at [422, 414] on button "button" at bounding box center [417, 426] width 91 height 52
click at [438, 405] on button "button" at bounding box center [417, 426] width 91 height 52
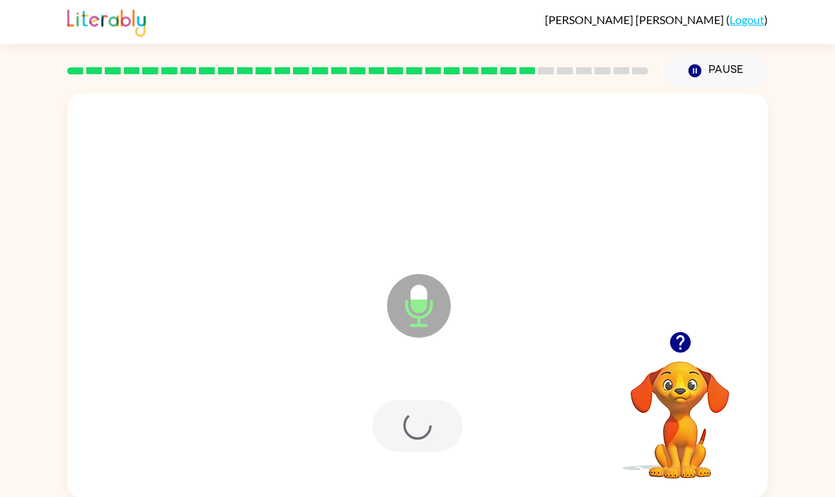
click at [438, 405] on div at bounding box center [417, 426] width 91 height 52
click at [425, 420] on div at bounding box center [417, 426] width 91 height 52
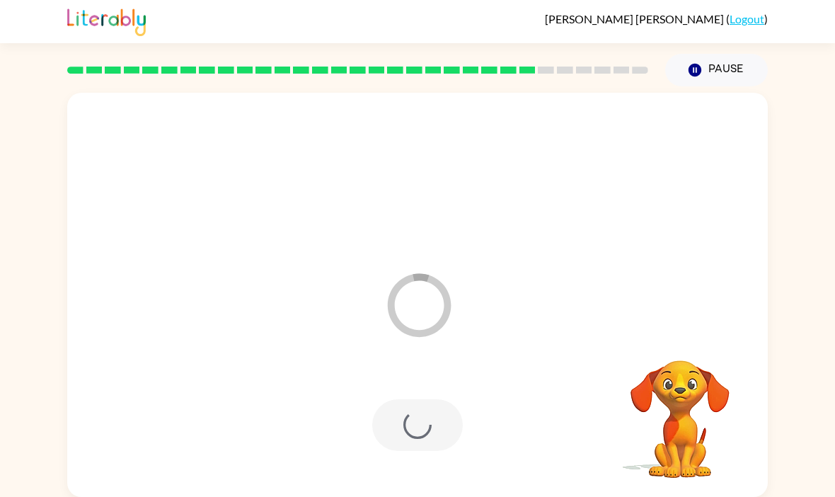
scroll to position [49, 0]
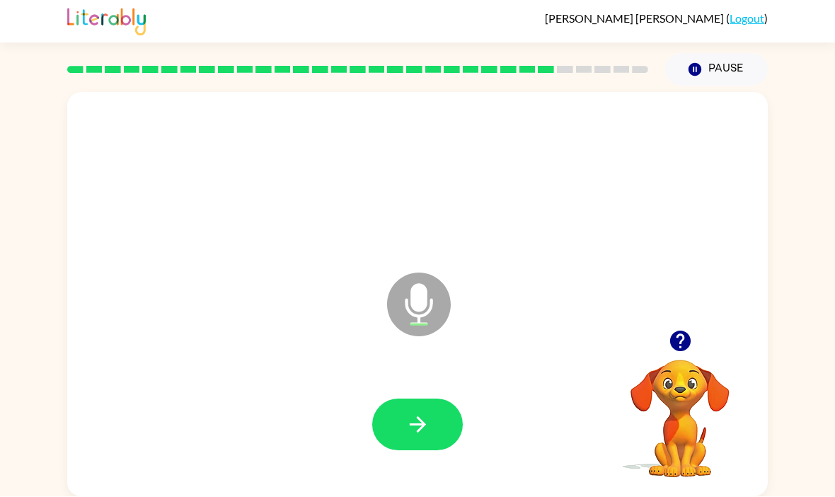
click at [683, 331] on icon "button" at bounding box center [679, 341] width 21 height 21
click at [684, 323] on button "button" at bounding box center [680, 341] width 36 height 36
click at [681, 275] on div "Microphone The Microphone is here when it is your turn to talk" at bounding box center [417, 295] width 701 height 404
click at [433, 399] on button "button" at bounding box center [417, 425] width 91 height 52
click at [437, 399] on button "button" at bounding box center [417, 425] width 91 height 52
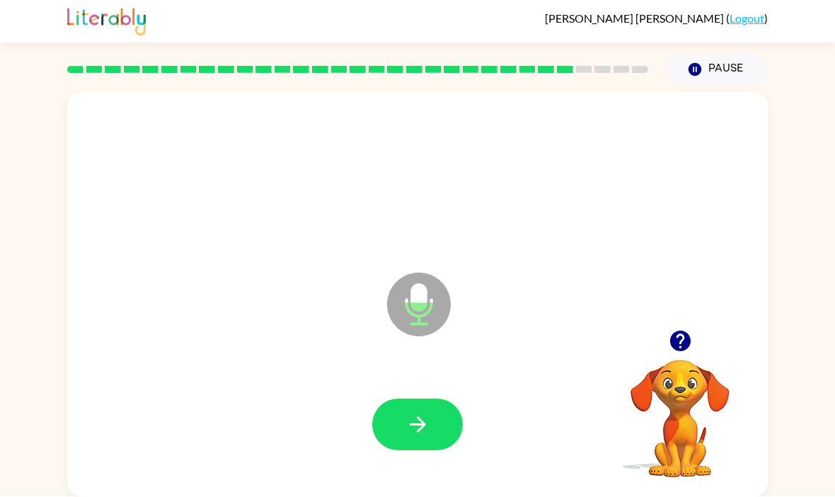
click at [430, 399] on button "button" at bounding box center [417, 425] width 91 height 52
click at [424, 399] on button "button" at bounding box center [417, 425] width 91 height 52
click at [443, 399] on button "button" at bounding box center [417, 425] width 91 height 52
click at [410, 399] on button "button" at bounding box center [417, 425] width 91 height 52
click at [683, 331] on icon "button" at bounding box center [679, 341] width 21 height 21
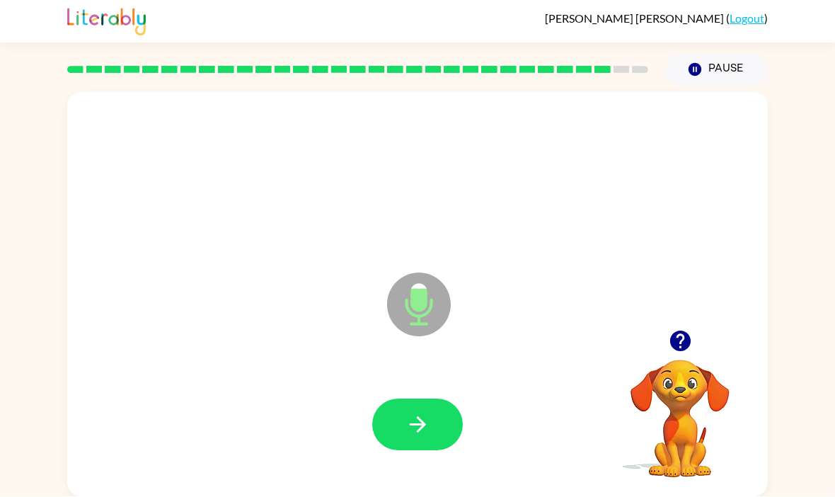
click at [428, 413] on icon "button" at bounding box center [417, 425] width 25 height 25
click at [691, 329] on icon "button" at bounding box center [680, 341] width 25 height 25
click at [690, 338] on video "Your browser must support playing .mp4 files to use Literably. Please try using…" at bounding box center [680, 409] width 142 height 142
click at [432, 399] on button "button" at bounding box center [417, 425] width 91 height 52
click at [422, 413] on icon "button" at bounding box center [417, 425] width 25 height 25
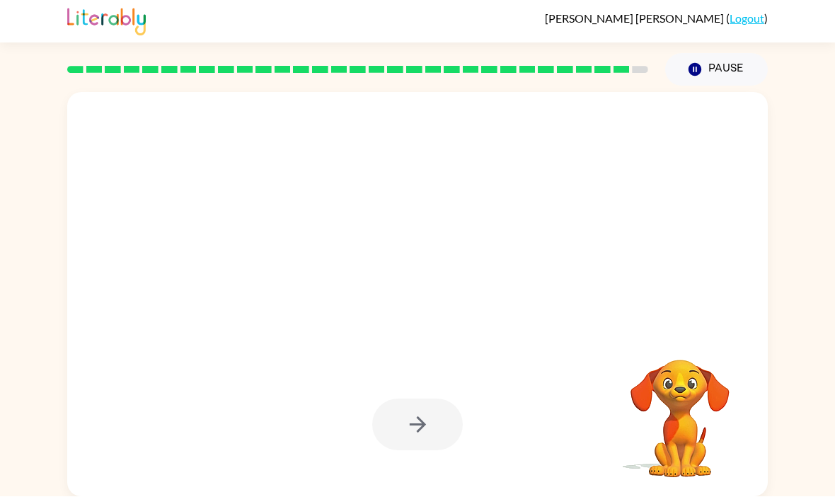
click at [590, 376] on div at bounding box center [417, 425] width 672 height 116
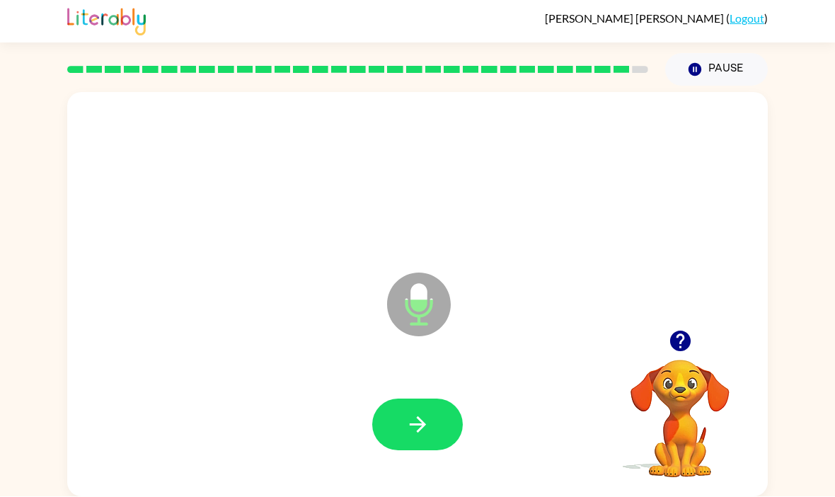
click at [416, 413] on icon "button" at bounding box center [417, 425] width 25 height 25
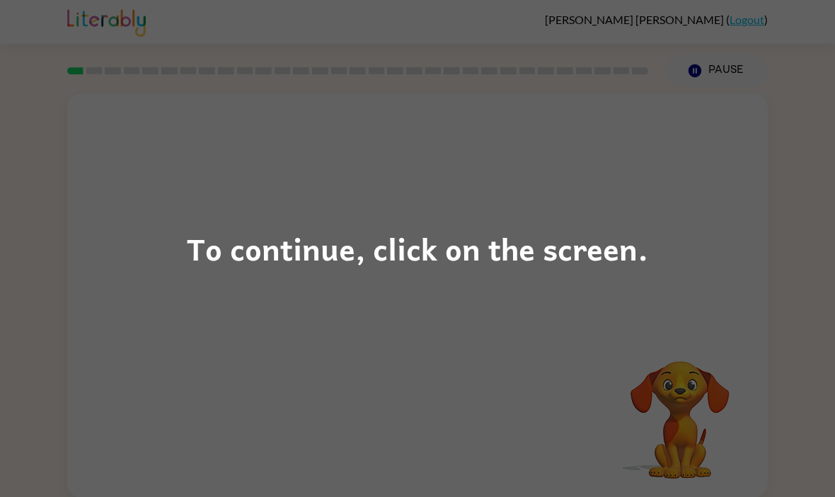
click at [324, 231] on div "To continue, click on the screen." at bounding box center [417, 248] width 461 height 48
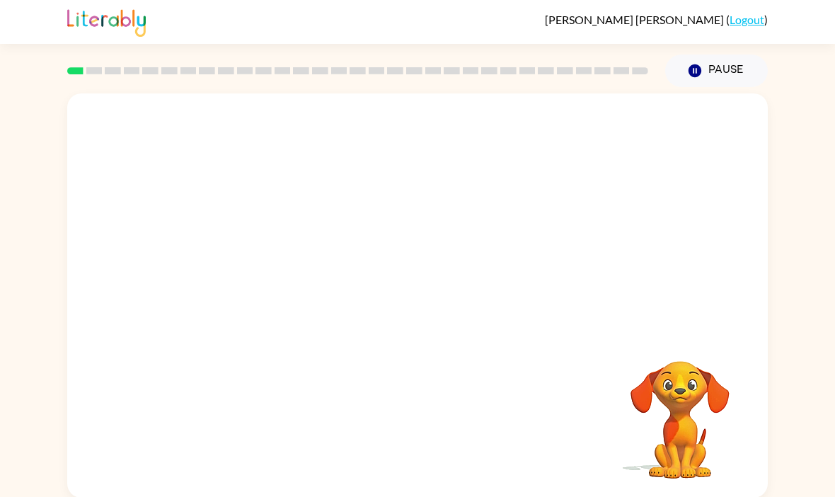
click at [324, 231] on div at bounding box center [417, 212] width 701 height 238
click at [444, 294] on button "button" at bounding box center [417, 303] width 91 height 52
click at [444, 294] on div at bounding box center [383, 270] width 604 height 51
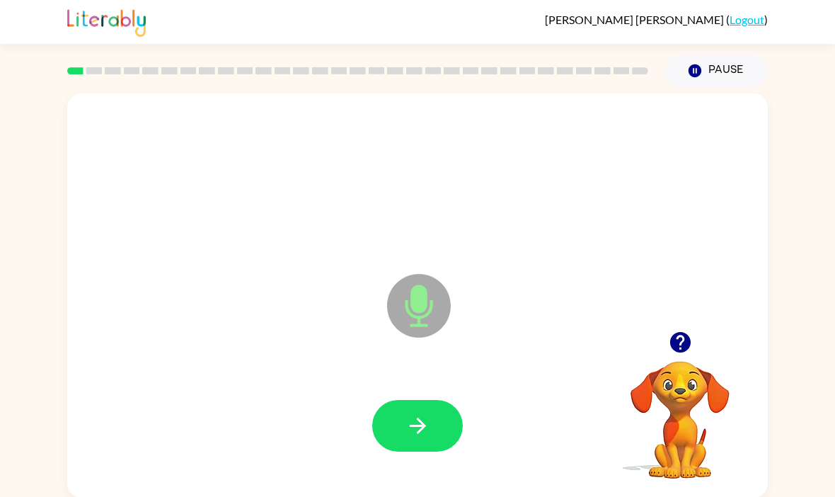
click at [435, 422] on button "button" at bounding box center [417, 426] width 91 height 52
click at [437, 436] on button "button" at bounding box center [417, 426] width 91 height 52
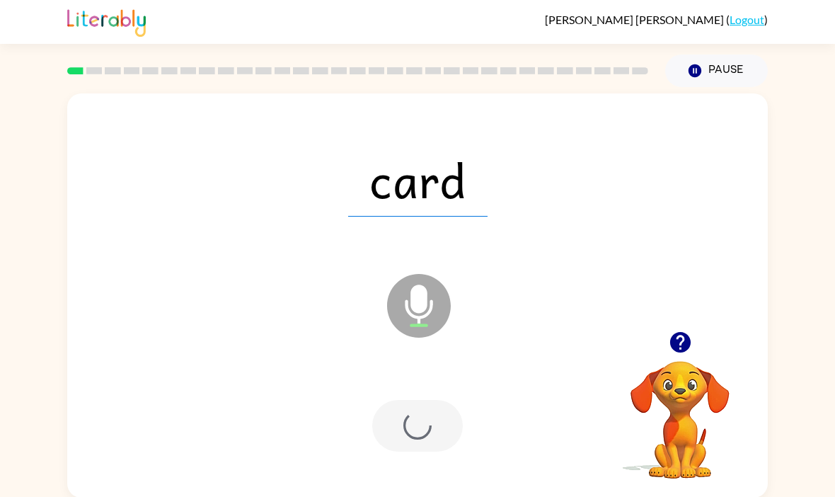
click at [437, 435] on div at bounding box center [417, 426] width 91 height 52
click at [432, 450] on div at bounding box center [417, 426] width 91 height 52
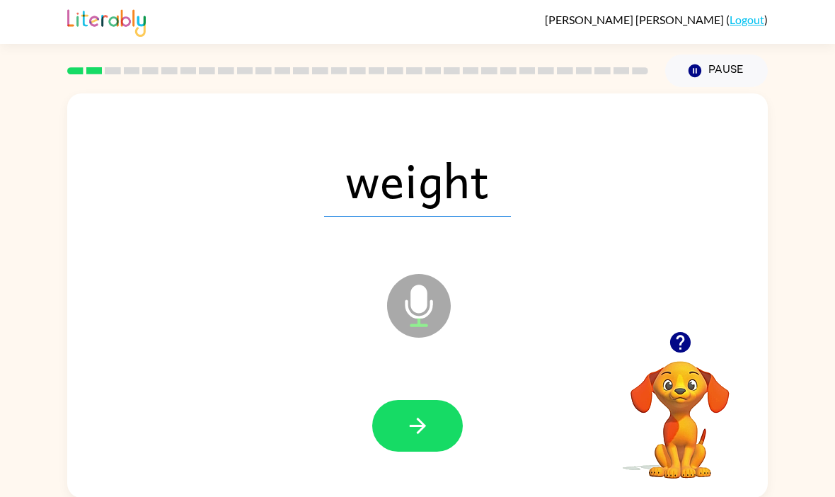
click at [437, 418] on button "button" at bounding box center [417, 426] width 91 height 52
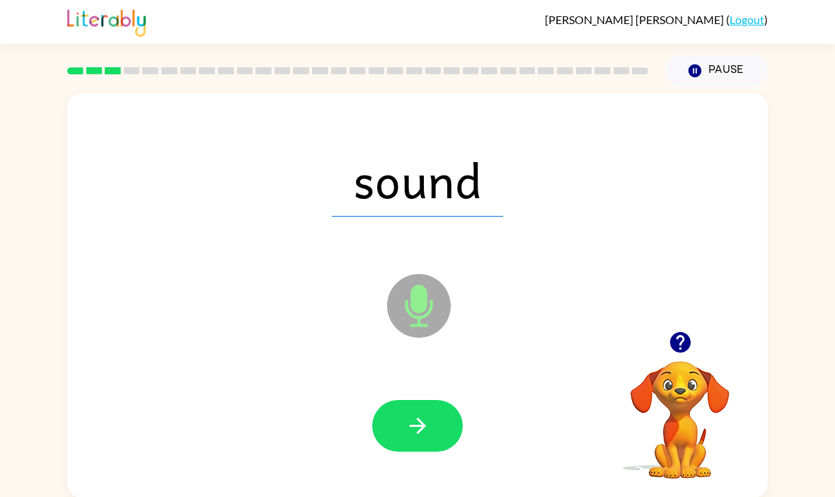
click at [423, 408] on button "button" at bounding box center [417, 426] width 91 height 52
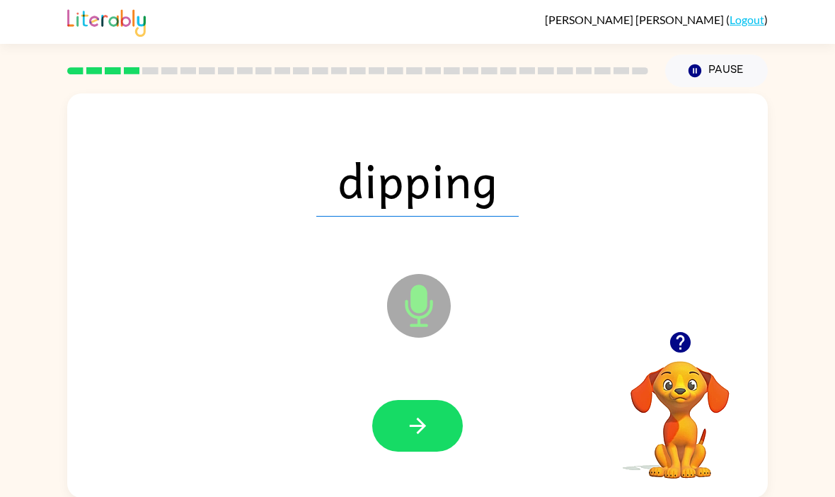
click at [420, 403] on button "button" at bounding box center [417, 426] width 91 height 52
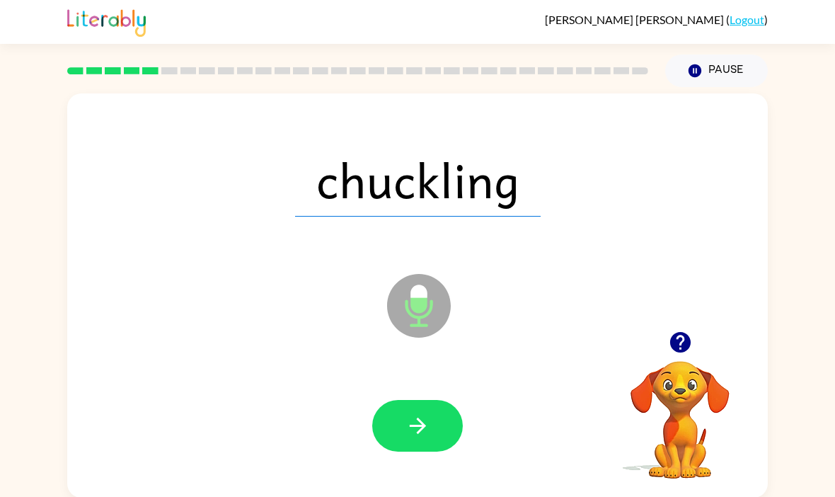
click at [418, 416] on icon "button" at bounding box center [417, 425] width 25 height 25
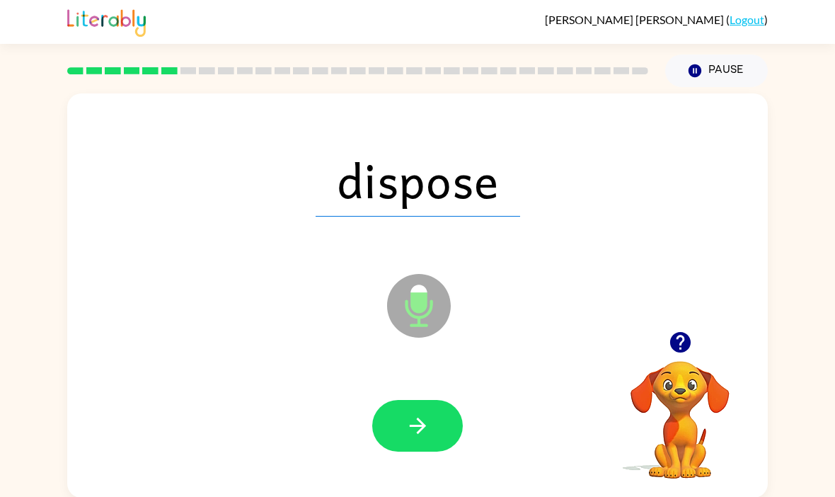
click at [413, 407] on button "button" at bounding box center [417, 426] width 91 height 52
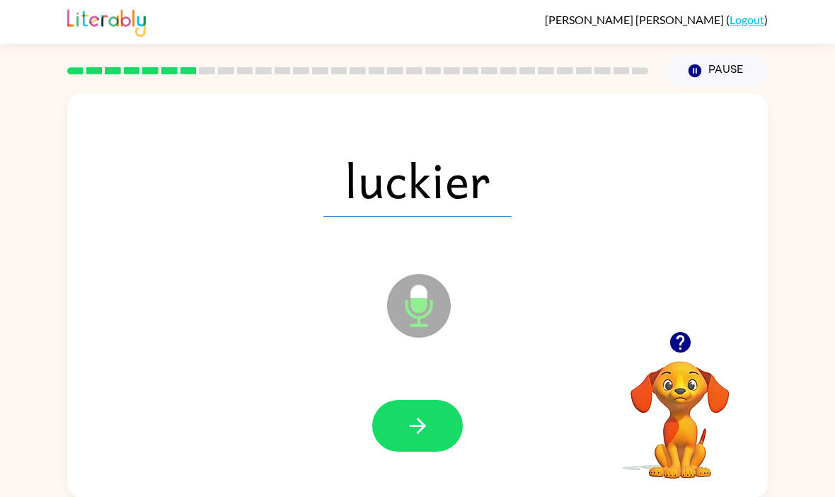
click at [427, 408] on button "button" at bounding box center [417, 426] width 91 height 52
click at [421, 418] on icon "button" at bounding box center [417, 425] width 25 height 25
click at [415, 411] on button "button" at bounding box center [417, 426] width 91 height 52
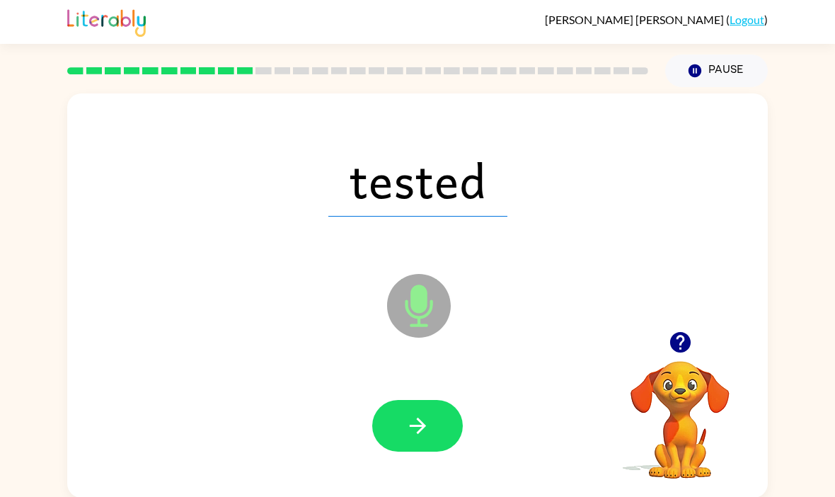
click at [422, 410] on button "button" at bounding box center [417, 426] width 91 height 52
click at [420, 403] on button "button" at bounding box center [417, 426] width 91 height 52
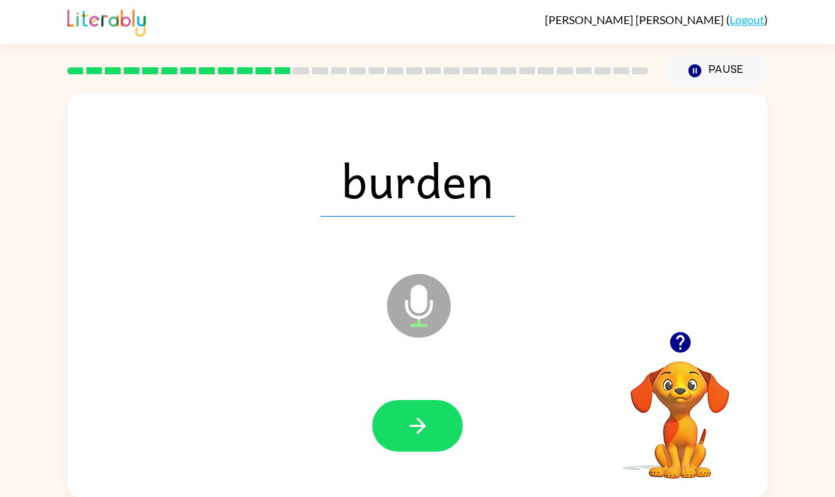
click at [429, 416] on icon "button" at bounding box center [417, 425] width 25 height 25
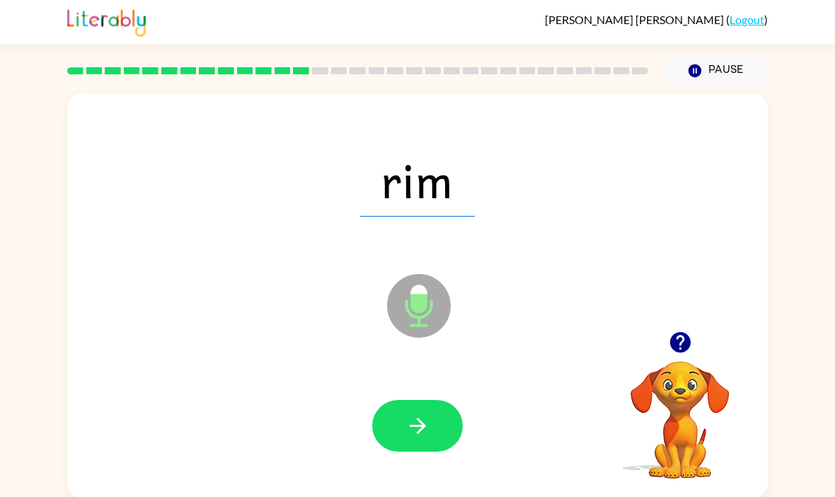
click at [435, 402] on button "button" at bounding box center [417, 426] width 91 height 52
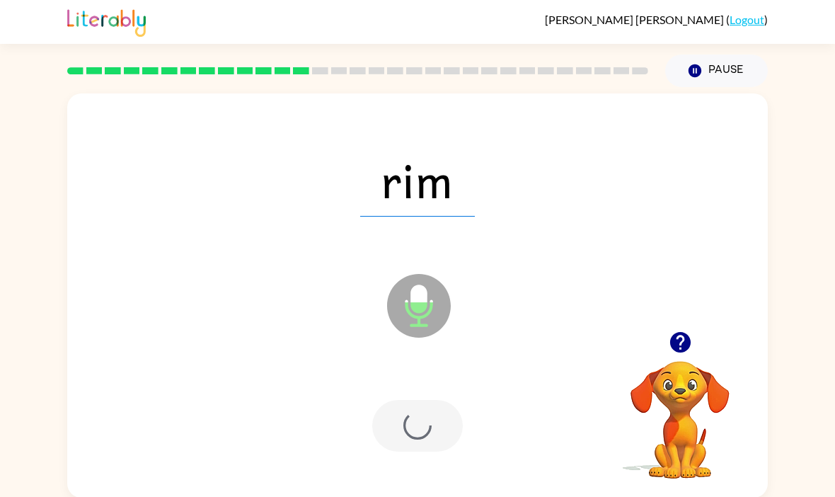
click at [432, 400] on div at bounding box center [417, 426] width 672 height 116
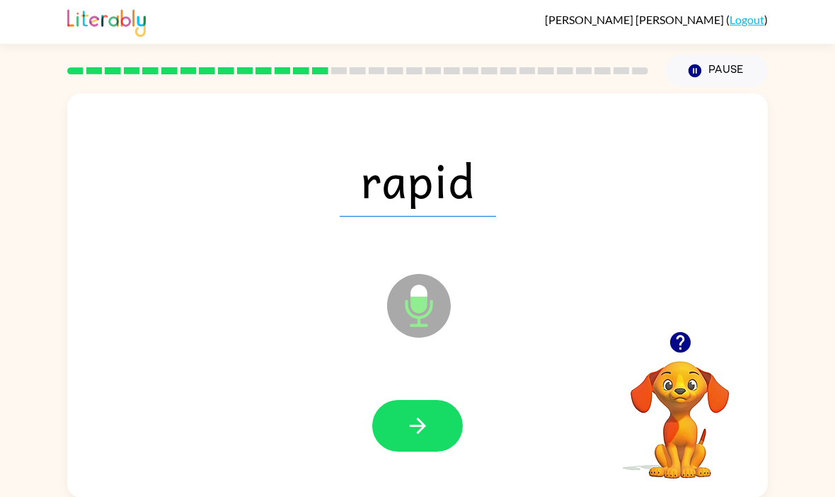
click at [414, 420] on icon "button" at bounding box center [417, 425] width 25 height 25
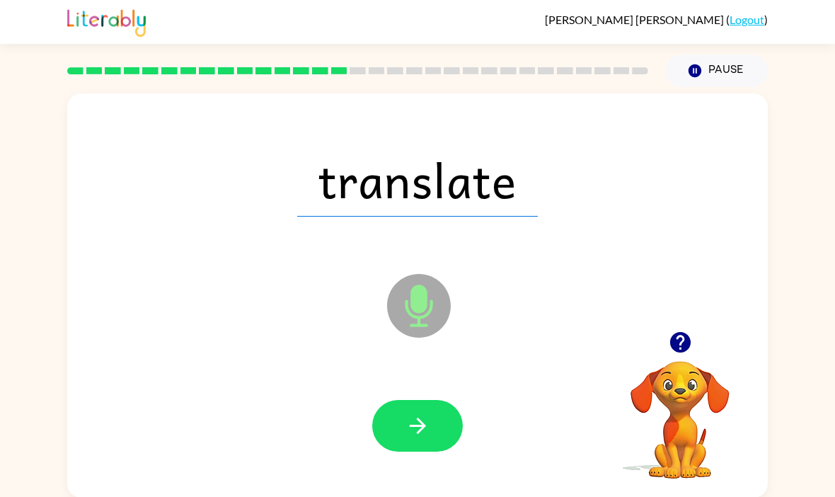
click at [437, 436] on button "button" at bounding box center [417, 426] width 91 height 52
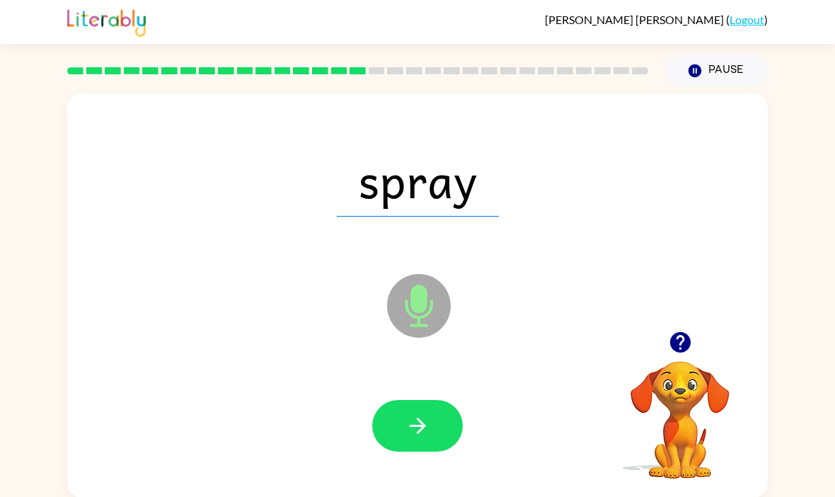
click at [425, 414] on button "button" at bounding box center [417, 426] width 91 height 52
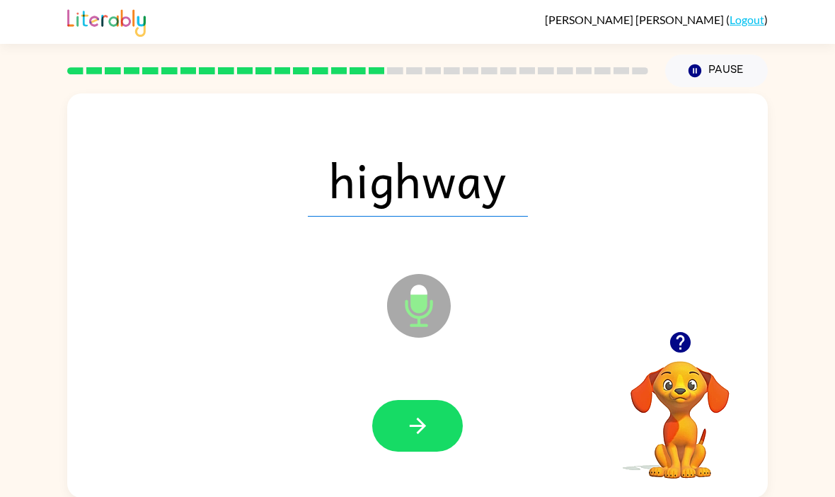
click at [431, 424] on button "button" at bounding box center [417, 426] width 91 height 52
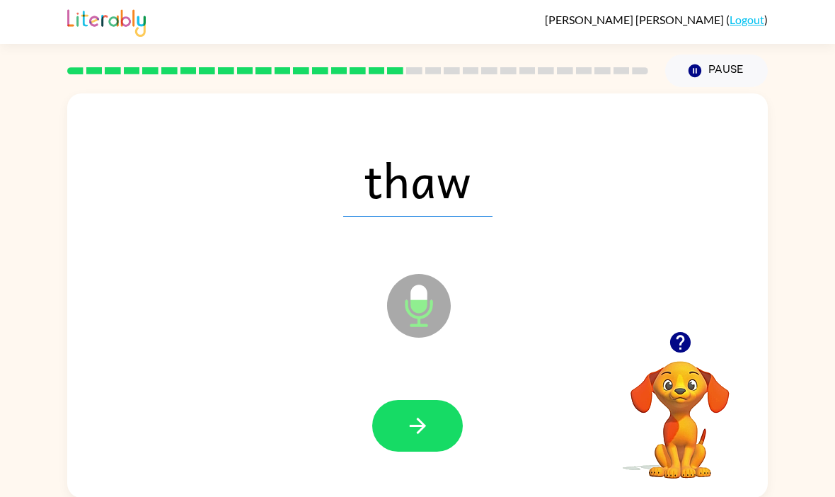
click at [431, 418] on button "button" at bounding box center [417, 426] width 91 height 52
click at [425, 425] on icon "button" at bounding box center [417, 425] width 25 height 25
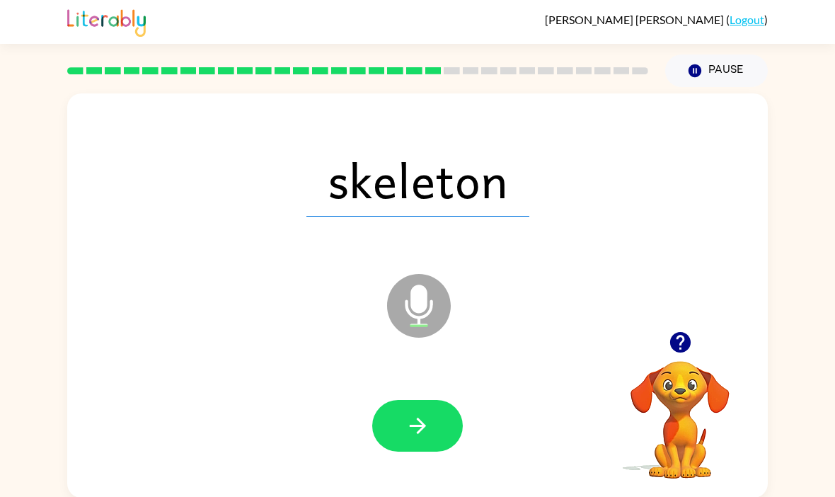
click at [432, 412] on button "button" at bounding box center [417, 426] width 91 height 52
click at [432, 411] on div at bounding box center [417, 426] width 91 height 52
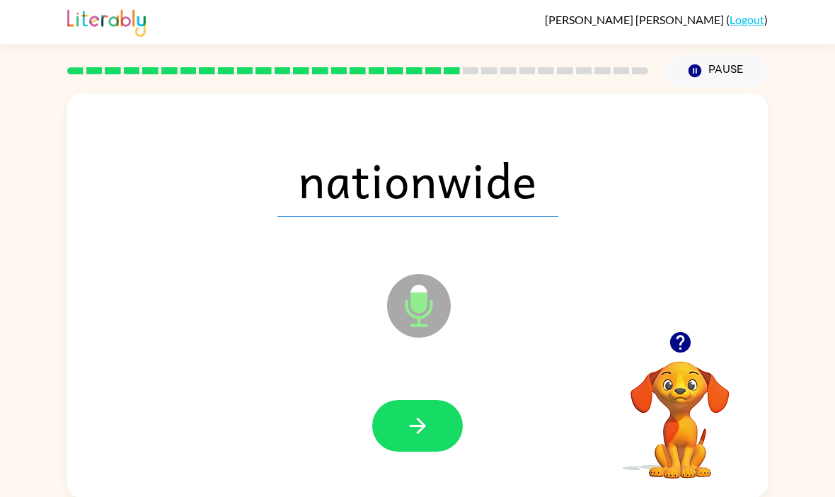
click at [422, 428] on icon "button" at bounding box center [417, 426] width 16 height 16
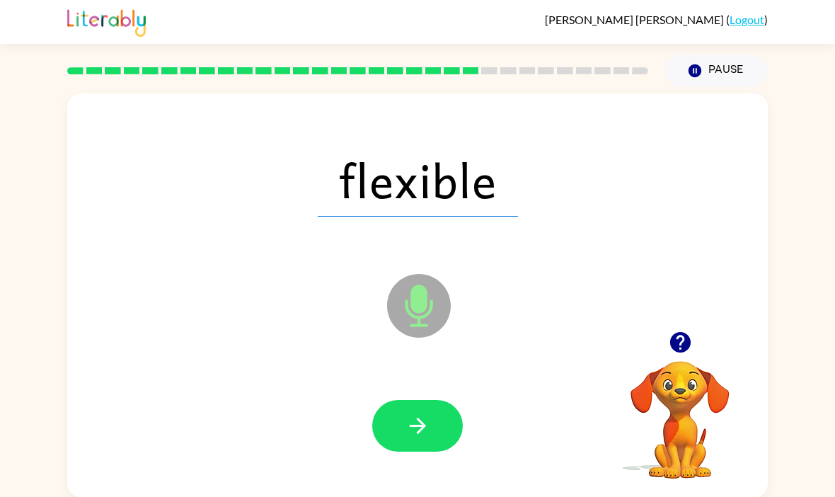
click at [427, 424] on icon "button" at bounding box center [417, 425] width 25 height 25
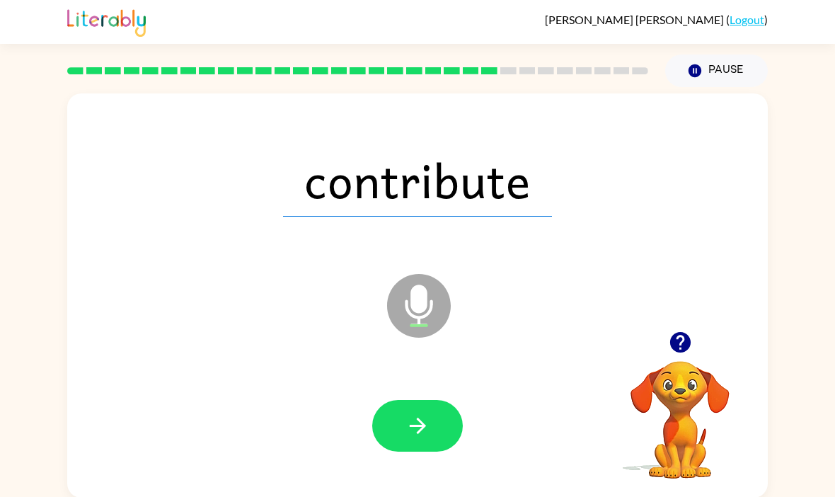
click at [427, 418] on icon "button" at bounding box center [417, 425] width 25 height 25
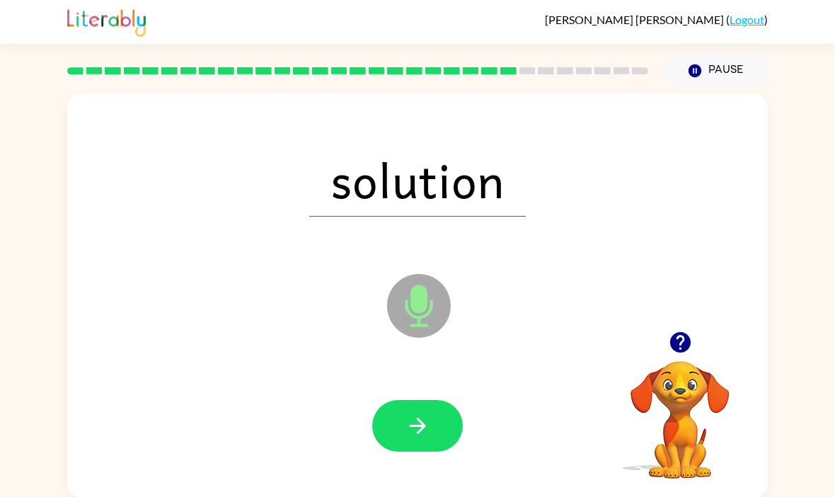
click at [418, 422] on icon "button" at bounding box center [417, 425] width 25 height 25
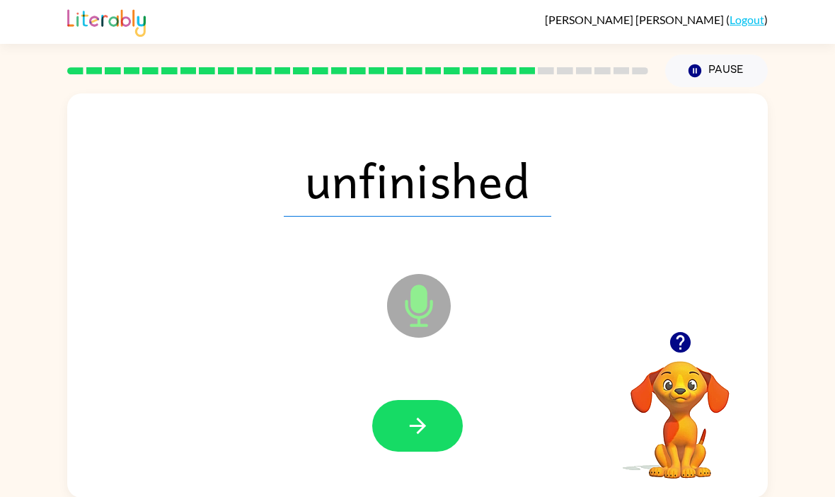
click at [428, 413] on button "button" at bounding box center [417, 426] width 91 height 52
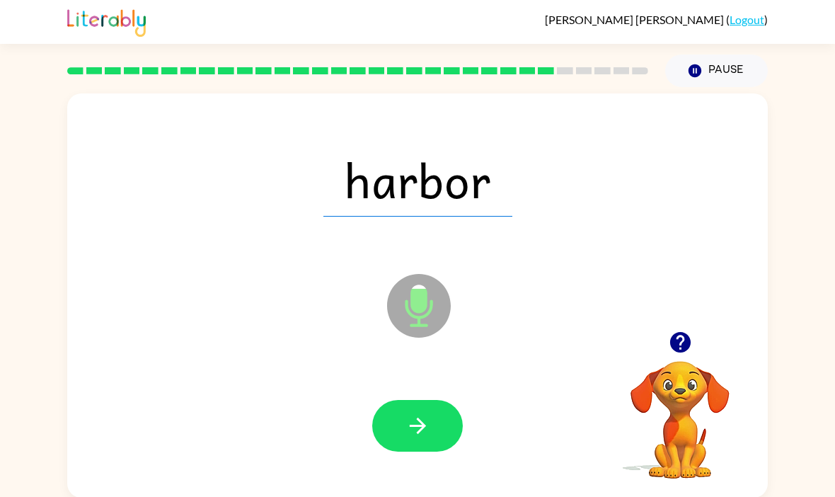
click at [426, 424] on icon "button" at bounding box center [417, 425] width 25 height 25
click at [420, 422] on icon "button" at bounding box center [417, 426] width 16 height 16
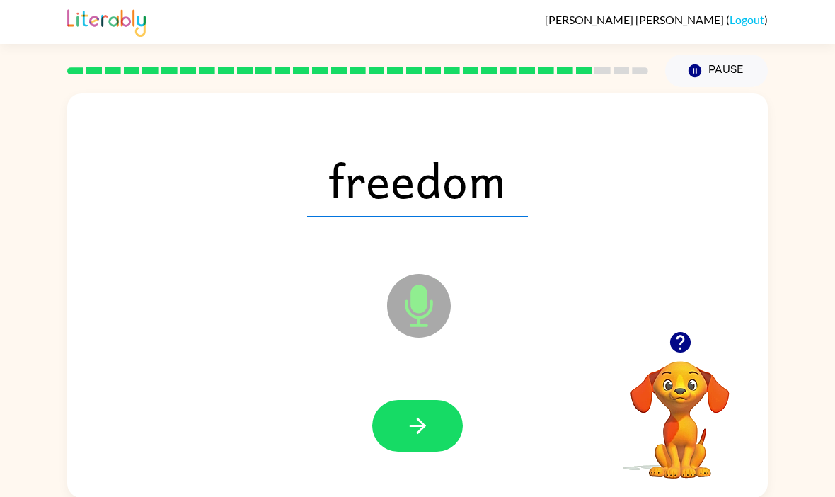
click at [444, 420] on button "button" at bounding box center [417, 426] width 91 height 52
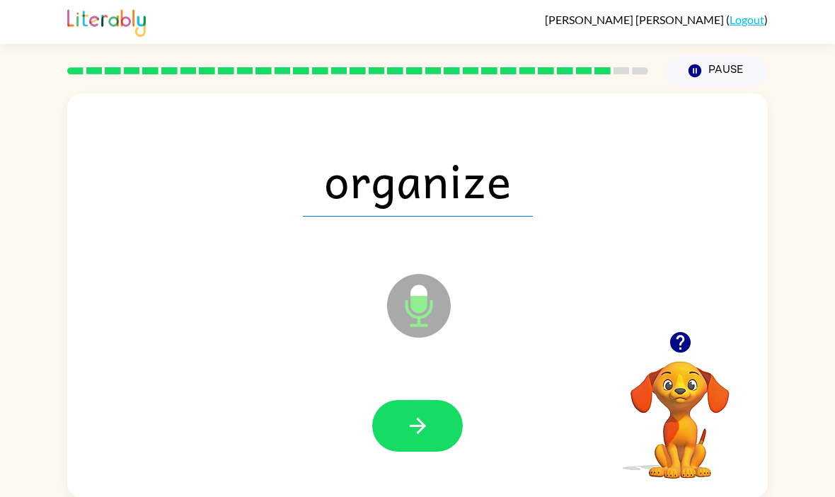
click at [414, 428] on icon "button" at bounding box center [417, 426] width 16 height 16
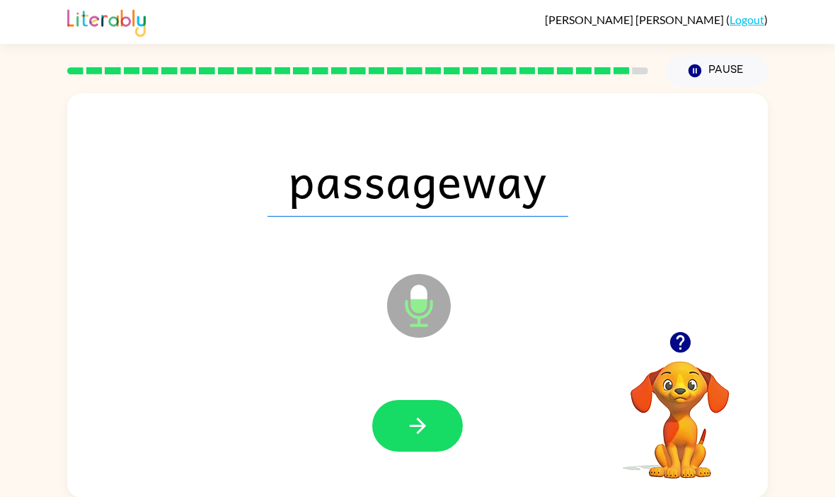
click at [435, 419] on button "button" at bounding box center [417, 426] width 91 height 52
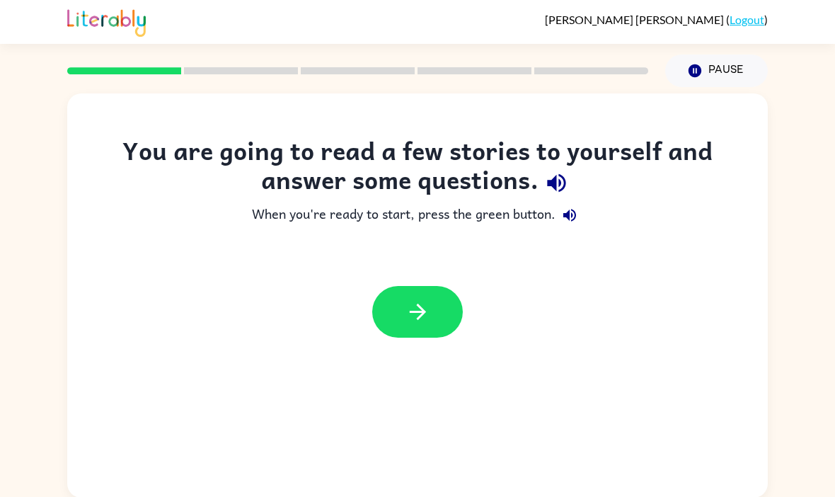
click at [444, 311] on button "button" at bounding box center [417, 312] width 91 height 52
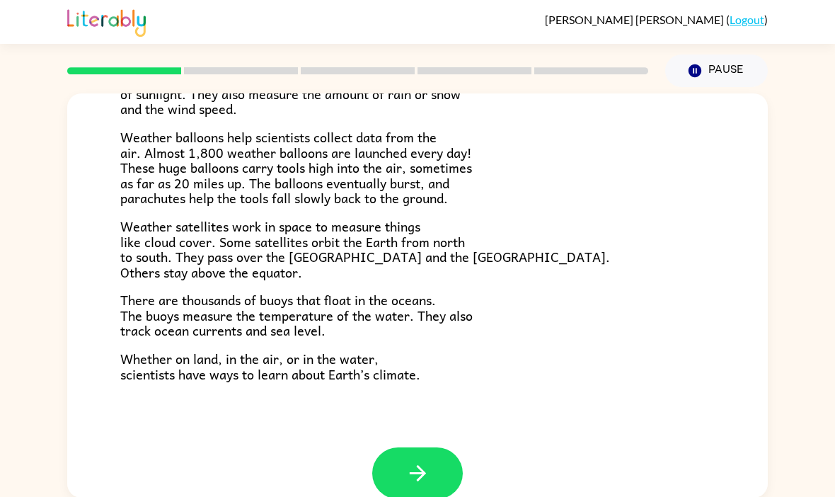
scroll to position [374, 0]
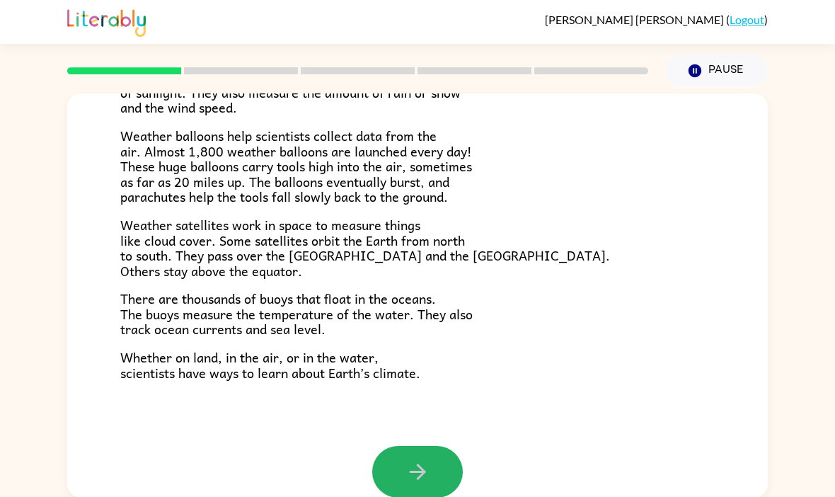
click at [429, 459] on icon "button" at bounding box center [417, 471] width 25 height 25
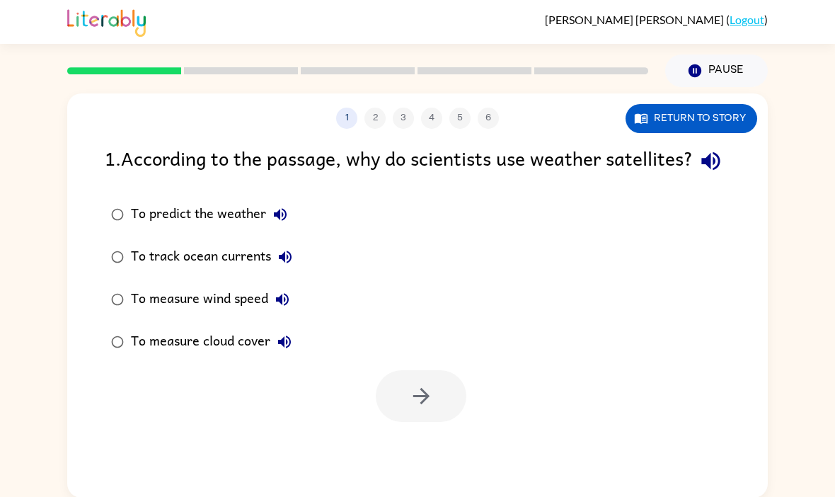
click at [543, 363] on div "To predict the weather To track ocean currents To measure wind speed To measure…" at bounding box center [436, 278] width 663 height 170
click at [701, 171] on icon "button" at bounding box center [710, 161] width 18 height 18
click at [428, 408] on icon "button" at bounding box center [421, 396] width 25 height 25
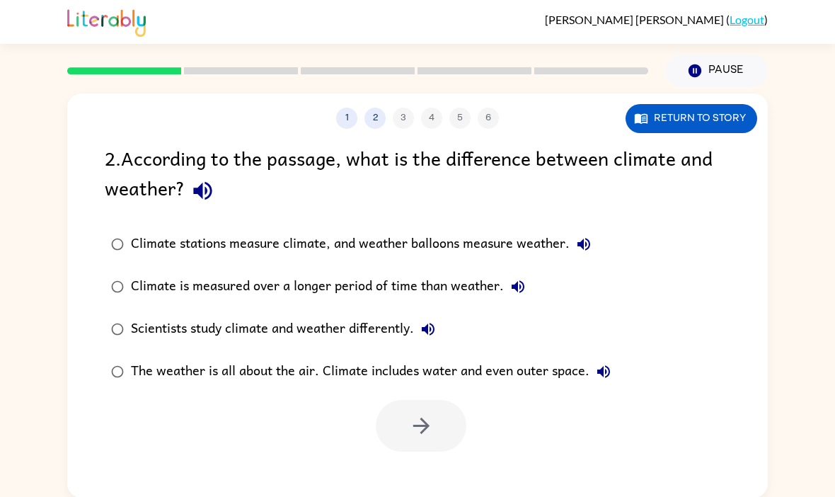
click at [209, 188] on icon "button" at bounding box center [202, 191] width 18 height 18
click at [452, 449] on button "button" at bounding box center [421, 426] width 91 height 52
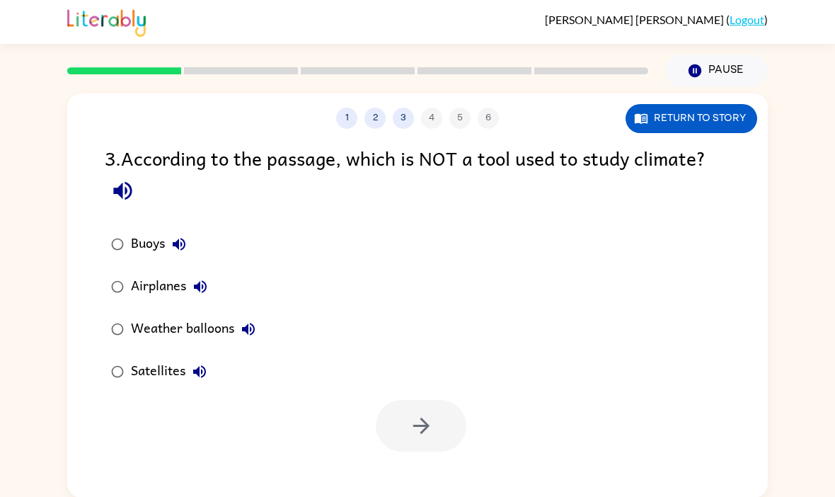
click at [421, 425] on div at bounding box center [421, 426] width 91 height 52
click at [139, 195] on button "button" at bounding box center [123, 191] width 36 height 36
click at [414, 437] on icon "button" at bounding box center [421, 425] width 25 height 25
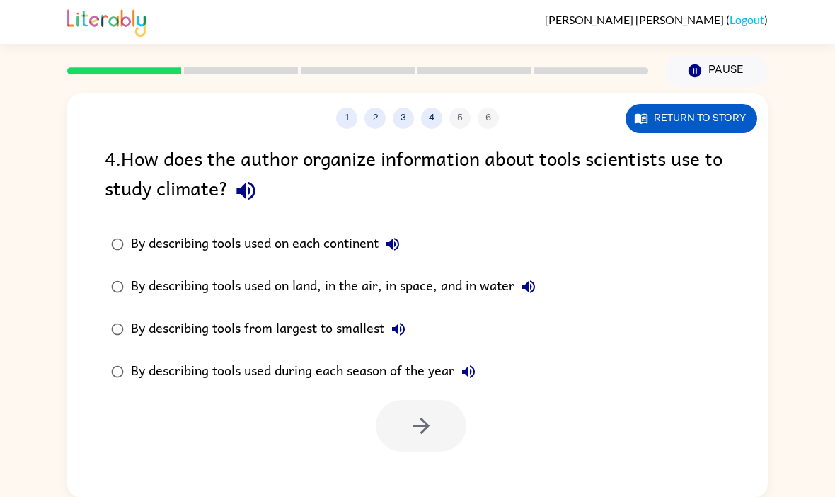
click at [261, 180] on div "4 . How does the author organize information about tools scientists use to stud…" at bounding box center [418, 176] width 626 height 66
click at [252, 192] on icon "button" at bounding box center [246, 190] width 25 height 25
click at [425, 444] on button "button" at bounding box center [421, 426] width 91 height 52
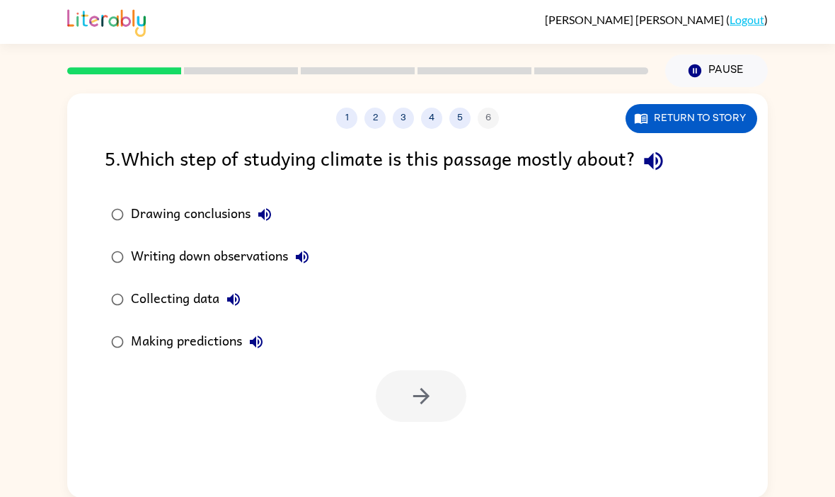
click at [462, 426] on div "1 2 3 4 5 6 Return to story 5 . Which step of studying climate is this passage …" at bounding box center [417, 295] width 701 height 404
click at [666, 159] on icon "button" at bounding box center [653, 161] width 25 height 25
click at [393, 396] on button "button" at bounding box center [421, 396] width 91 height 52
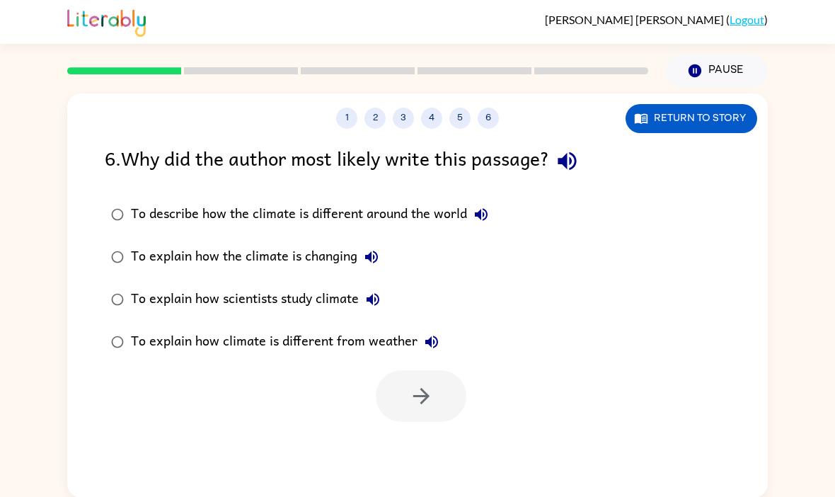
click at [572, 176] on button "button" at bounding box center [567, 161] width 36 height 36
click at [579, 158] on icon "button" at bounding box center [567, 161] width 25 height 25
click at [574, 156] on icon "button" at bounding box center [567, 161] width 25 height 25
click at [134, 295] on div "To explain how scientists study climate" at bounding box center [259, 299] width 256 height 28
click at [123, 285] on label "To explain how scientists study climate" at bounding box center [299, 299] width 405 height 42
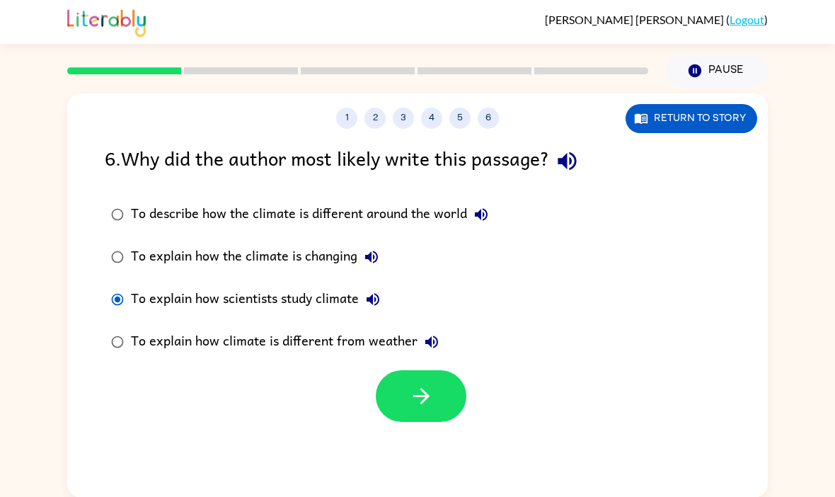
click at [437, 396] on button "button" at bounding box center [421, 396] width 91 height 52
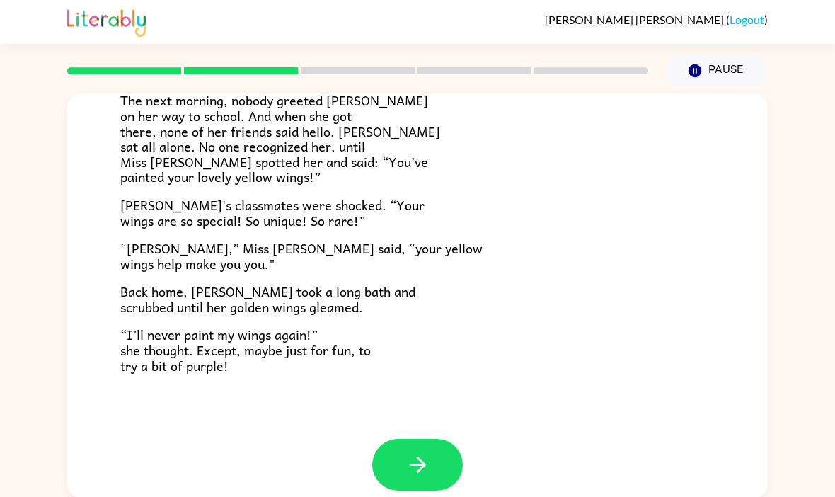
scroll to position [381, 0]
click at [435, 443] on button "button" at bounding box center [417, 465] width 91 height 52
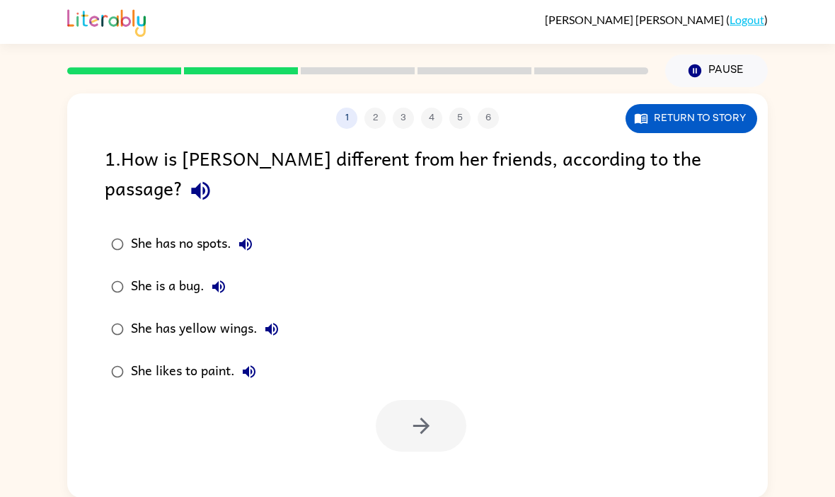
scroll to position [0, 0]
click at [111, 308] on label "She has yellow wings." at bounding box center [195, 329] width 196 height 42
click at [423, 418] on icon "button" at bounding box center [421, 426] width 16 height 16
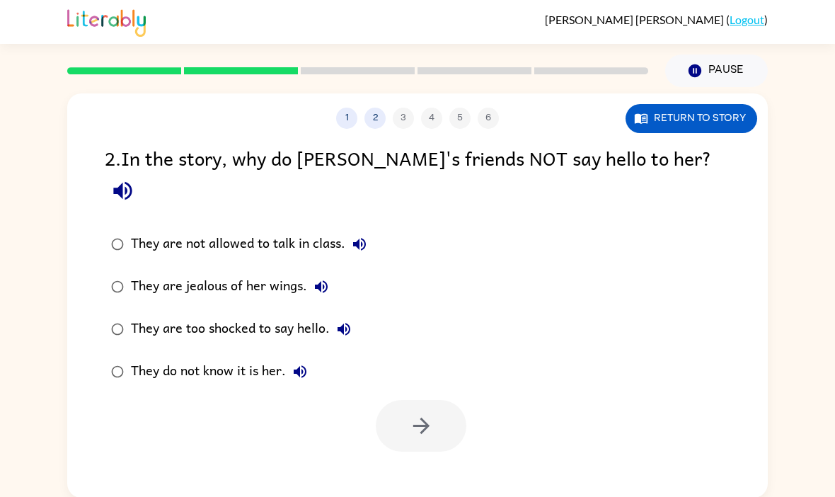
click at [132, 182] on icon "button" at bounding box center [122, 191] width 18 height 18
click at [413, 413] on icon "button" at bounding box center [421, 425] width 25 height 25
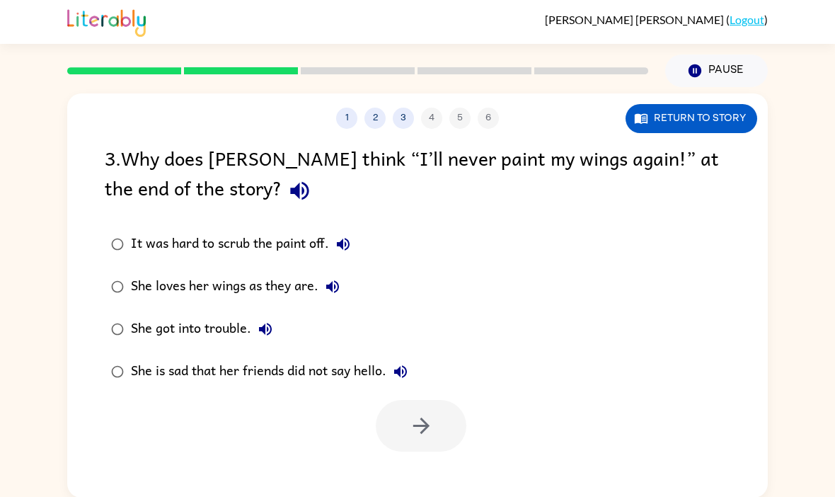
click at [287, 185] on icon "button" at bounding box center [299, 190] width 25 height 25
click at [421, 432] on icon "button" at bounding box center [421, 425] width 25 height 25
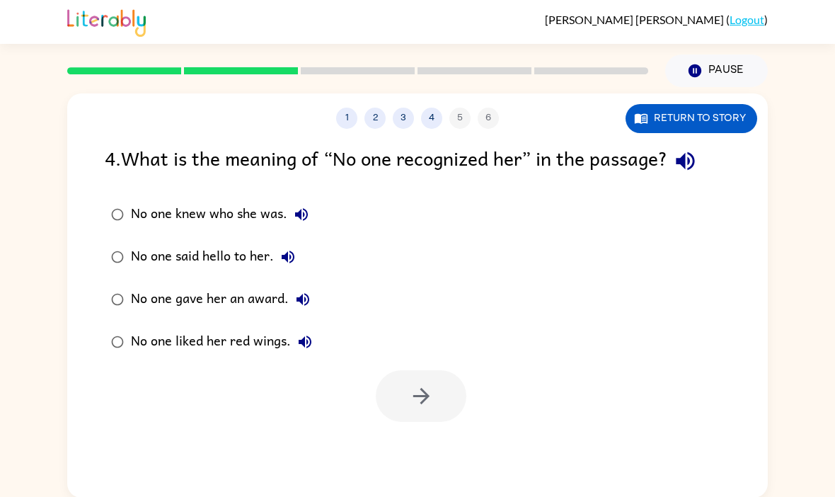
click at [692, 156] on icon "button" at bounding box center [685, 161] width 25 height 25
click at [453, 410] on button "button" at bounding box center [421, 396] width 91 height 52
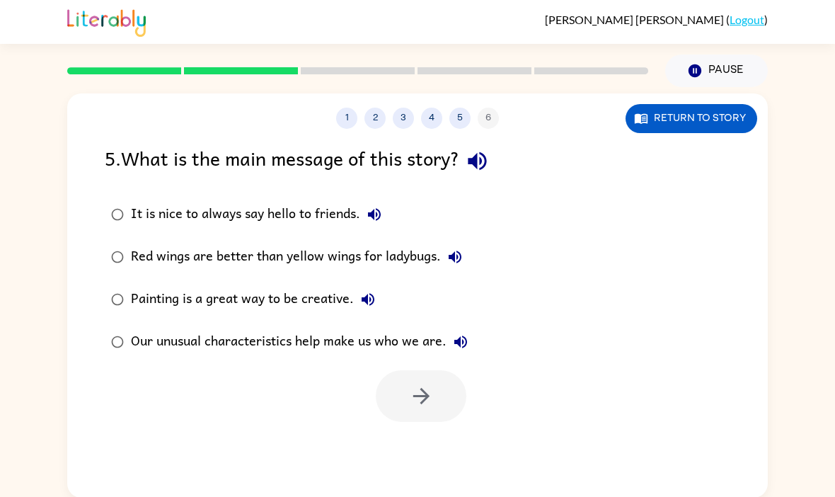
click at [421, 397] on div at bounding box center [421, 396] width 91 height 52
click at [488, 158] on icon "button" at bounding box center [477, 161] width 25 height 25
click at [153, 335] on div "Our unusual characteristics help make us who we are." at bounding box center [303, 342] width 344 height 28
click at [152, 335] on div "Our unusual characteristics help make us who we are." at bounding box center [303, 342] width 344 height 28
click at [389, 377] on button "button" at bounding box center [421, 396] width 91 height 52
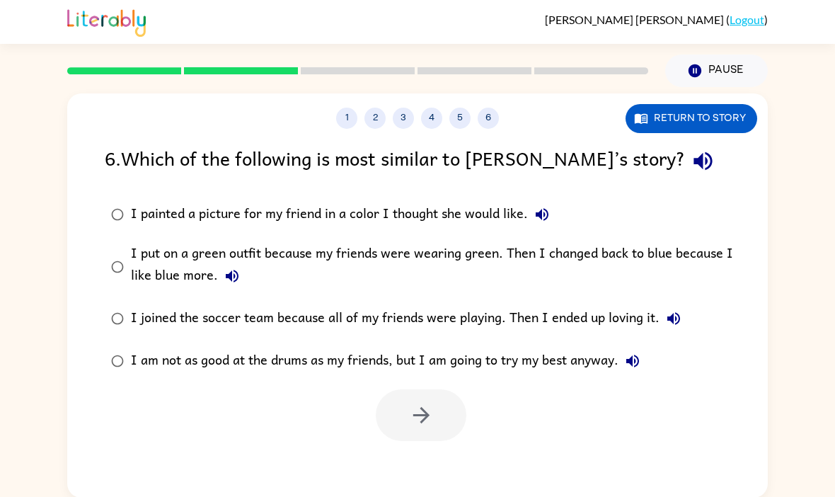
click at [691, 152] on icon "button" at bounding box center [703, 161] width 25 height 25
click at [439, 422] on button "button" at bounding box center [421, 415] width 91 height 52
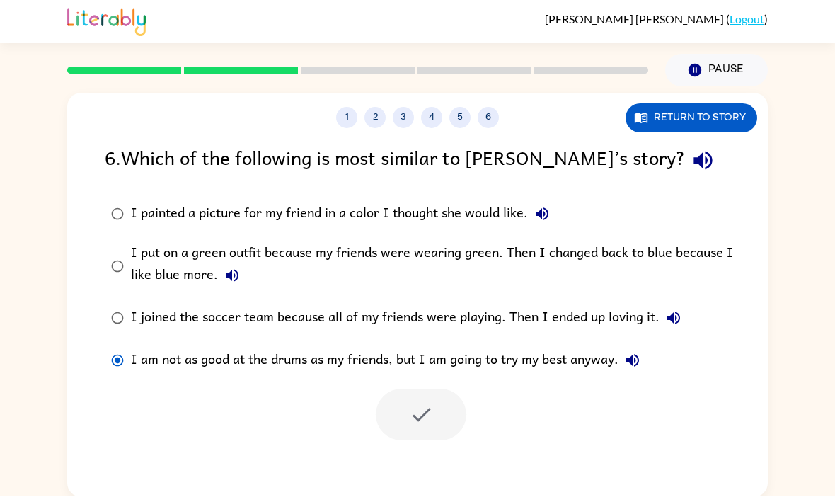
click at [447, 404] on div at bounding box center [421, 415] width 91 height 52
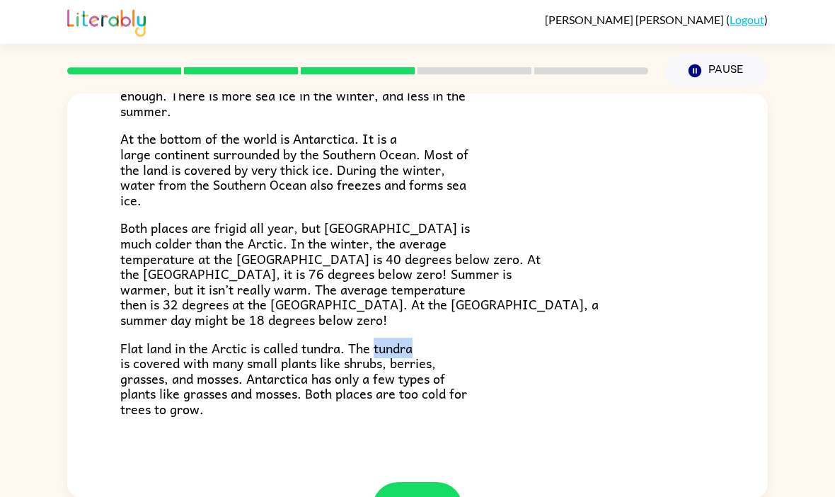
scroll to position [240, 0]
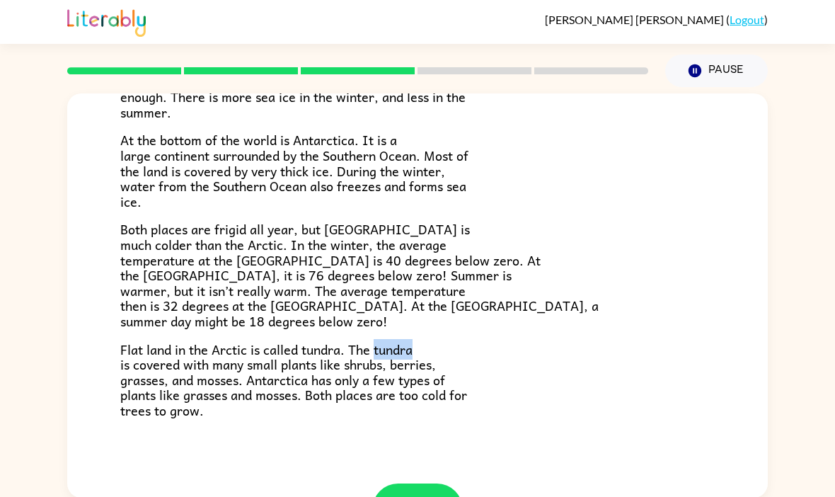
click at [585, 296] on p "Both places are frigid all year, but [GEOGRAPHIC_DATA] is much colder than the …" at bounding box center [417, 275] width 594 height 107
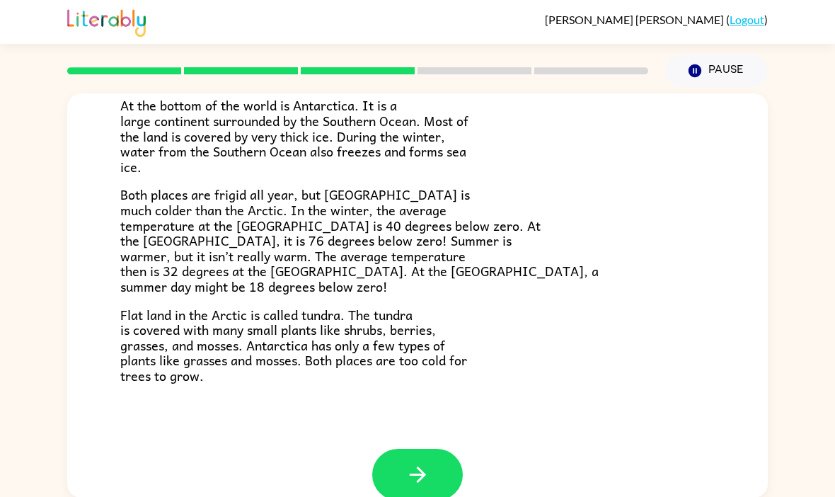
scroll to position [276, 0]
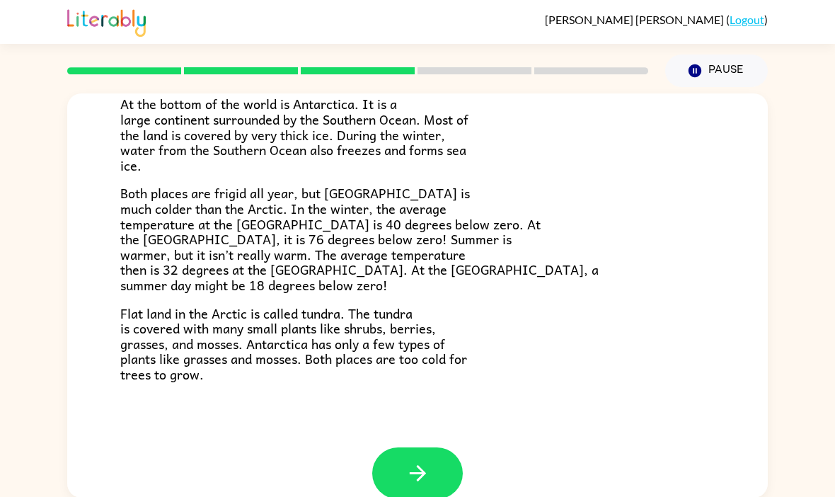
click at [437, 454] on button "button" at bounding box center [417, 473] width 91 height 52
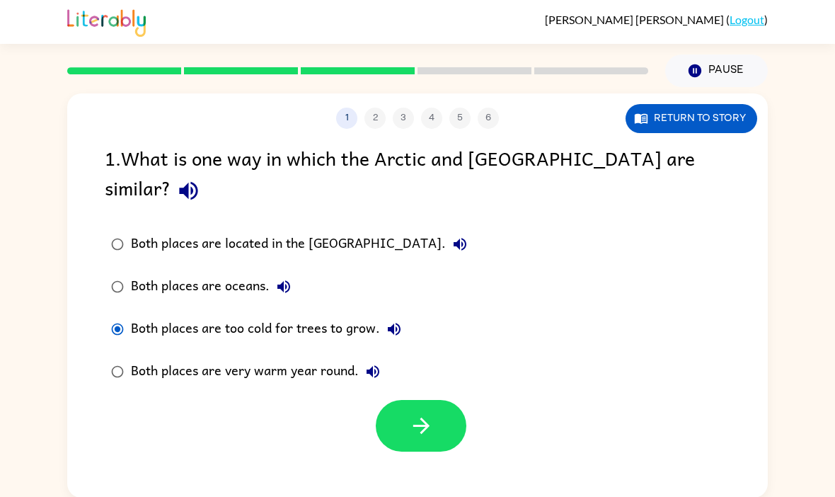
click at [420, 413] on icon "button" at bounding box center [421, 425] width 25 height 25
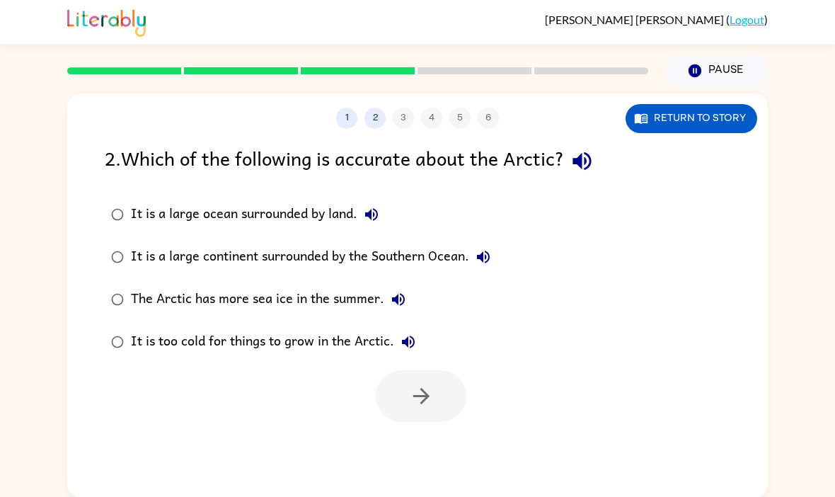
click at [585, 161] on icon "button" at bounding box center [582, 161] width 18 height 18
click at [423, 411] on button "button" at bounding box center [421, 396] width 91 height 52
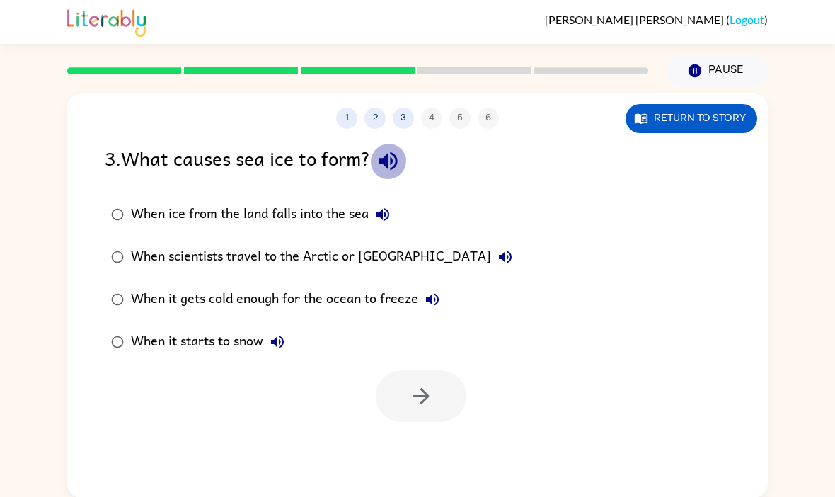
click at [391, 147] on button "button" at bounding box center [388, 161] width 36 height 36
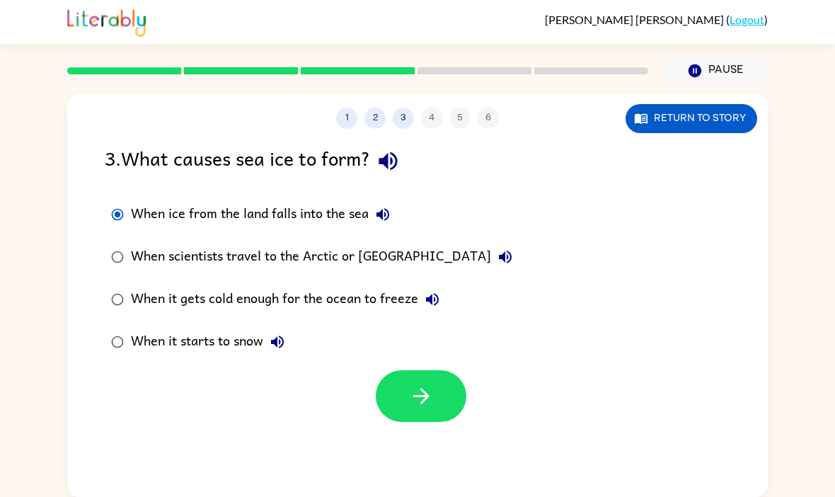
click at [415, 363] on label "When it starts to snow" at bounding box center [312, 342] width 430 height 42
click at [451, 394] on button "button" at bounding box center [421, 396] width 91 height 52
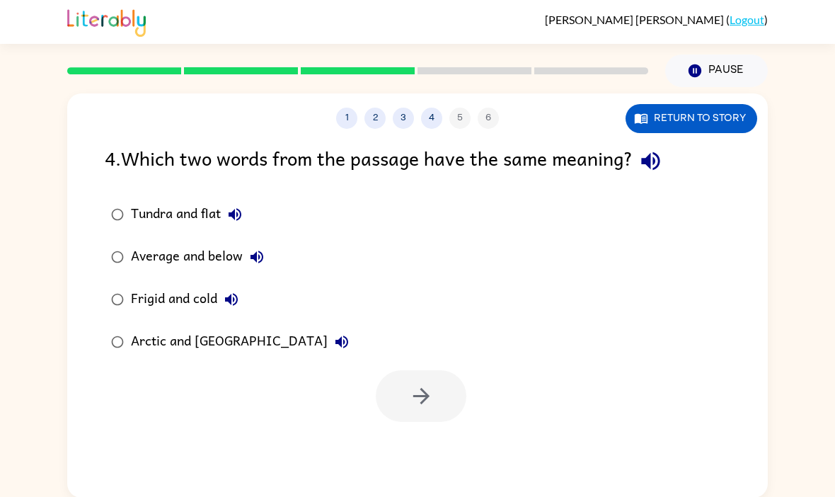
click at [669, 163] on button "button" at bounding box center [651, 161] width 36 height 36
click at [333, 340] on icon "button" at bounding box center [341, 341] width 17 height 17
click at [449, 393] on div at bounding box center [421, 396] width 91 height 52
click at [127, 326] on label "Arctic and [GEOGRAPHIC_DATA]" at bounding box center [230, 342] width 266 height 42
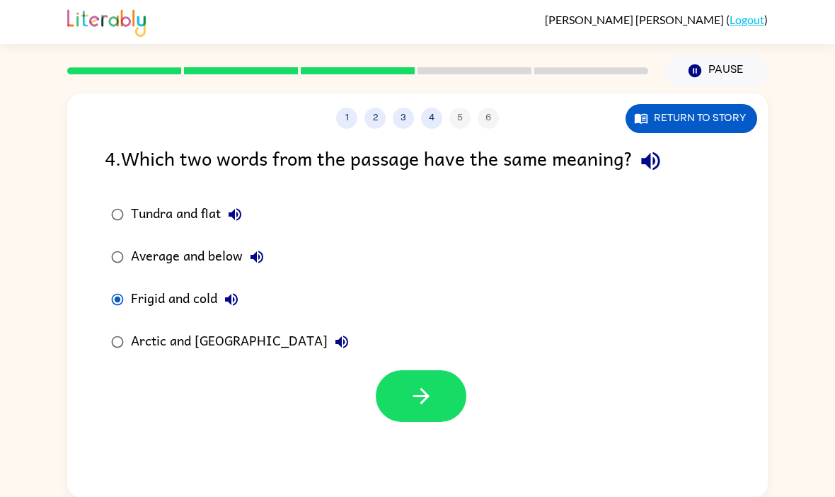
click at [403, 402] on button "button" at bounding box center [421, 396] width 91 height 52
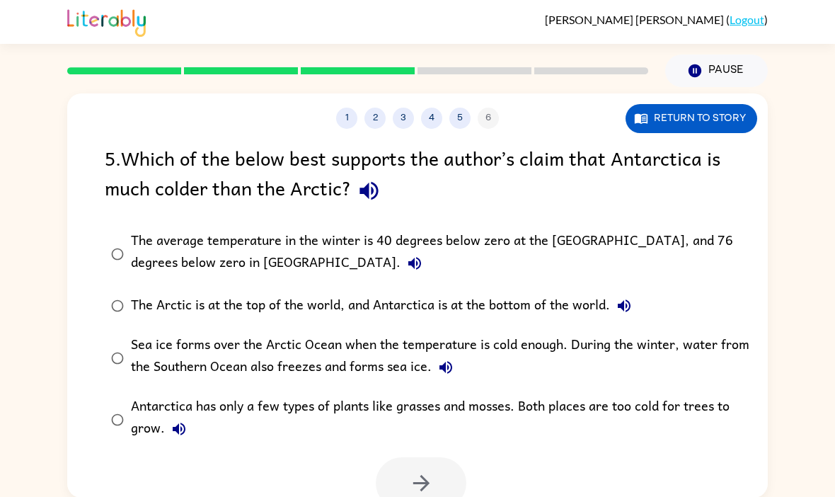
click at [403, 401] on div "Antarctica has only a few types of plants like grasses and mosses. Both places …" at bounding box center [440, 419] width 619 height 47
click at [357, 200] on icon "button" at bounding box center [369, 190] width 25 height 25
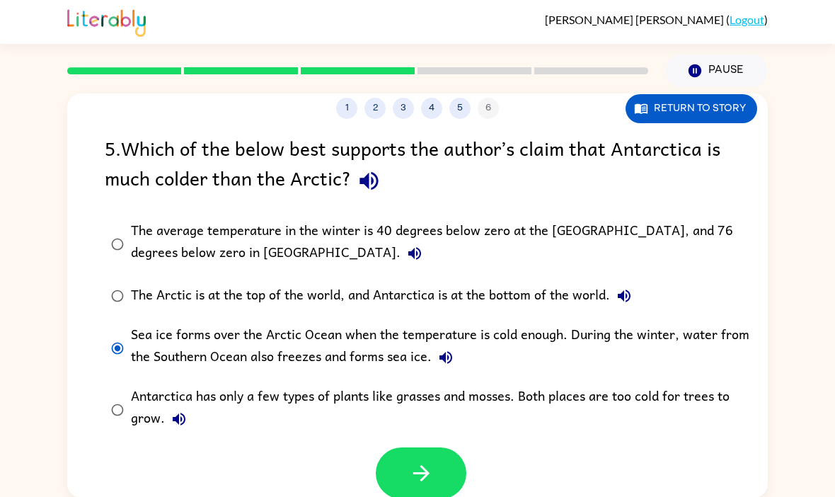
scroll to position [49, 0]
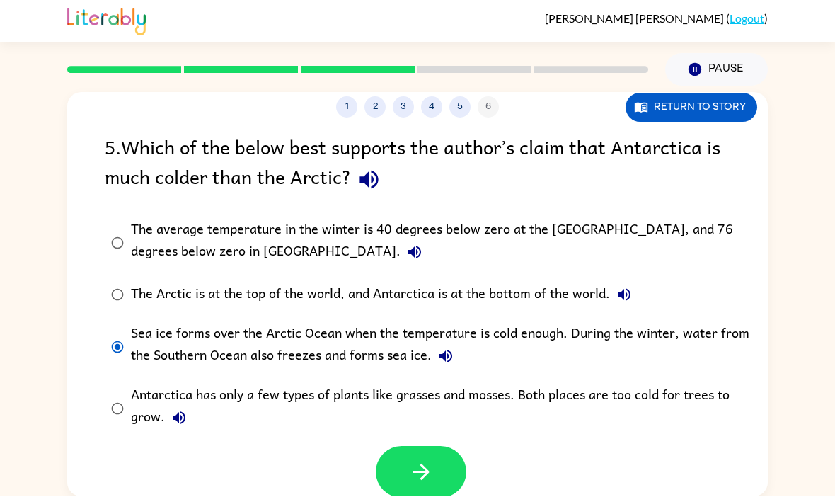
click at [443, 447] on button "button" at bounding box center [421, 473] width 91 height 52
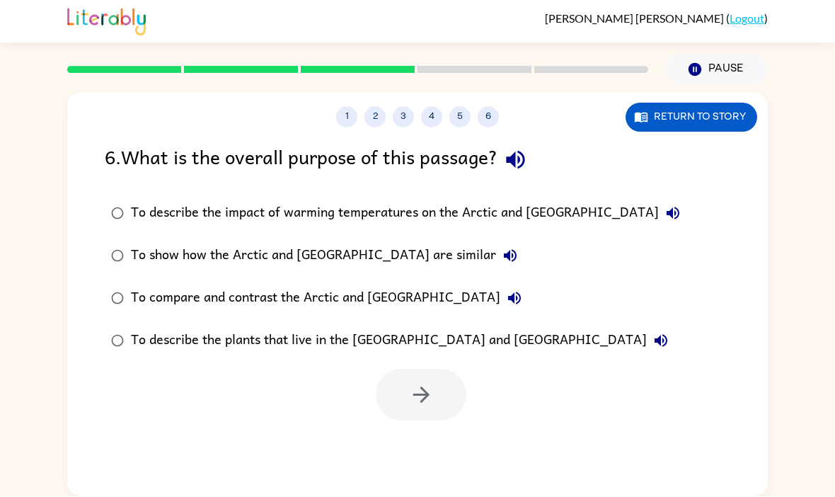
click at [443, 410] on div "1 2 3 4 5 6 Return to story 6 . What is the overall purpose of this passage? To…" at bounding box center [417, 295] width 701 height 404
click at [517, 151] on icon "button" at bounding box center [515, 160] width 18 height 18
click at [415, 387] on icon "button" at bounding box center [421, 395] width 16 height 16
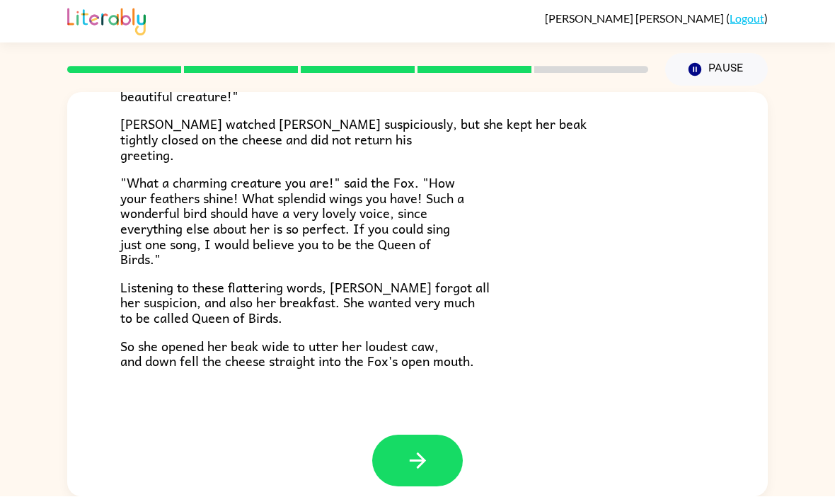
scroll to position [266, 0]
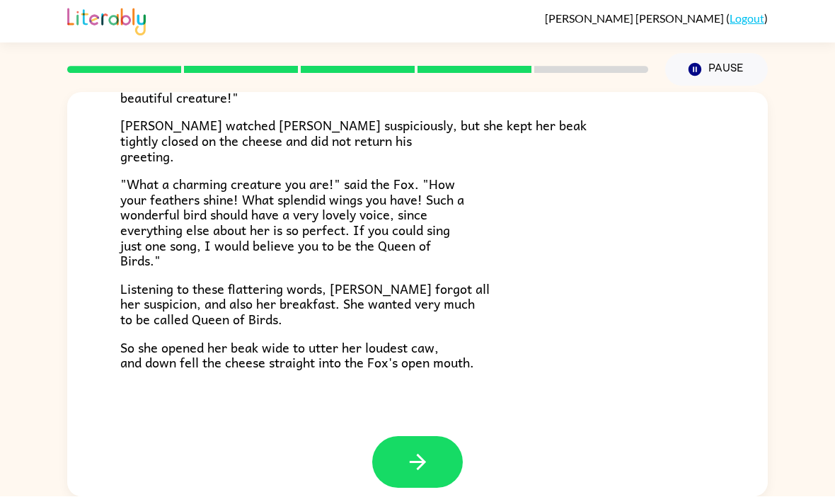
click at [409, 364] on div "The Fox and the Crow One bright morning as [PERSON_NAME] was following his shar…" at bounding box center [417, 131] width 701 height 609
click at [408, 363] on div "The Fox and the Crow One bright morning as [PERSON_NAME] was following his shar…" at bounding box center [417, 131] width 701 height 609
click at [407, 437] on button "button" at bounding box center [417, 463] width 91 height 52
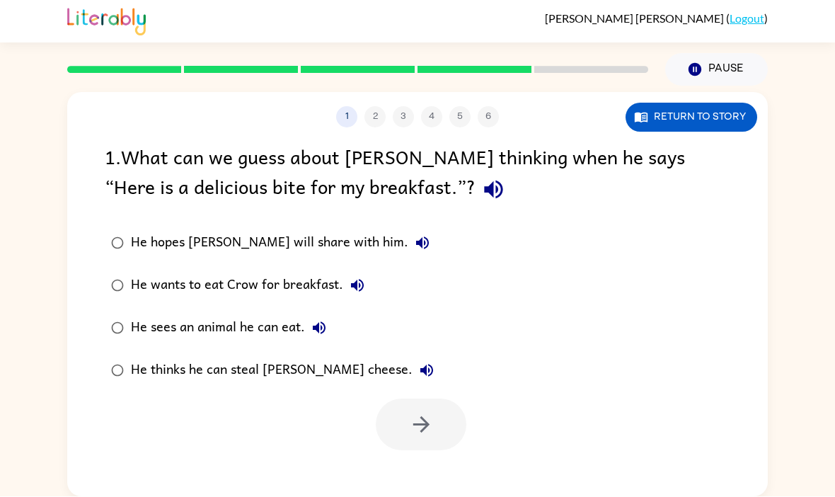
click at [390, 159] on div "1 . What can we guess about [PERSON_NAME] thinking when he says “Here is a deli…" at bounding box center [418, 175] width 626 height 66
click at [484, 181] on icon "button" at bounding box center [493, 190] width 18 height 18
click at [476, 172] on button "button" at bounding box center [494, 190] width 36 height 36
click at [481, 178] on icon "button" at bounding box center [493, 190] width 25 height 25
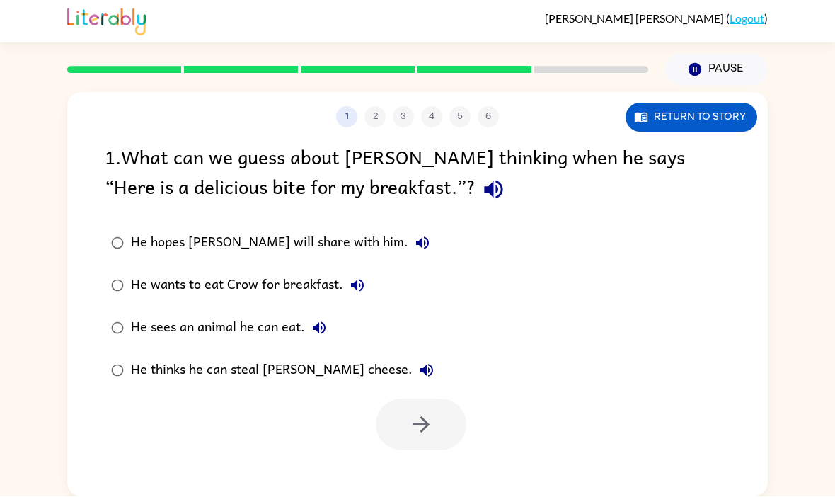
click at [382, 146] on div "1 . What can we guess about [PERSON_NAME] thinking when he says “Here is a deli…" at bounding box center [418, 175] width 626 height 66
click at [457, 399] on button "button" at bounding box center [421, 425] width 91 height 52
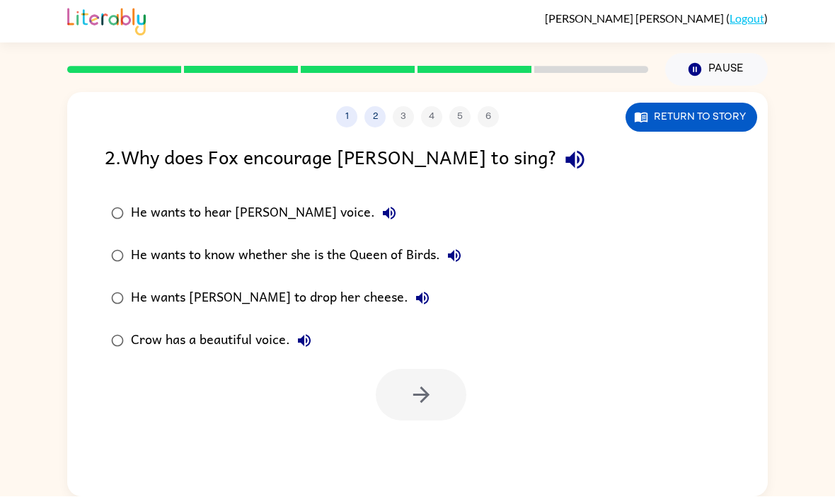
click at [117, 142] on div "2 . Why does Fox encourage [PERSON_NAME] to sing?" at bounding box center [418, 160] width 626 height 36
click at [489, 143] on div "2 . Why does Fox encourage [PERSON_NAME] to sing? He wants to hear [PERSON_NAME…" at bounding box center [417, 281] width 701 height 279
click at [488, 143] on div "2 . Why does Fox encourage [PERSON_NAME] to sing? He wants to hear [PERSON_NAME…" at bounding box center [417, 281] width 701 height 279
click at [557, 142] on button "button" at bounding box center [575, 160] width 36 height 36
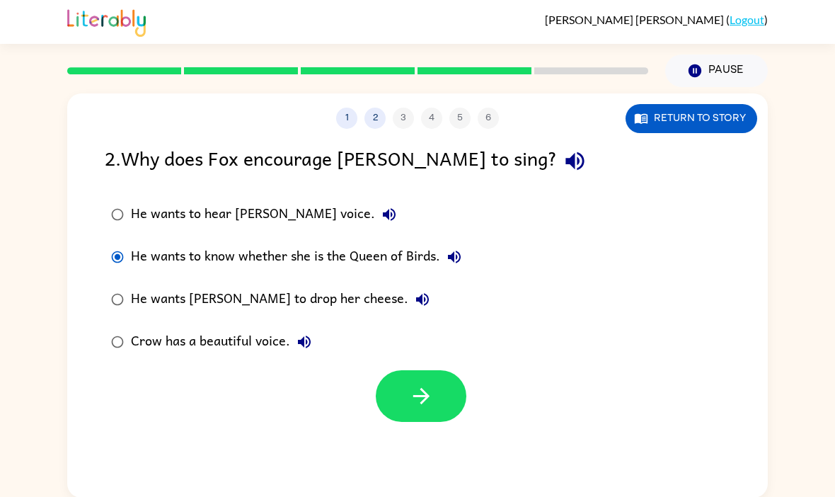
click at [426, 363] on label "Crow has a beautiful voice." at bounding box center [286, 342] width 379 height 42
click at [384, 356] on label "Crow has a beautiful voice." at bounding box center [286, 342] width 379 height 42
click at [422, 398] on icon "button" at bounding box center [421, 396] width 25 height 25
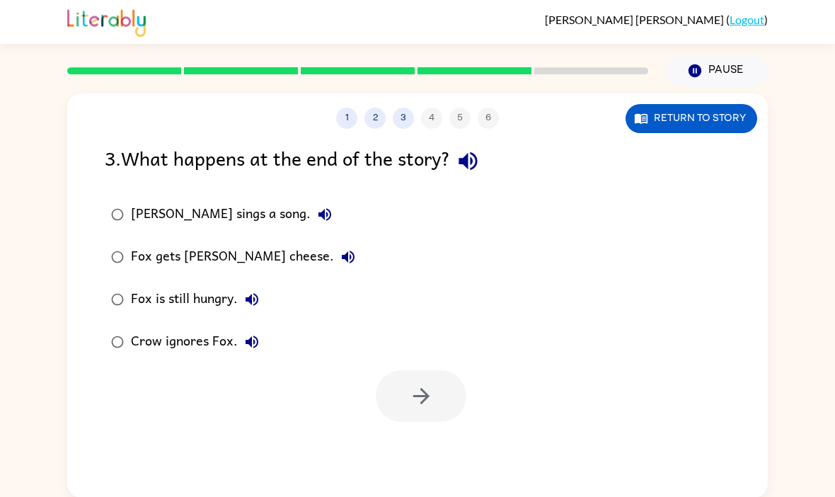
click at [417, 409] on div at bounding box center [421, 396] width 91 height 52
click at [459, 142] on div "1 2 3 4 5 6 Return to story 3 . What happens at the end of the story? [PERSON_N…" at bounding box center [417, 295] width 701 height 404
click at [471, 150] on icon "button" at bounding box center [468, 161] width 25 height 25
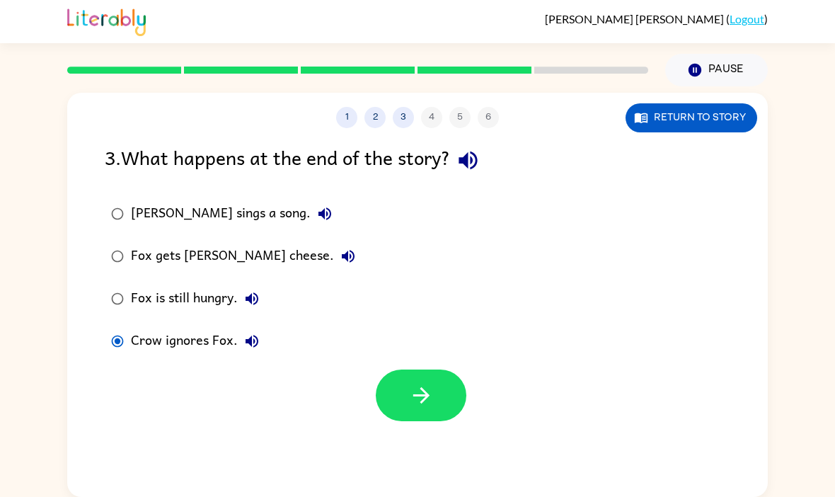
scroll to position [1, 0]
click at [406, 394] on button "button" at bounding box center [421, 395] width 91 height 52
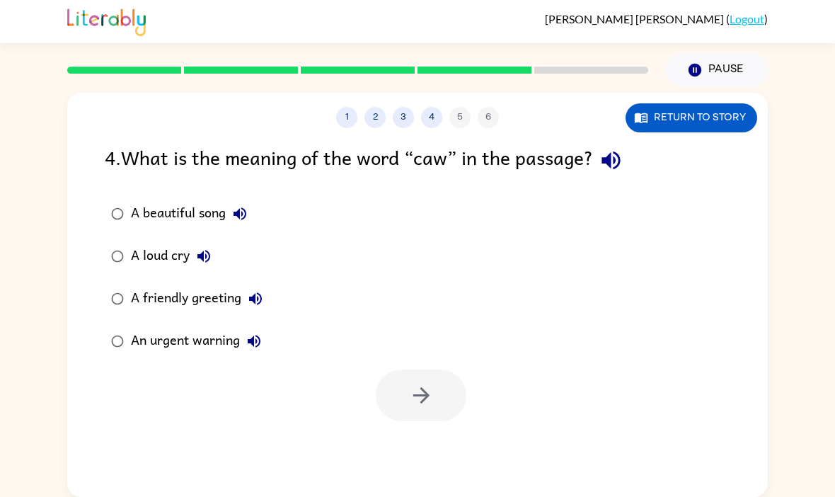
click at [599, 165] on button "button" at bounding box center [611, 160] width 36 height 36
click at [394, 405] on button "button" at bounding box center [421, 395] width 91 height 52
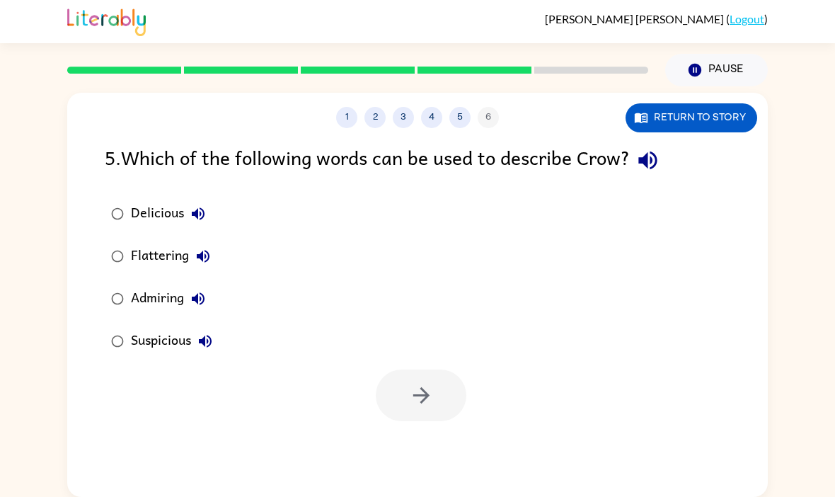
click at [660, 173] on icon "button" at bounding box center [647, 160] width 25 height 25
click at [669, 178] on div "5 . Which of the following words can be used to describe Crow?" at bounding box center [418, 160] width 626 height 36
click at [202, 254] on icon "button" at bounding box center [203, 256] width 13 height 13
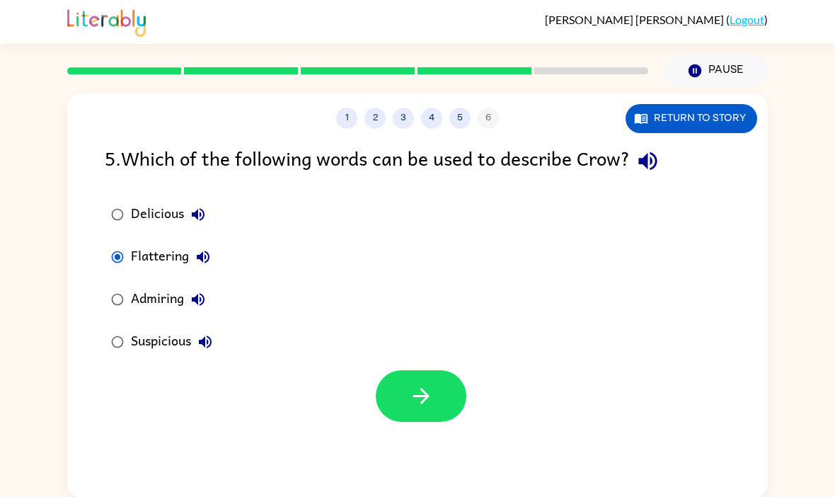
click at [415, 396] on icon "button" at bounding box center [421, 396] width 25 height 25
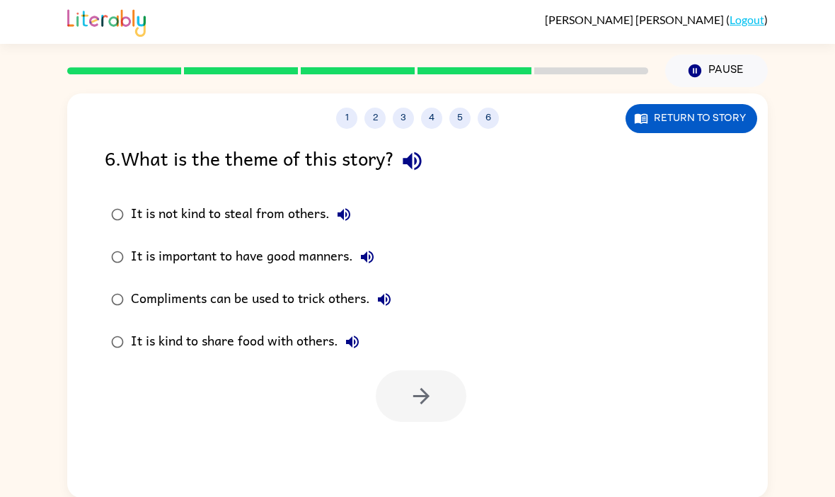
click at [423, 150] on icon "button" at bounding box center [412, 161] width 25 height 25
click at [407, 180] on div "6 . What is the theme of this story? It is not kind to steal from others. It is…" at bounding box center [417, 282] width 701 height 279
click at [425, 172] on icon "button" at bounding box center [412, 161] width 25 height 25
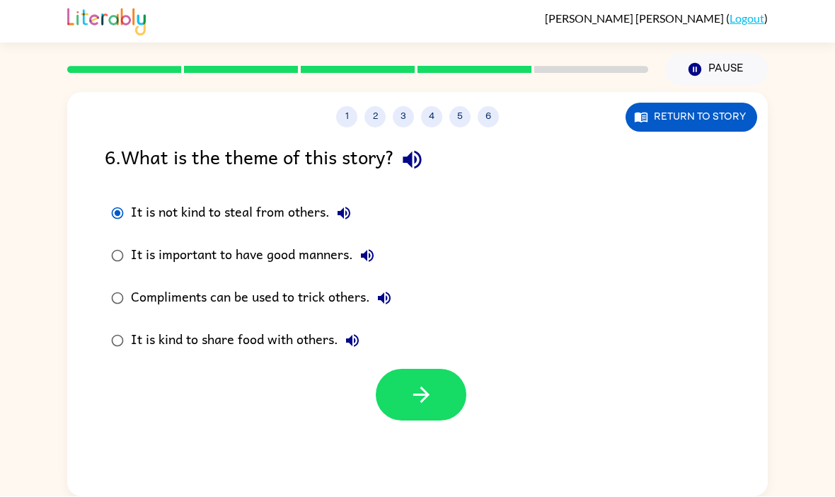
scroll to position [49, 0]
click at [415, 383] on icon "button" at bounding box center [421, 395] width 25 height 25
